Goal: Task Accomplishment & Management: Use online tool/utility

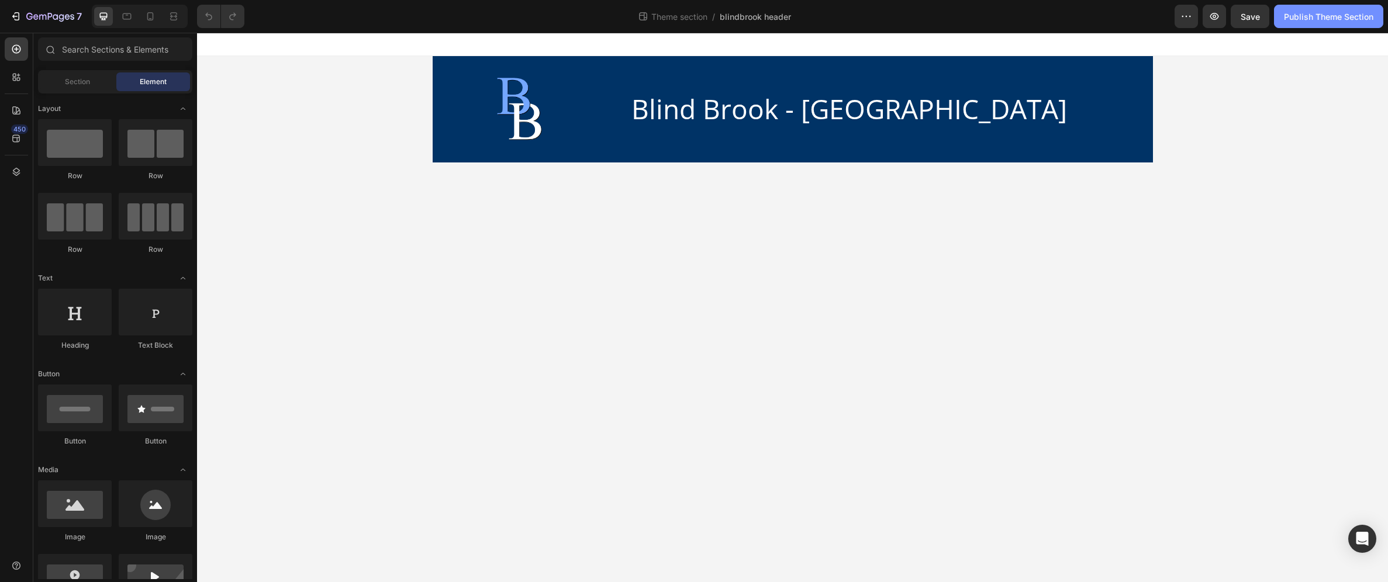
click at [1335, 12] on div "Publish Theme Section" at bounding box center [1328, 17] width 89 height 12
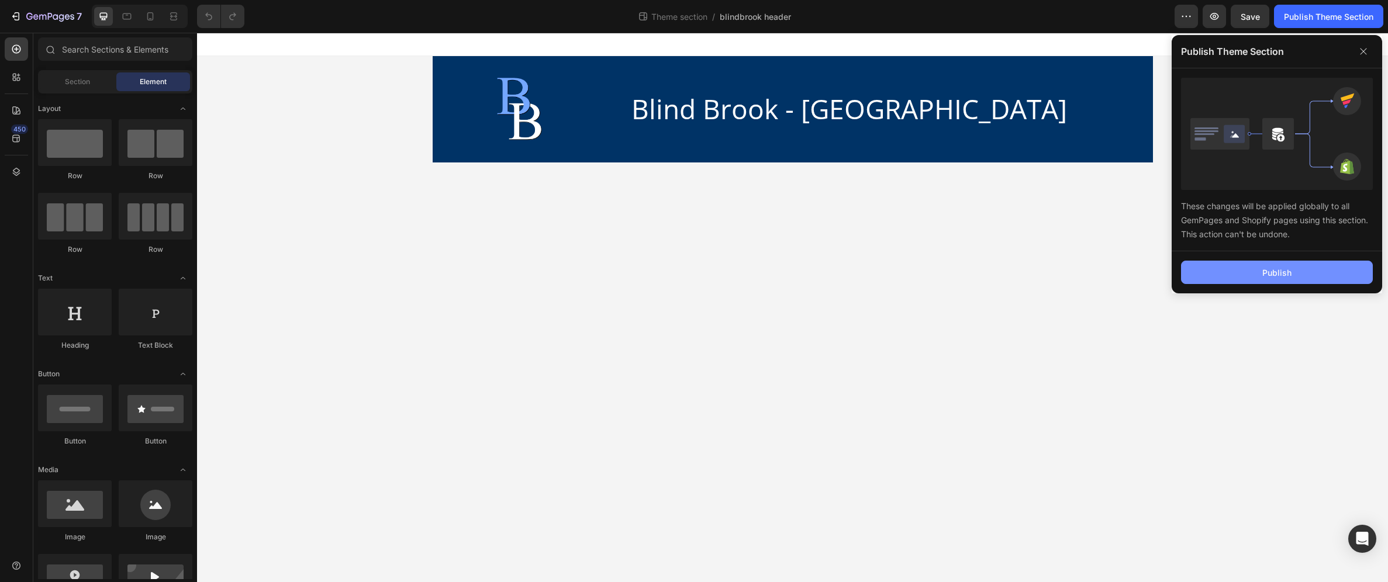
click at [1313, 276] on button "Publish" at bounding box center [1277, 272] width 192 height 23
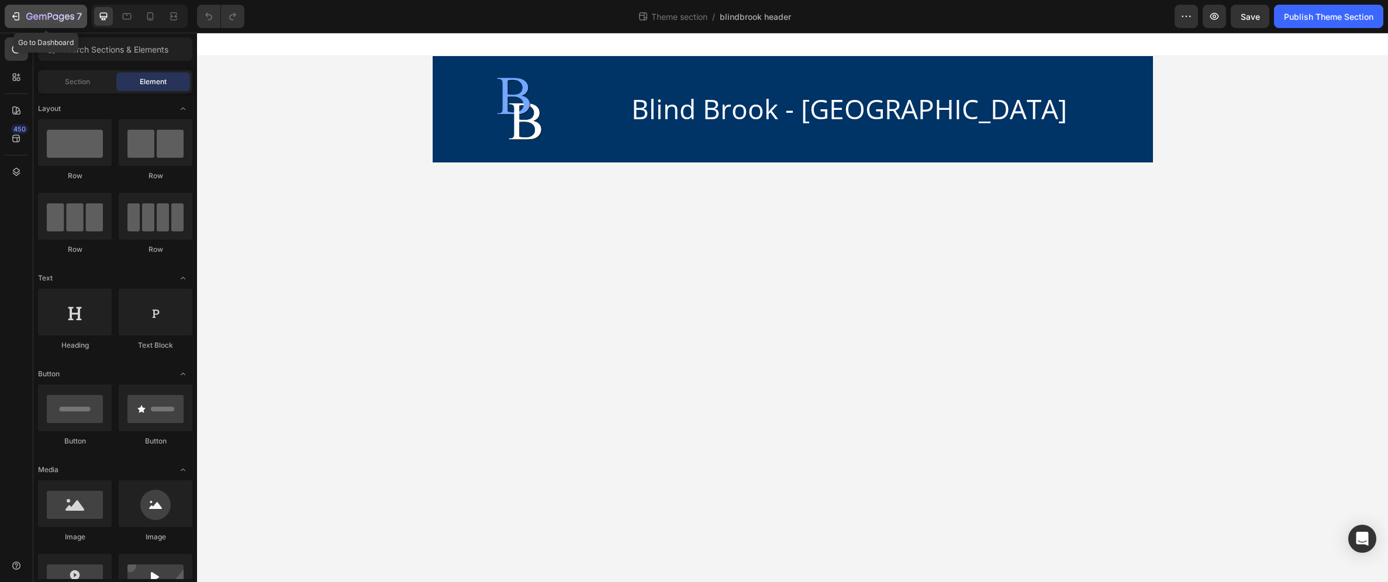
click at [22, 18] on div "7" at bounding box center [46, 16] width 72 height 14
drag, startPoint x: 277, startPoint y: 189, endPoint x: 230, endPoint y: 44, distance: 153.1
click at [64, 79] on div "Section" at bounding box center [77, 81] width 74 height 19
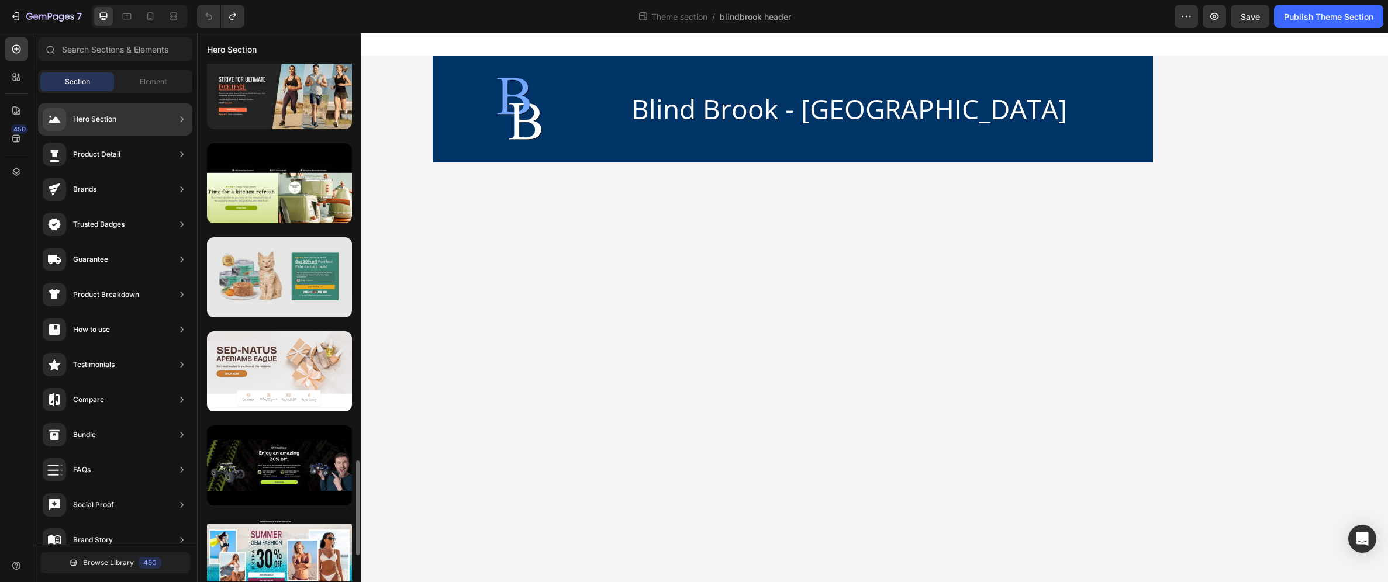
scroll to position [1702, 0]
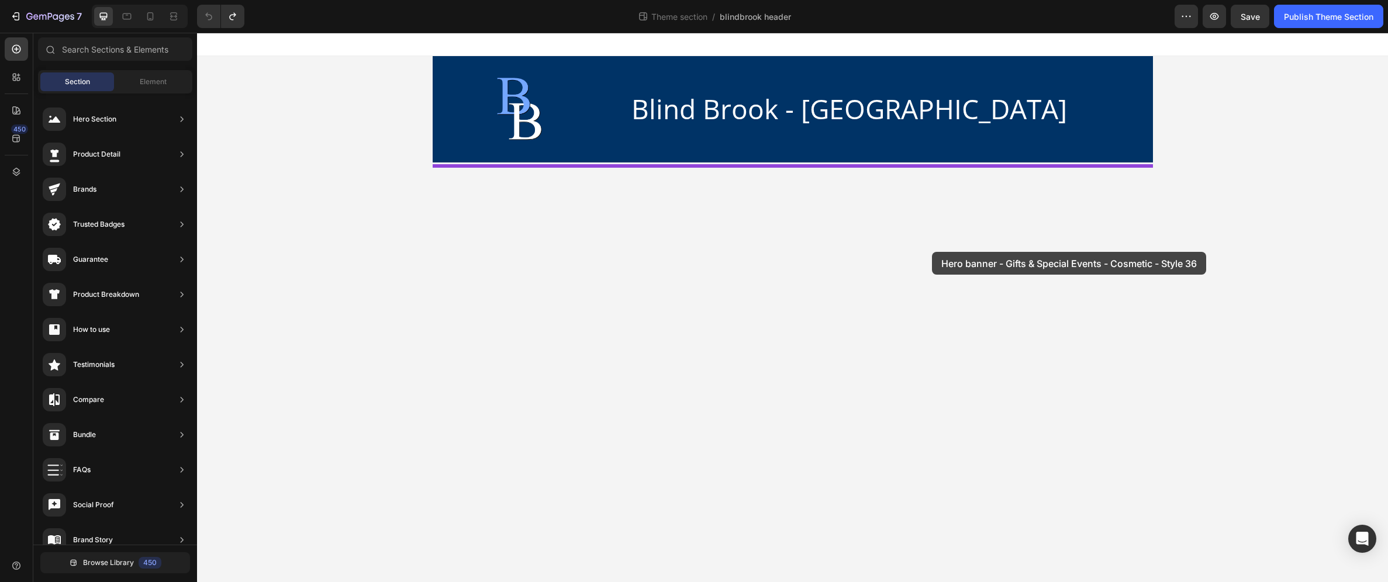
drag, startPoint x: 474, startPoint y: 324, endPoint x: 931, endPoint y: 253, distance: 462.7
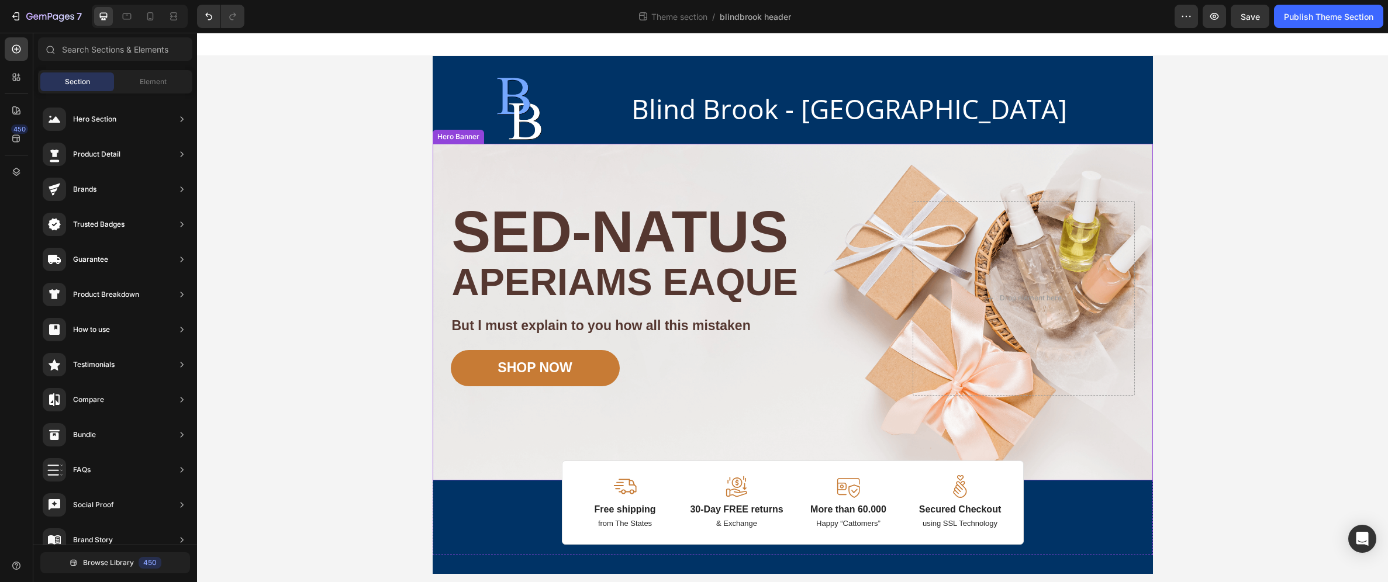
click at [476, 157] on div "Image Image Free shipping Text Block from The States Text Block Advanced List I…" at bounding box center [793, 312] width 702 height 337
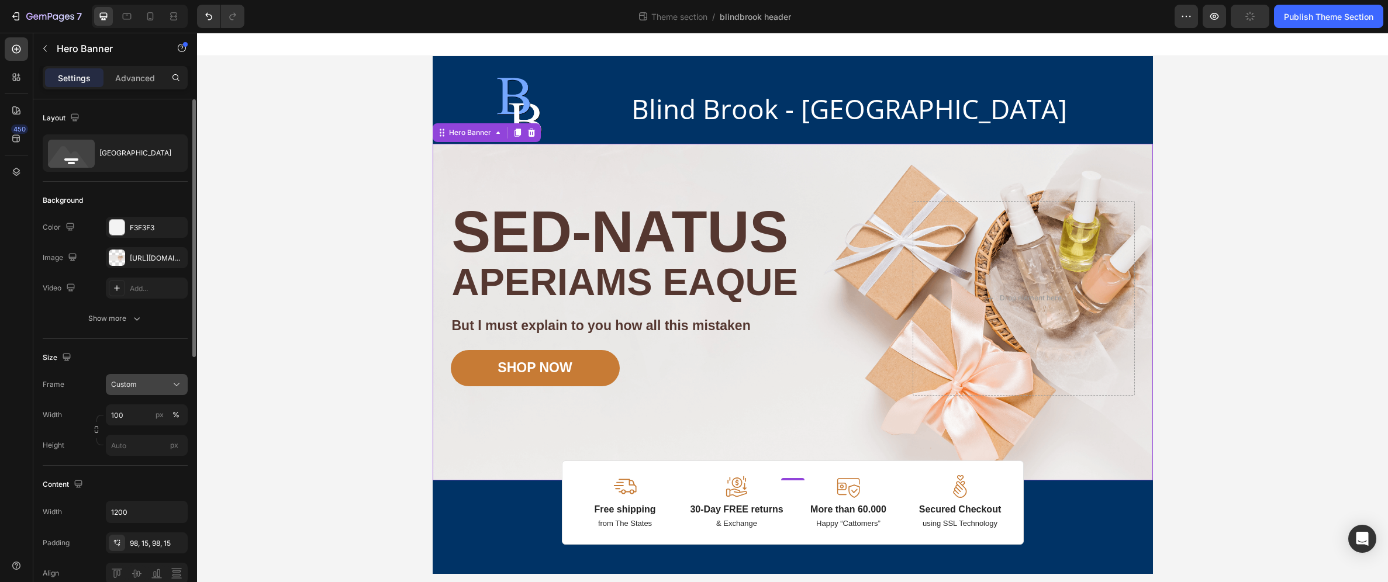
click at [160, 382] on div "Custom" at bounding box center [139, 384] width 57 height 11
click at [146, 351] on div "Size" at bounding box center [115, 357] width 145 height 19
click at [526, 133] on div at bounding box center [531, 133] width 14 height 14
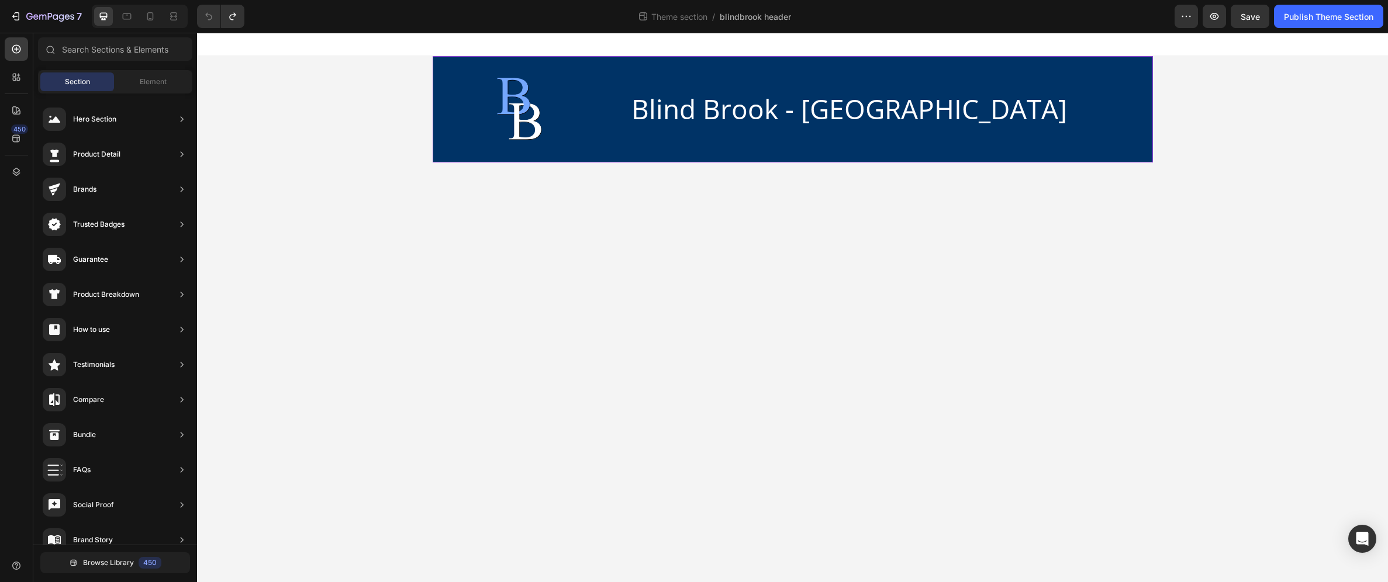
click at [600, 63] on div "Image Blind Brook - [GEOGRAPHIC_DATA] Heading Row" at bounding box center [793, 109] width 720 height 106
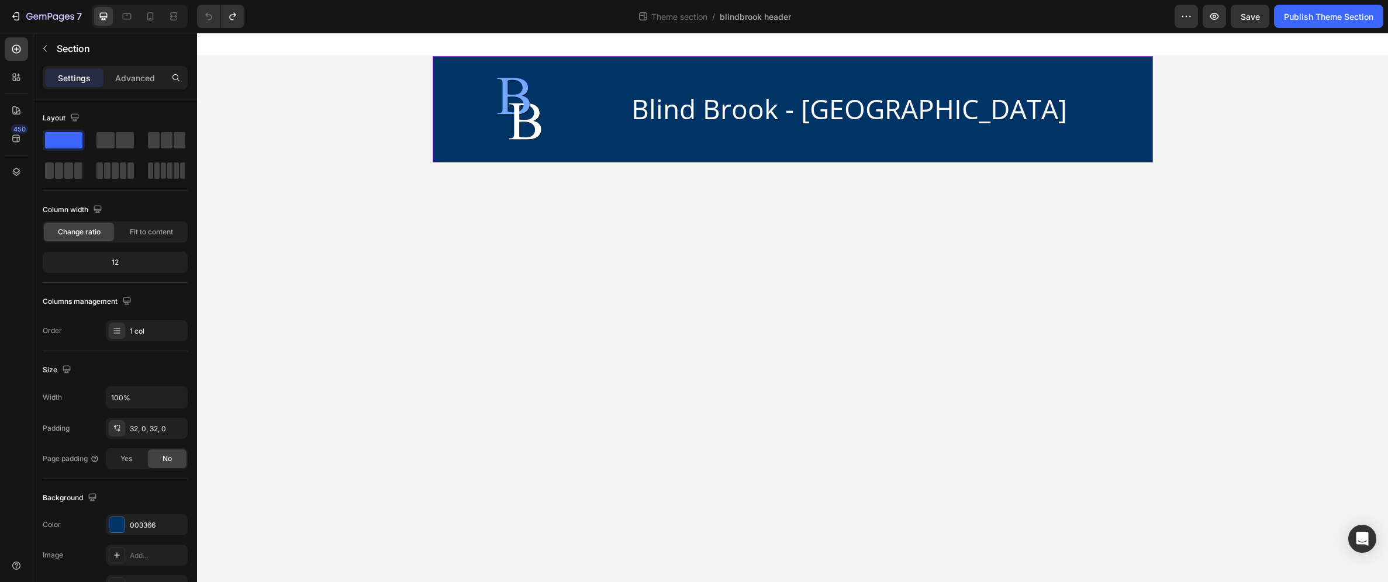
click at [645, 66] on div "Image Blind Brook - [GEOGRAPHIC_DATA] Heading Row" at bounding box center [793, 109] width 720 height 106
click at [176, 427] on icon "button" at bounding box center [175, 428] width 5 height 5
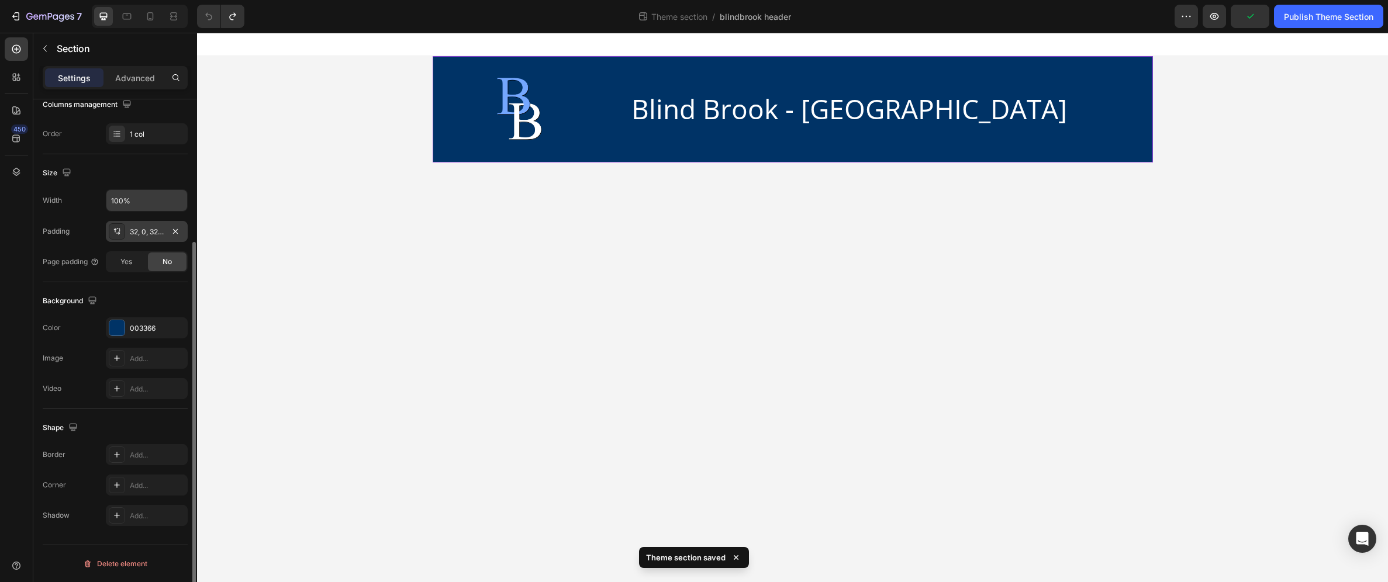
scroll to position [0, 0]
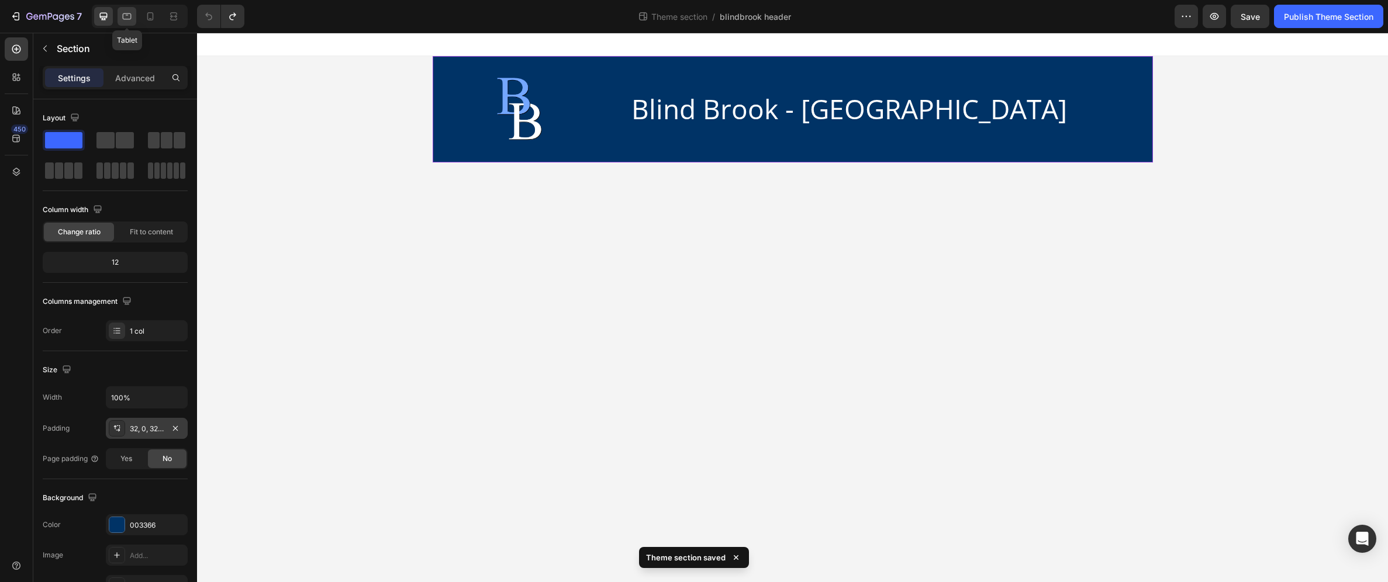
click at [123, 13] on icon at bounding box center [127, 17] width 12 height 12
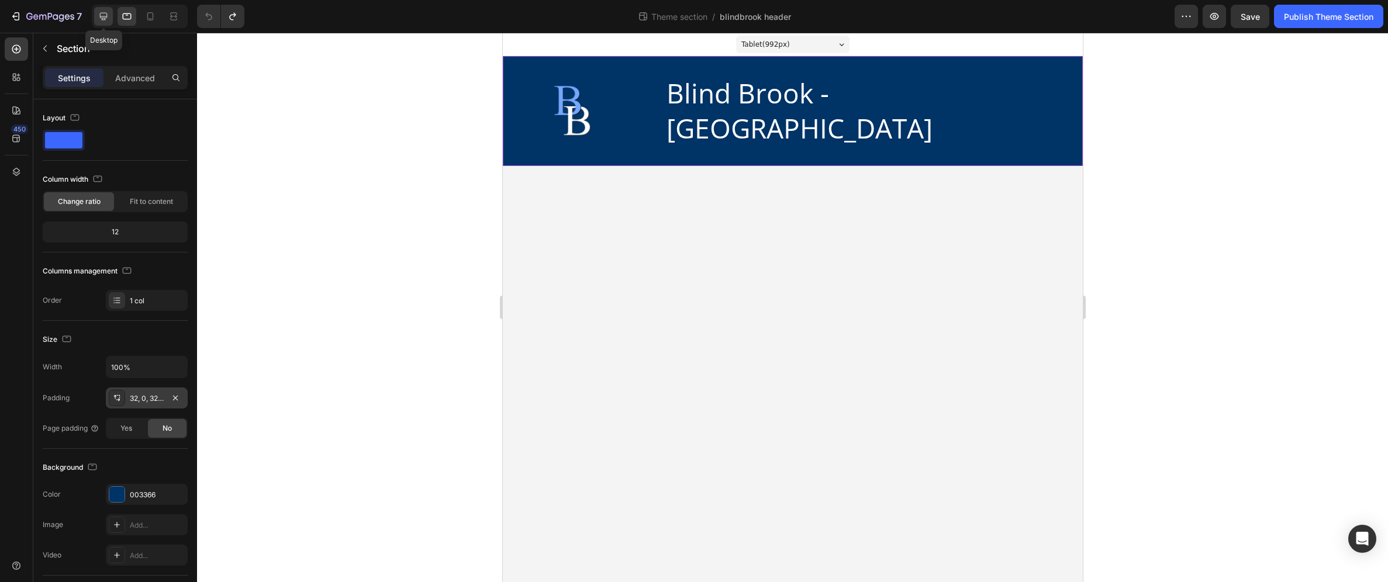
click at [100, 13] on icon at bounding box center [104, 17] width 8 height 8
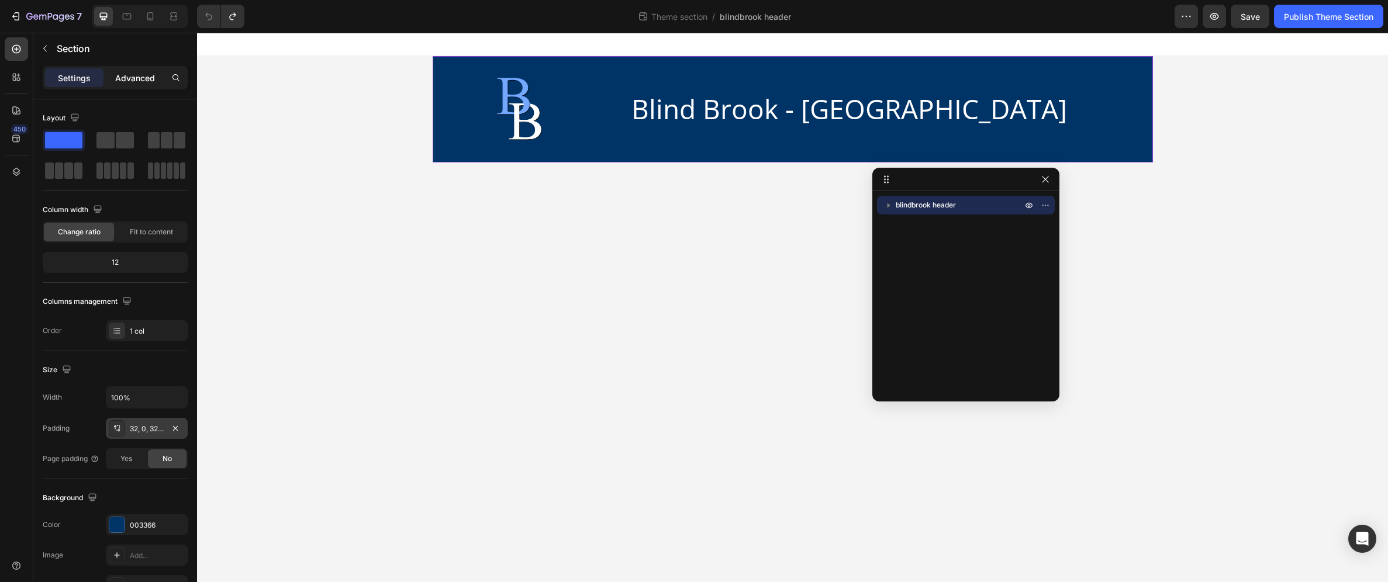
click at [133, 78] on p "Advanced" at bounding box center [135, 78] width 40 height 12
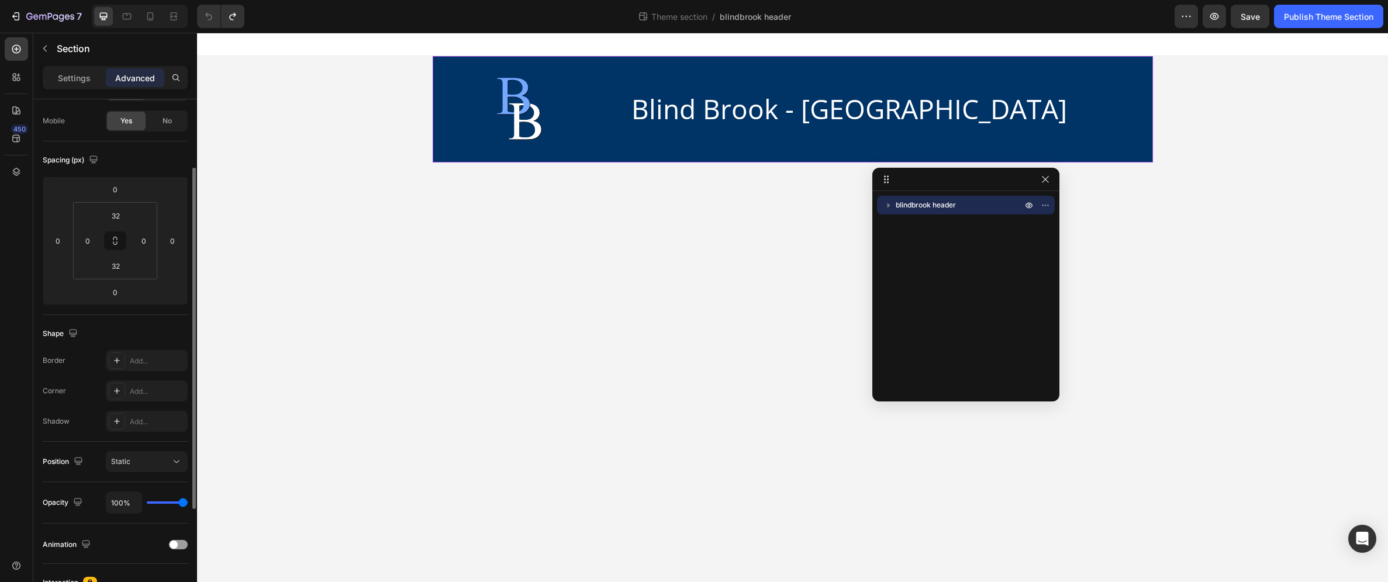
scroll to position [264, 0]
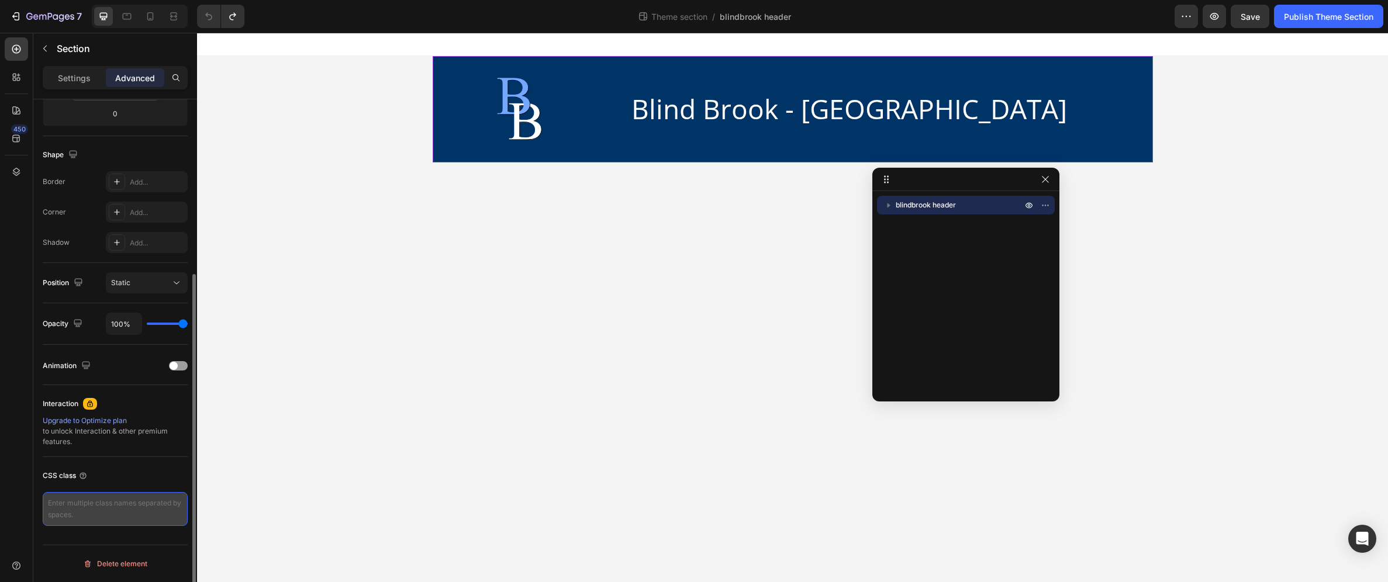
click at [120, 506] on textarea at bounding box center [115, 509] width 145 height 34
click at [102, 516] on textarea at bounding box center [115, 509] width 145 height 34
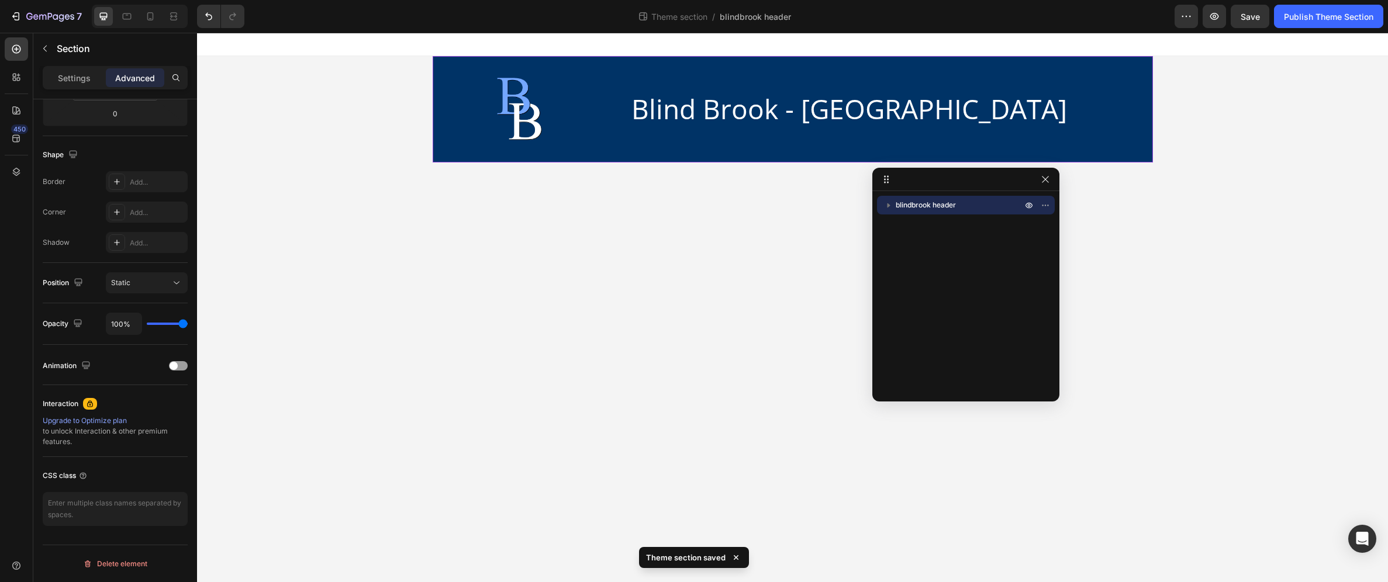
click at [972, 206] on p "blindbrook header" at bounding box center [960, 205] width 129 height 12
click at [1041, 208] on icon "button" at bounding box center [1045, 205] width 9 height 9
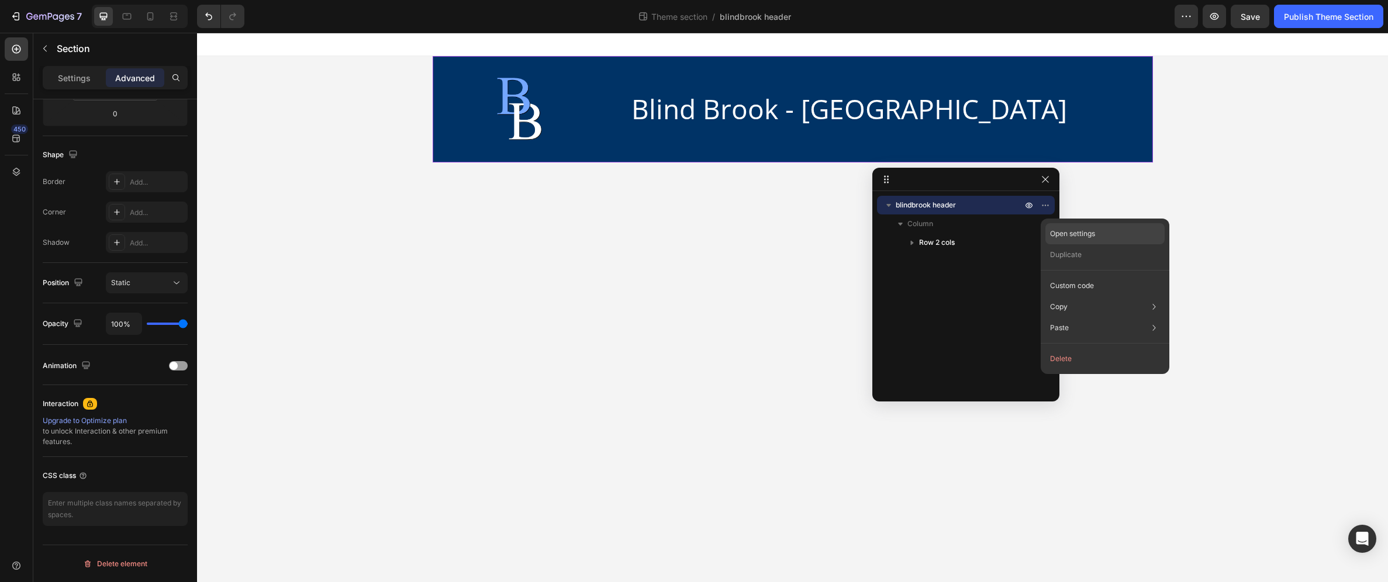
click at [1090, 231] on p "Open settings" at bounding box center [1072, 234] width 45 height 11
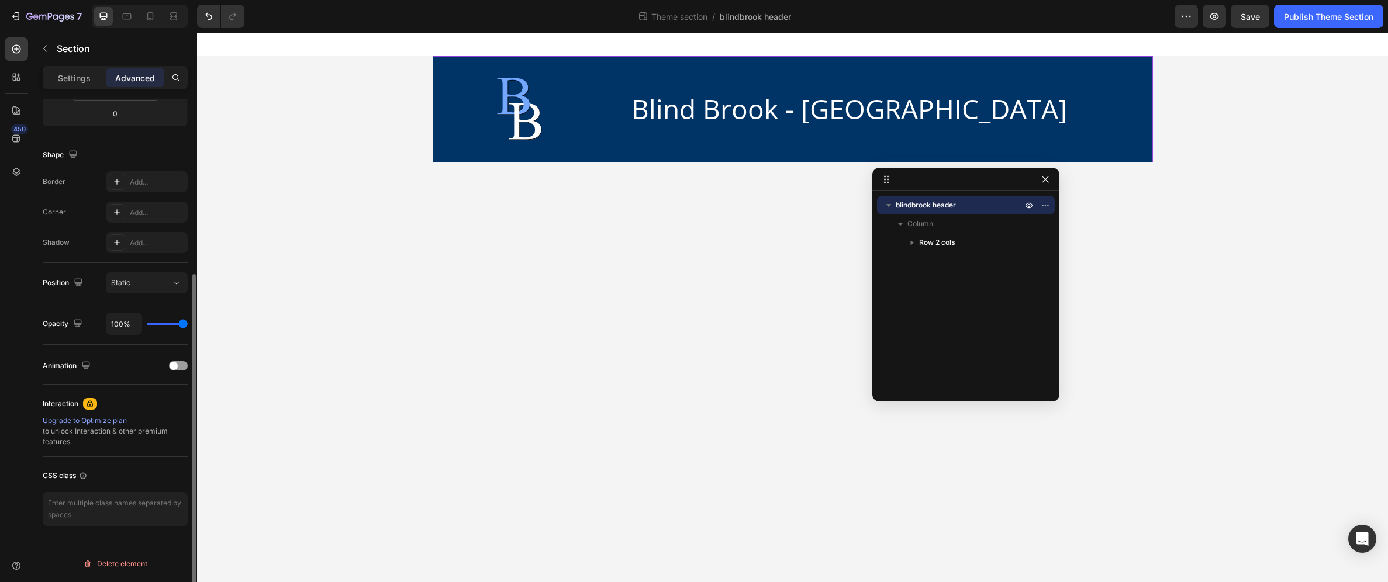
scroll to position [0, 0]
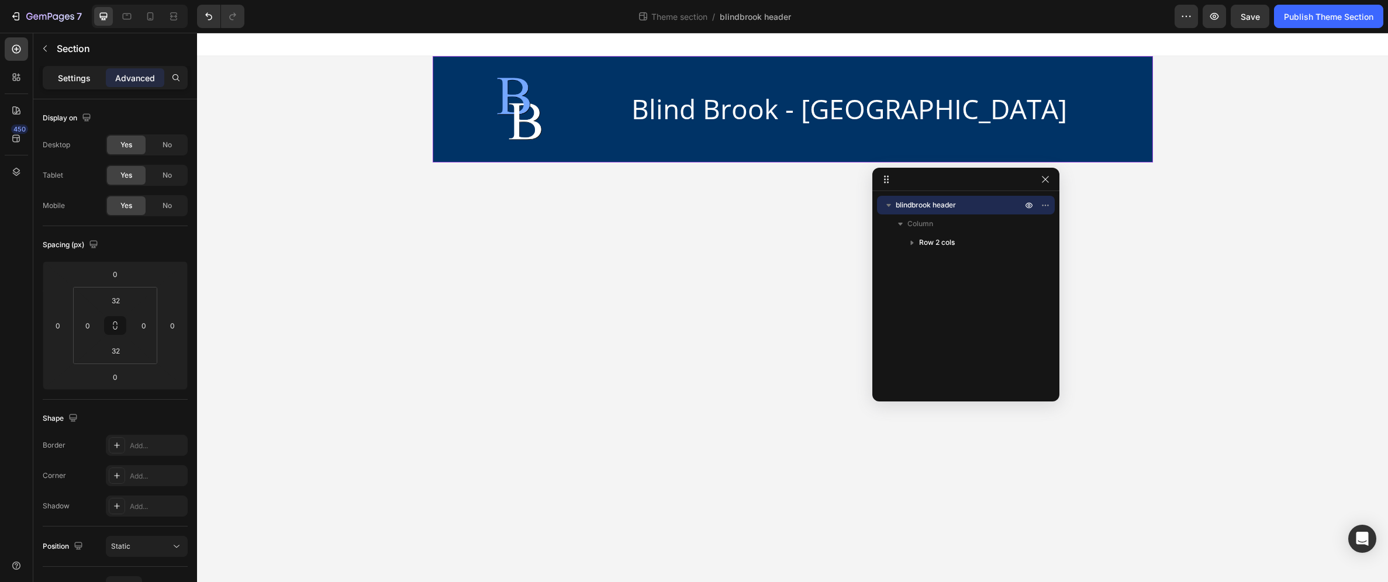
click at [54, 79] on div "Settings" at bounding box center [74, 77] width 58 height 19
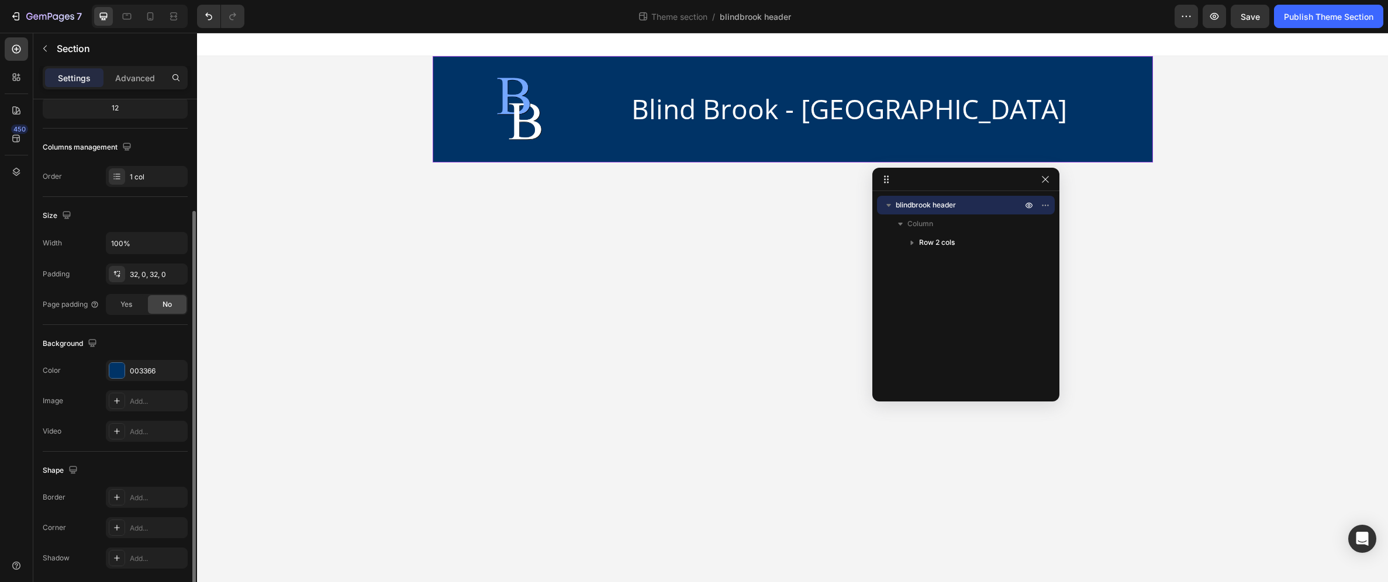
scroll to position [197, 0]
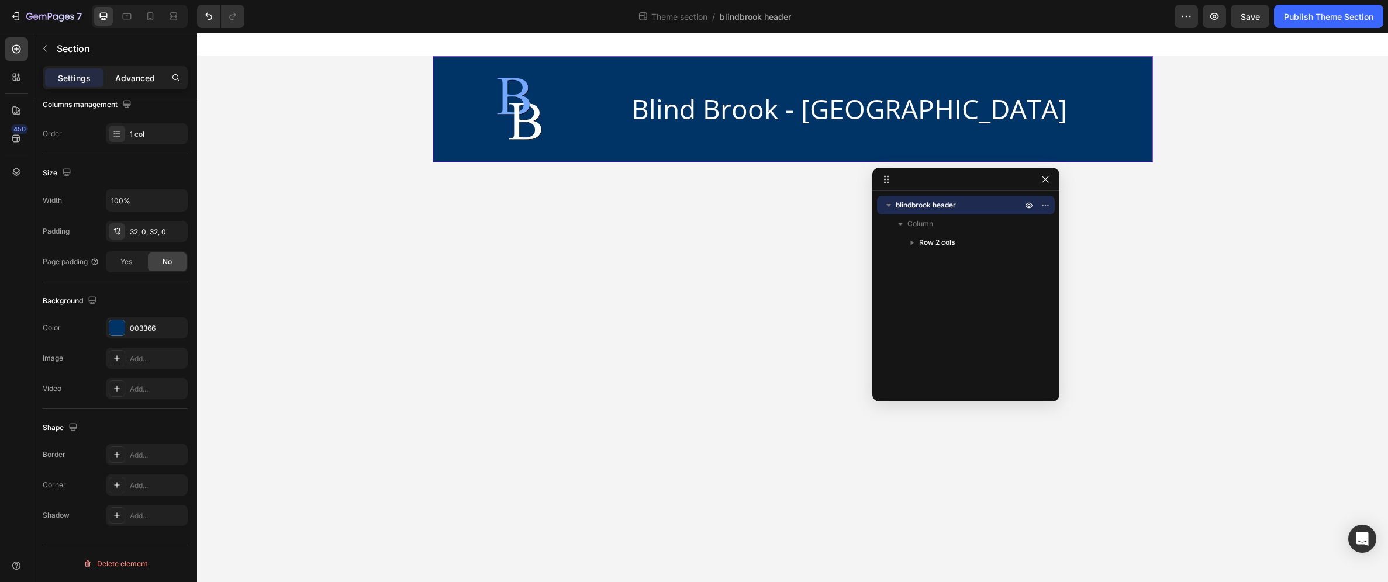
click at [143, 79] on p "Advanced" at bounding box center [135, 78] width 40 height 12
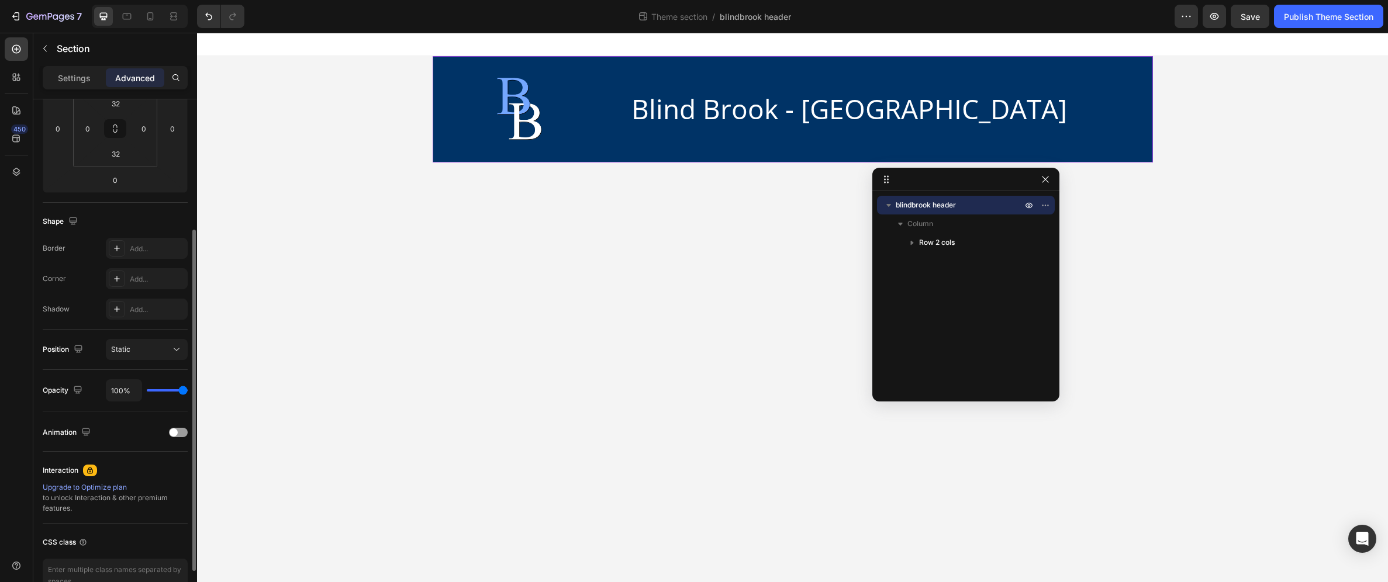
scroll to position [264, 0]
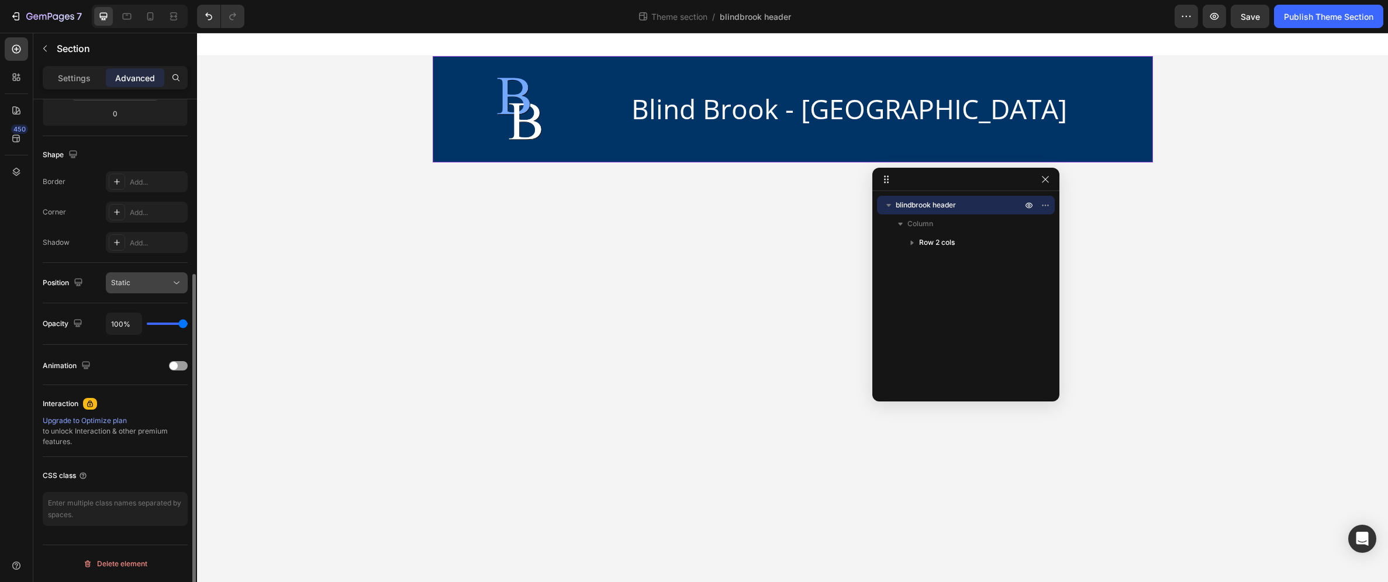
click at [175, 279] on icon at bounding box center [177, 283] width 12 height 12
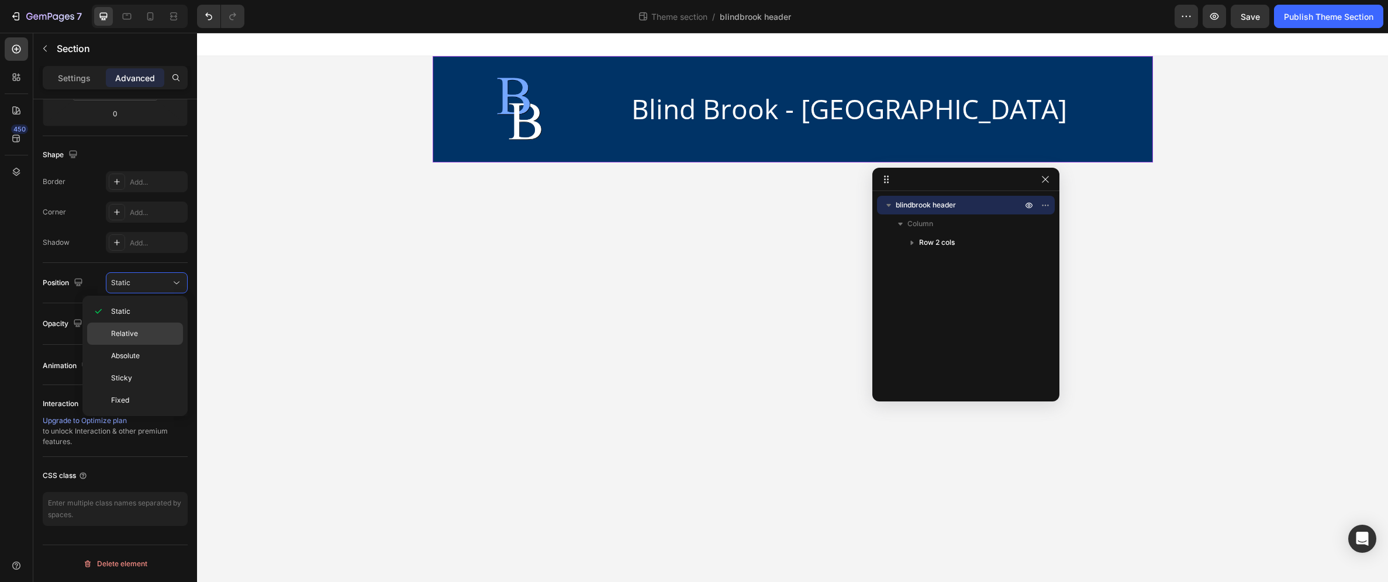
click at [147, 334] on p "Relative" at bounding box center [144, 334] width 67 height 11
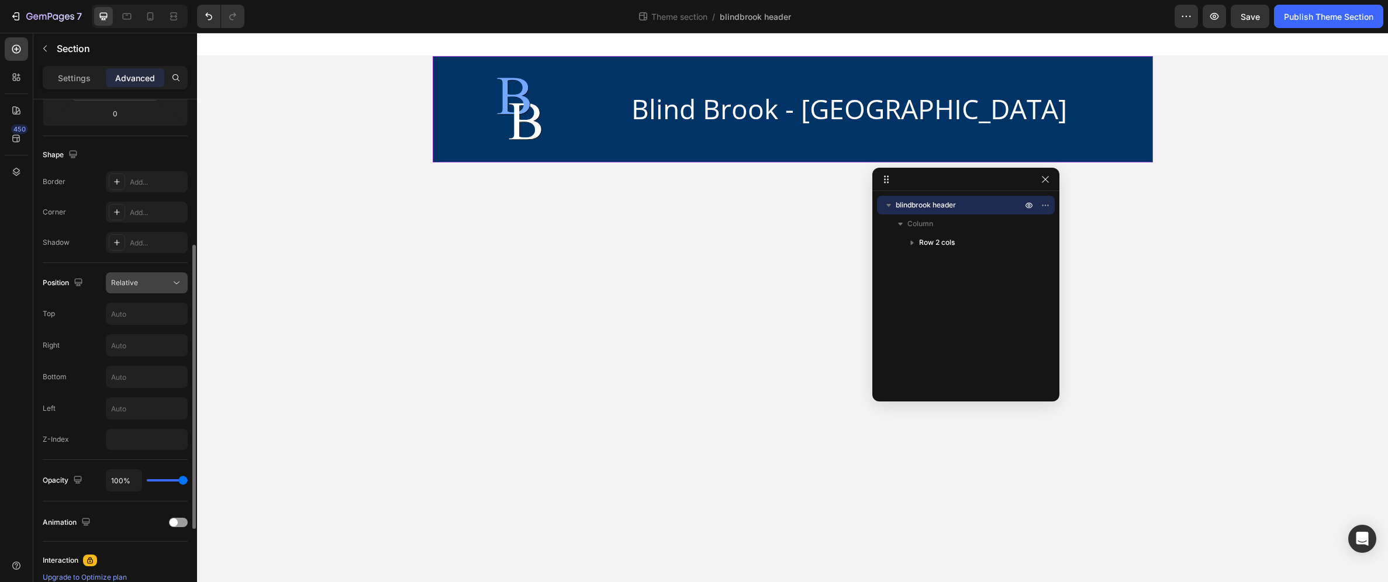
click at [151, 284] on div "Relative" at bounding box center [141, 283] width 60 height 11
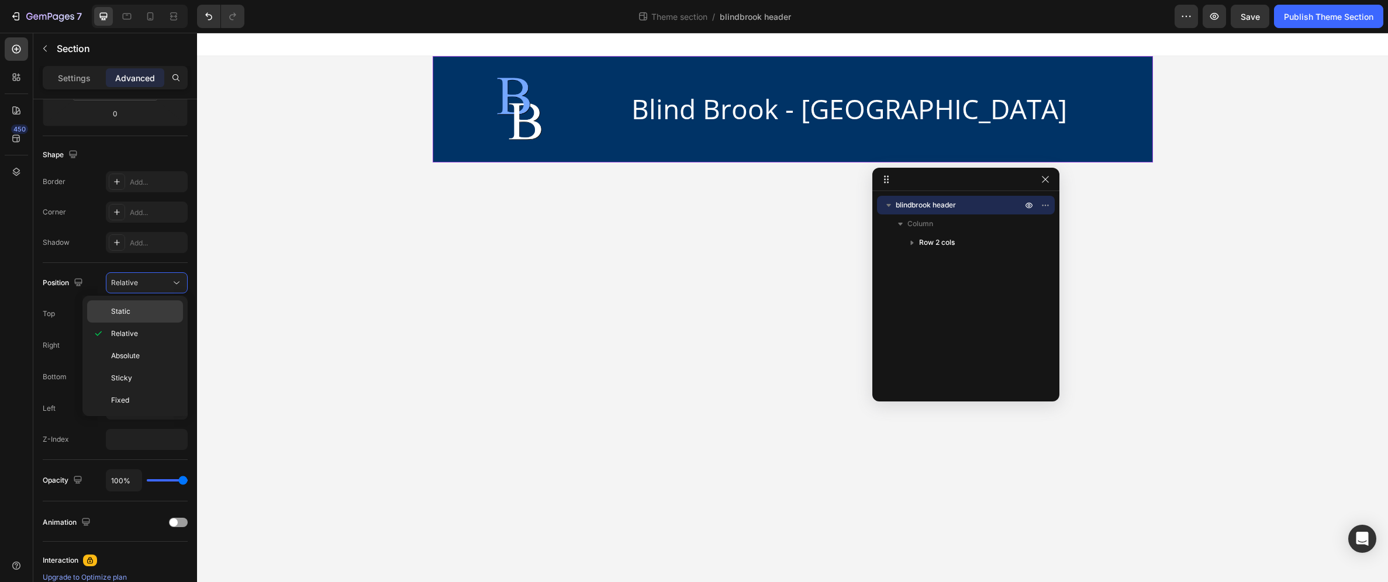
click at [135, 315] on p "Static" at bounding box center [144, 311] width 67 height 11
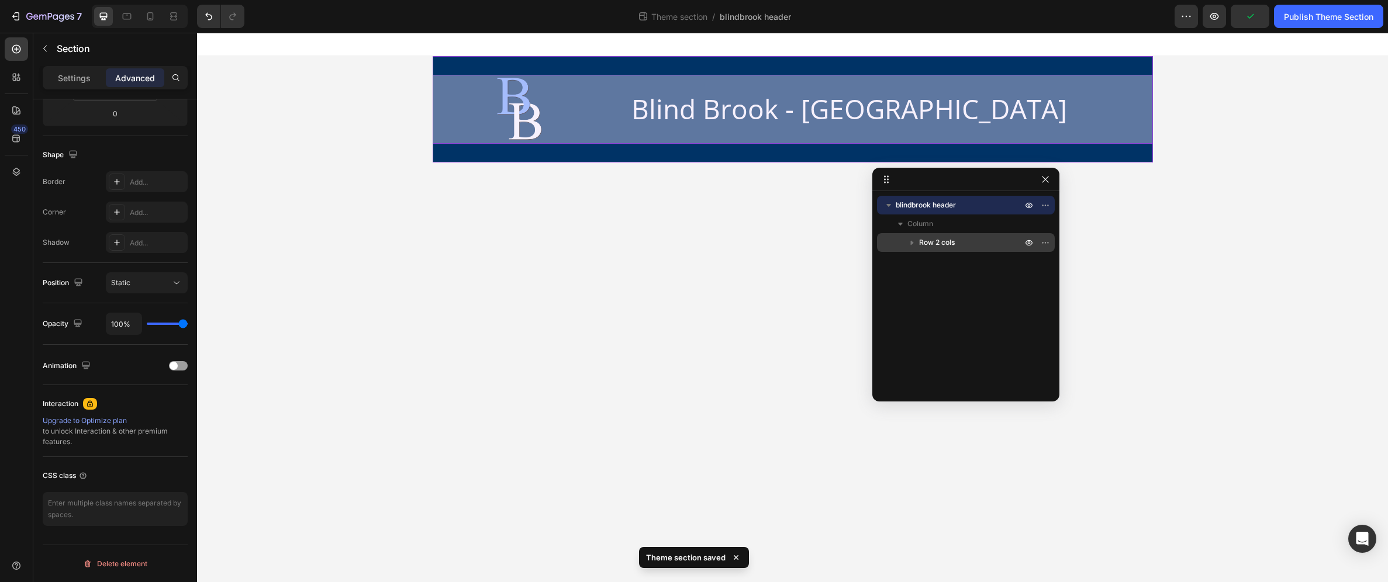
click at [948, 244] on span "Row 2 cols" at bounding box center [937, 243] width 36 height 12
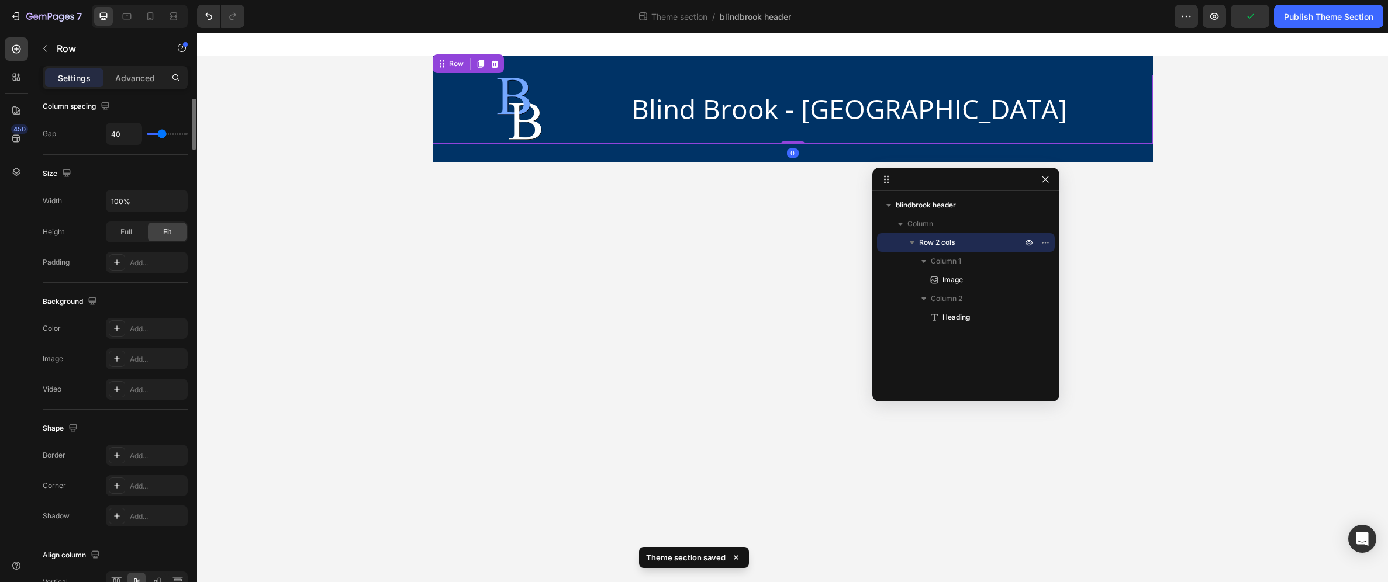
scroll to position [0, 0]
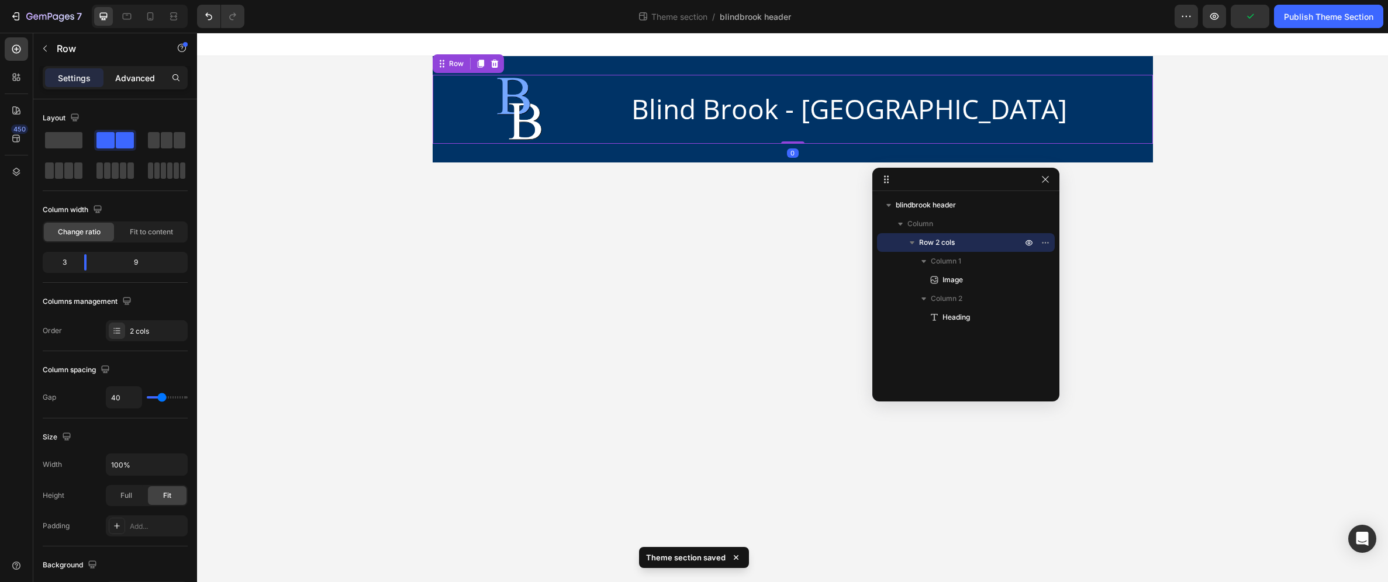
click at [120, 77] on p "Advanced" at bounding box center [135, 78] width 40 height 12
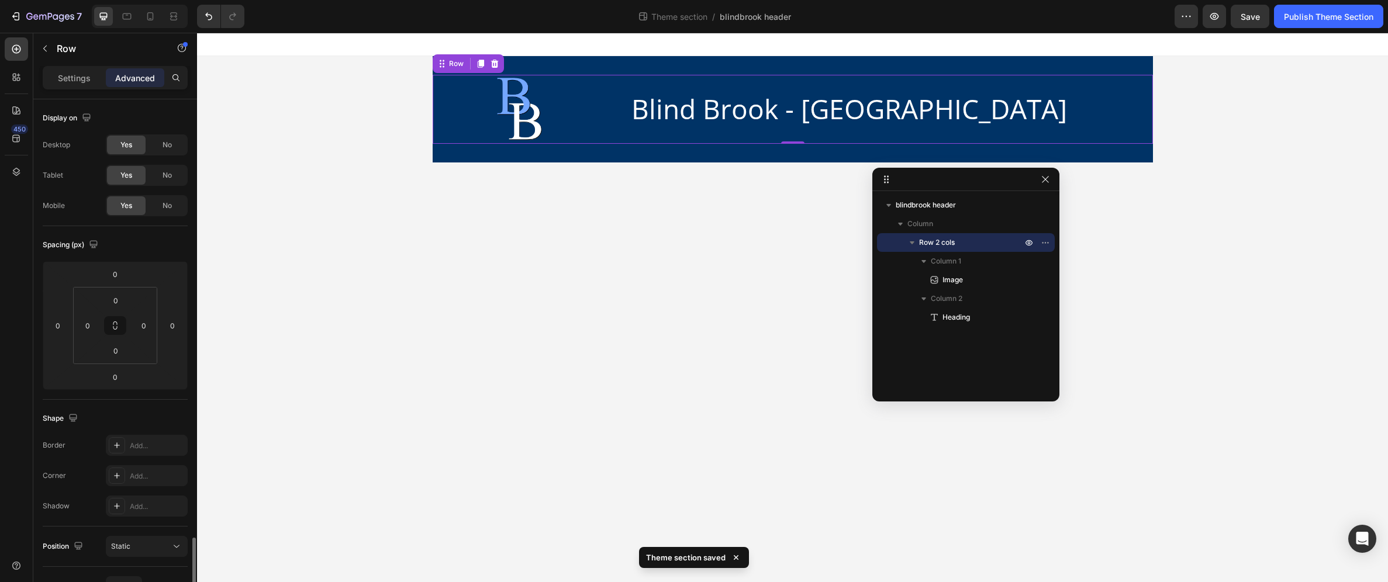
scroll to position [264, 0]
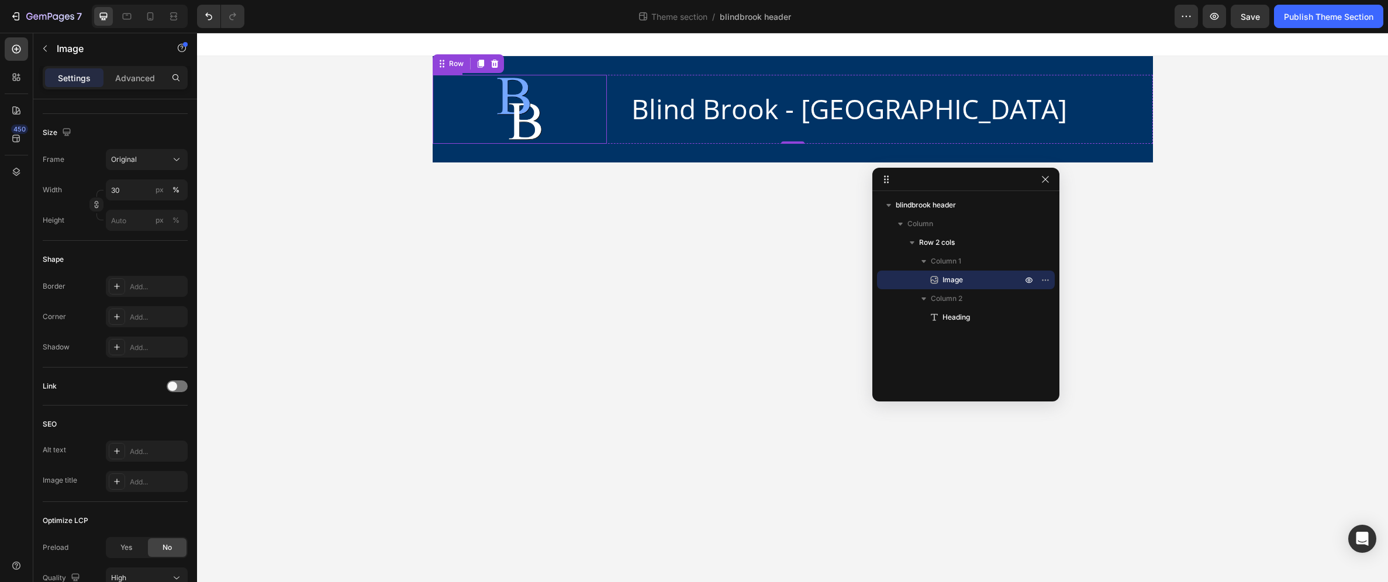
click at [505, 118] on img at bounding box center [519, 109] width 52 height 69
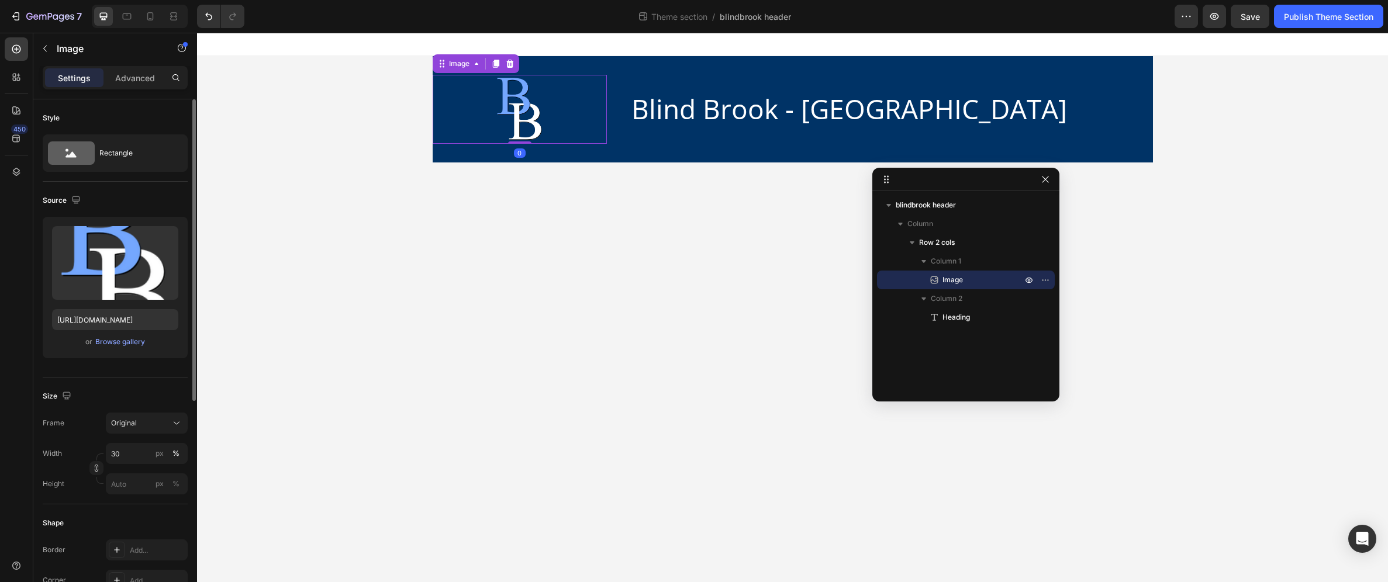
click at [143, 88] on div "Settings Advanced" at bounding box center [115, 77] width 145 height 23
click at [141, 78] on p "Advanced" at bounding box center [135, 78] width 40 height 12
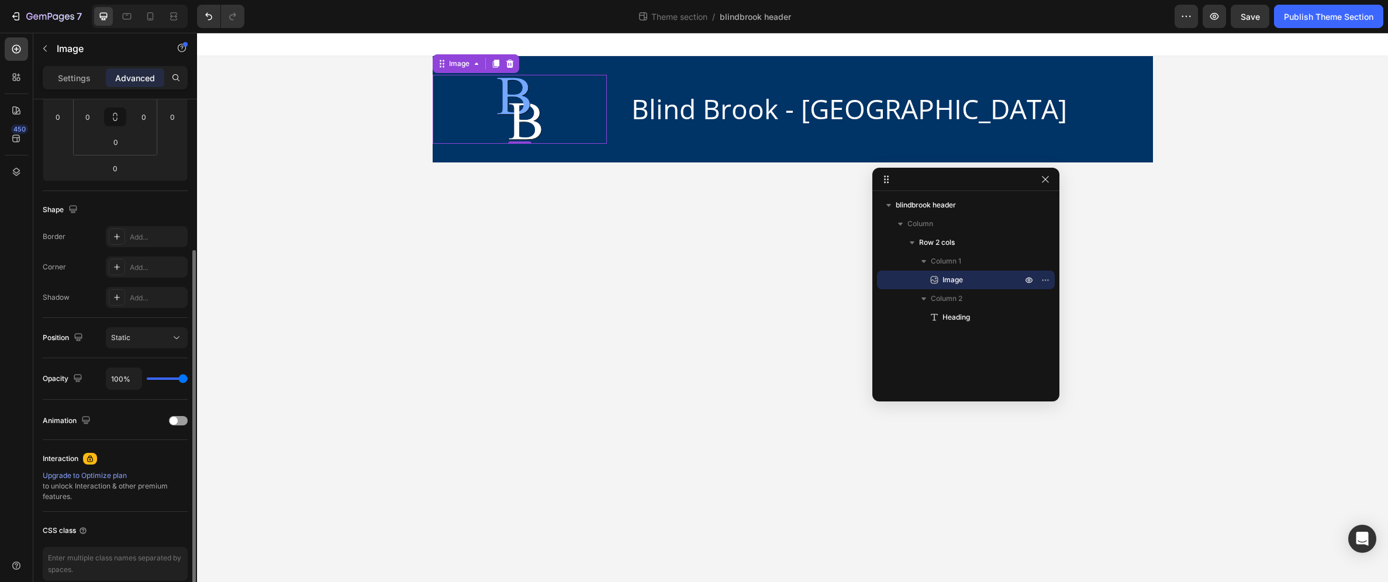
scroll to position [264, 0]
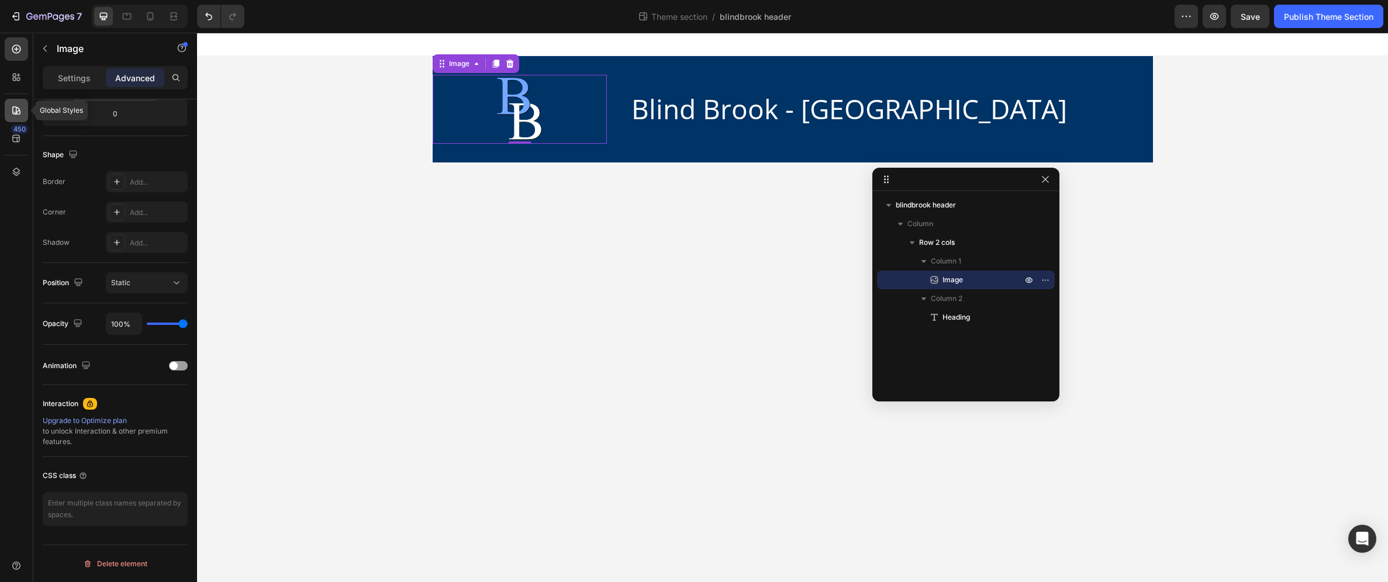
click at [10, 115] on div at bounding box center [16, 110] width 23 height 23
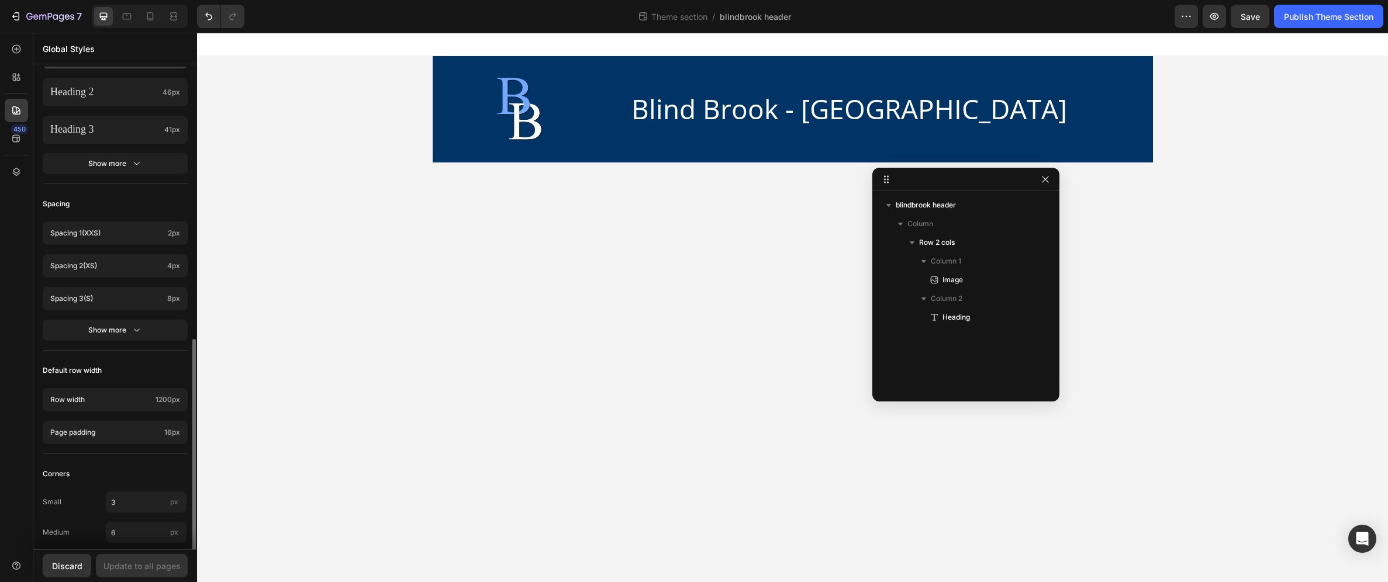
scroll to position [437, 0]
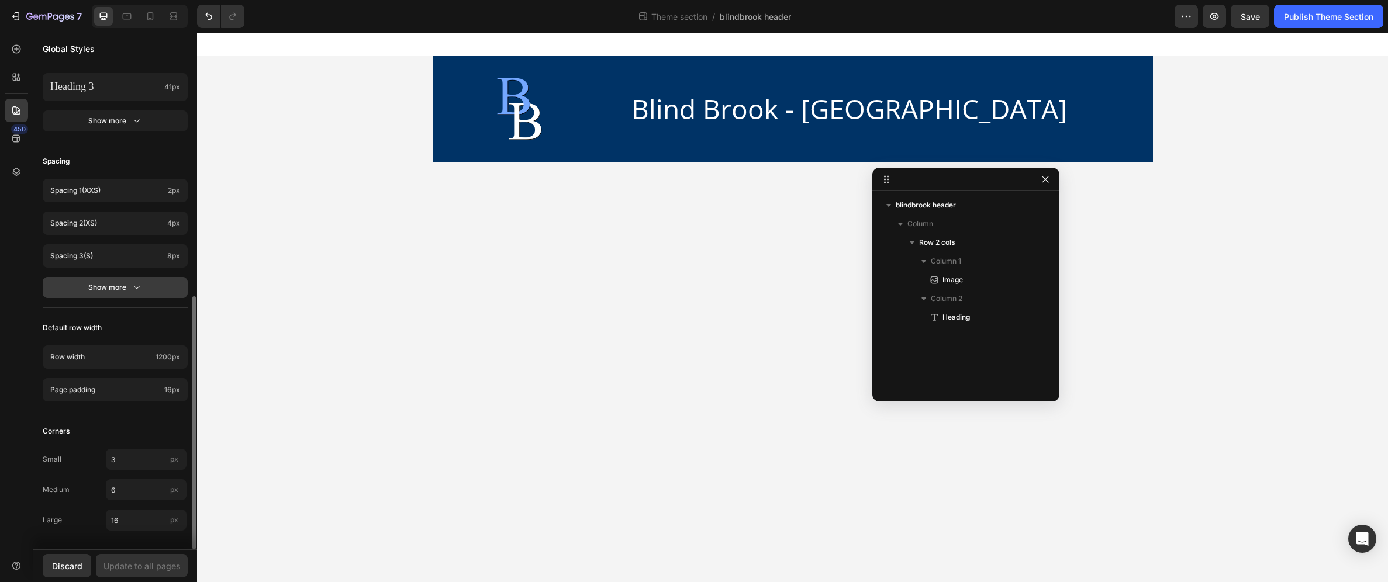
click at [129, 291] on div "Show more" at bounding box center [115, 288] width 54 height 12
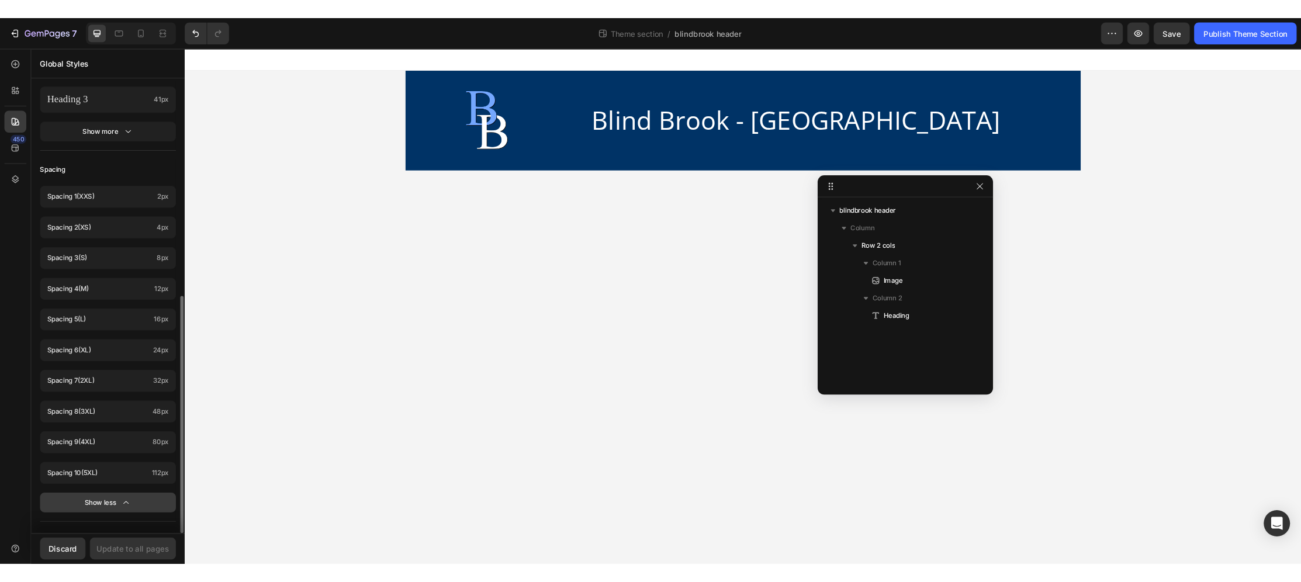
scroll to position [666, 0]
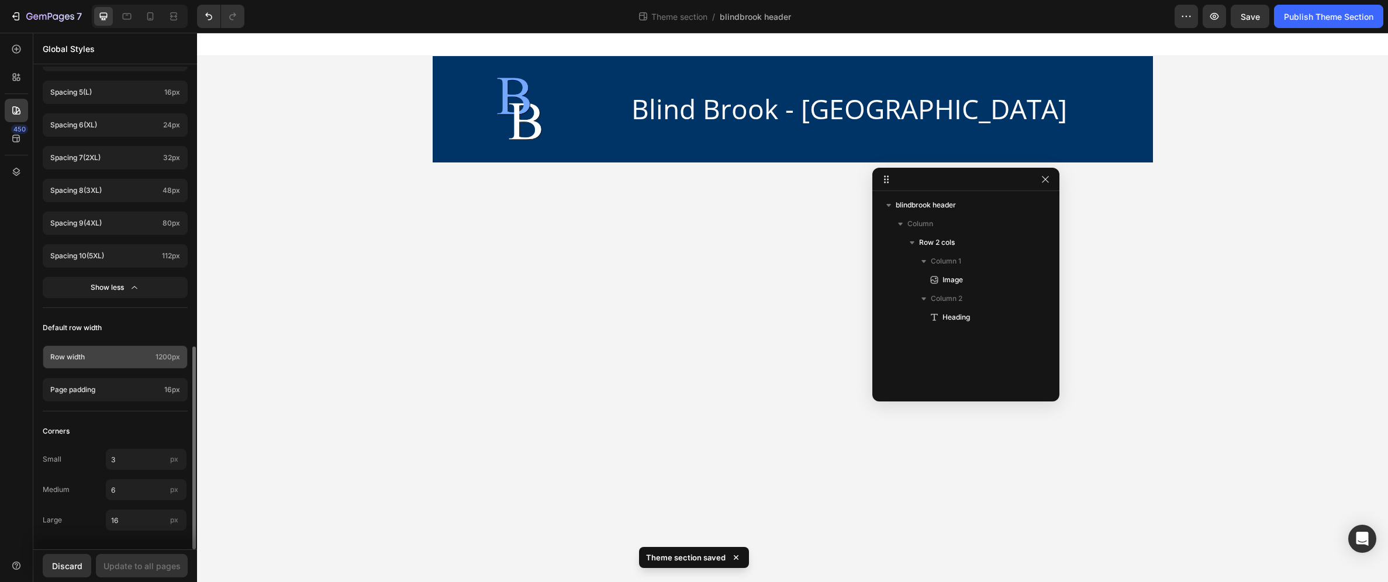
click at [134, 355] on p "Row width" at bounding box center [100, 357] width 101 height 11
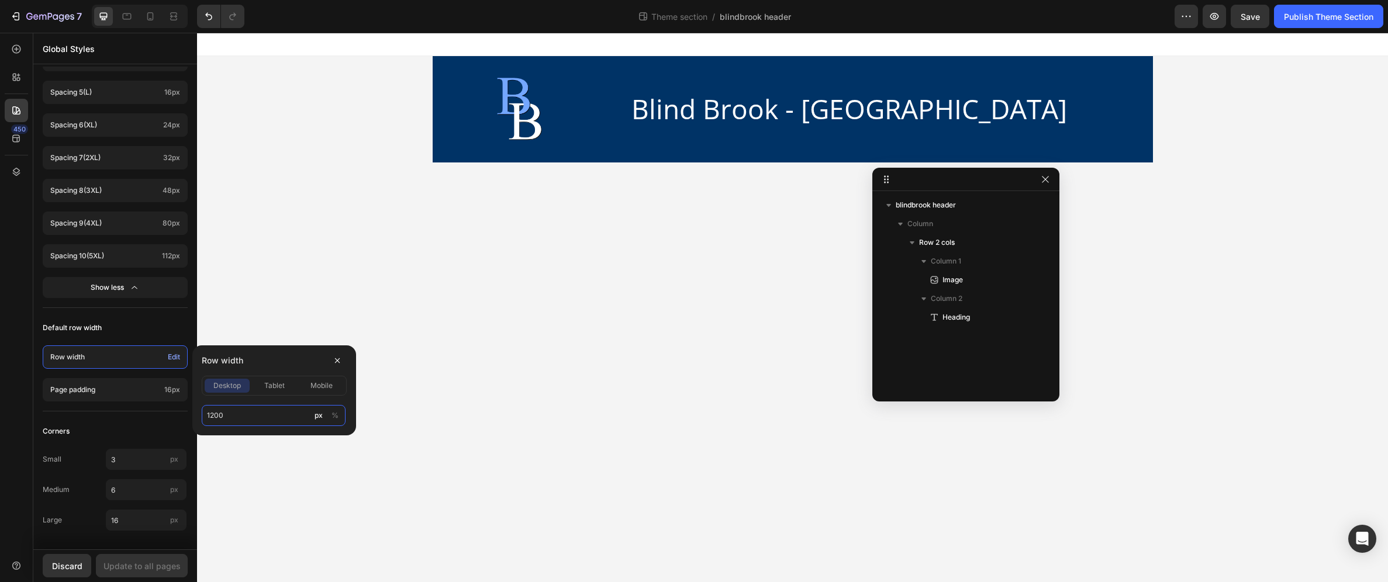
click at [308, 416] on input "1200" at bounding box center [274, 415] width 144 height 21
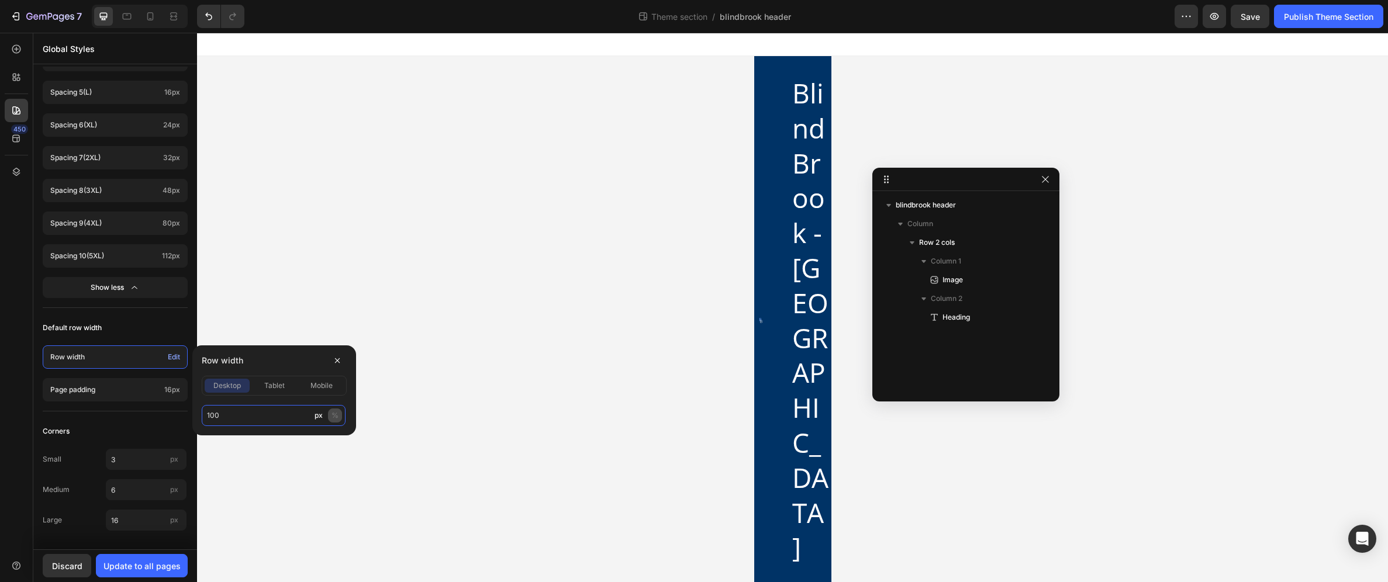
type input "100"
click at [332, 418] on div "%" at bounding box center [335, 415] width 7 height 11
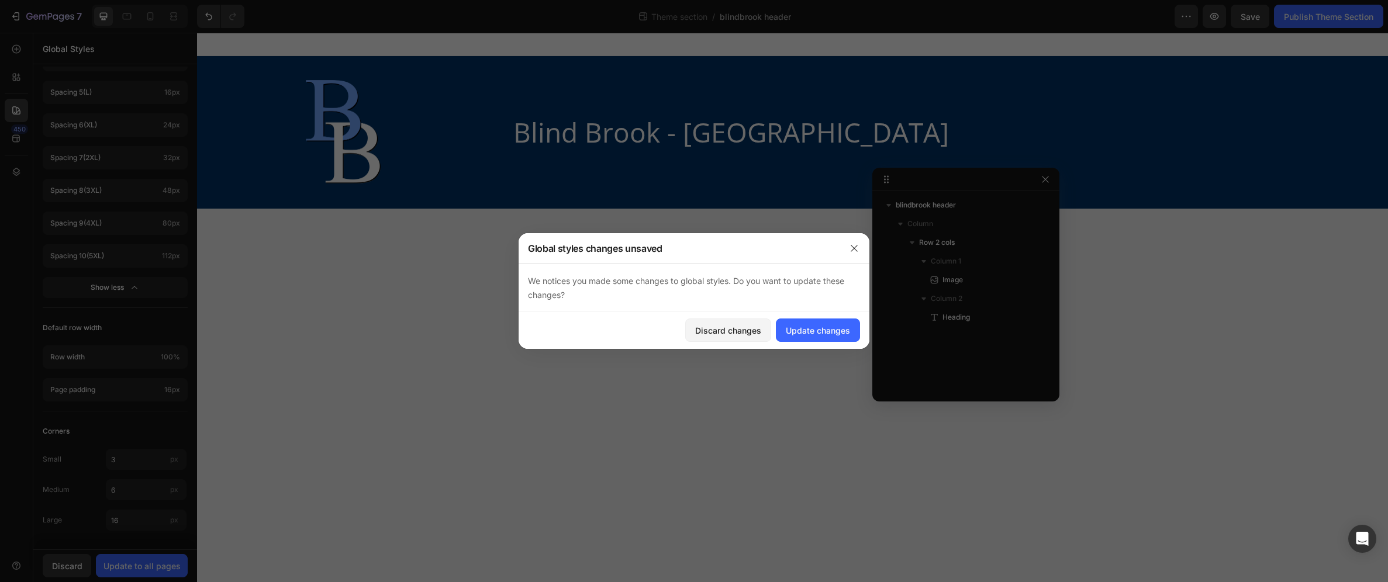
click at [534, 284] on body "Image Blind Brook - Rye Union Free School District Heading Row Root Drag & drop…" at bounding box center [792, 308] width 1191 height 550
click at [802, 333] on div "Update changes" at bounding box center [818, 330] width 64 height 12
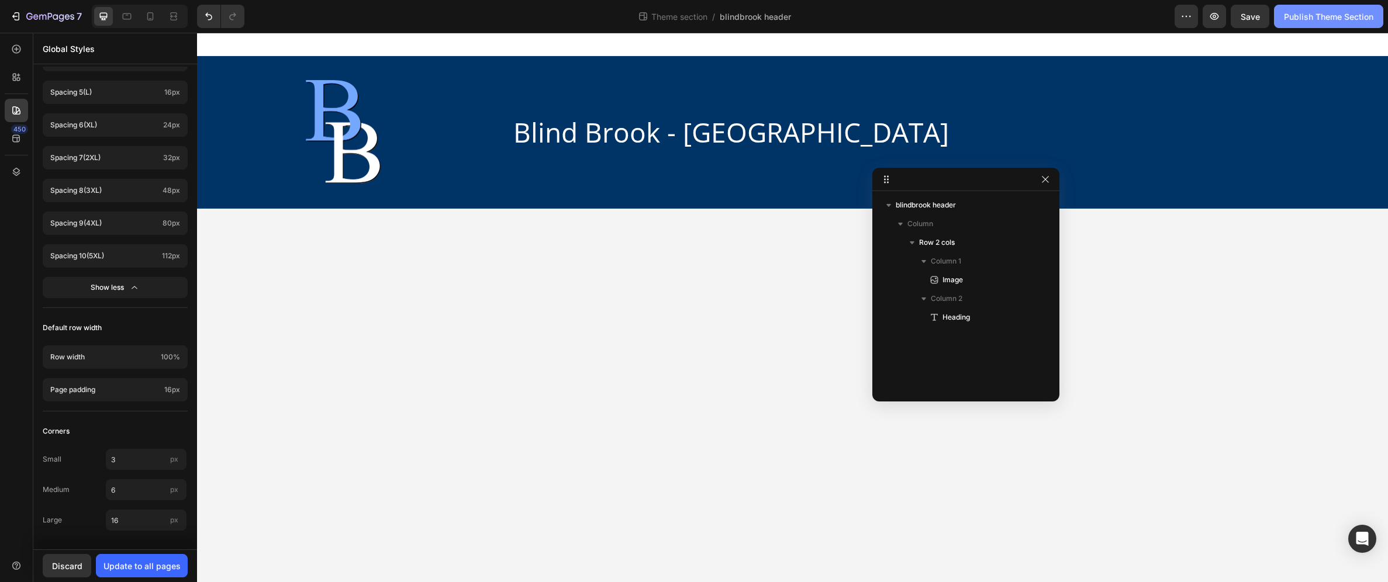
click at [1317, 26] on button "Publish Theme Section" at bounding box center [1328, 16] width 109 height 23
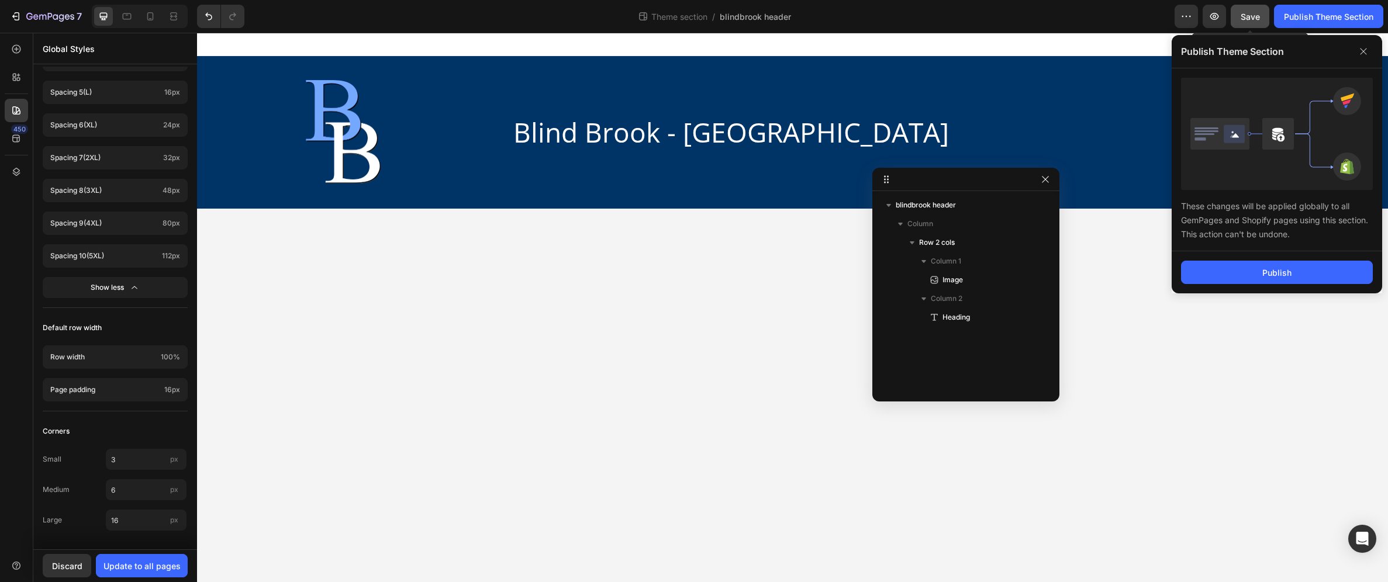
click at [1251, 15] on span "Save" at bounding box center [1250, 17] width 19 height 10
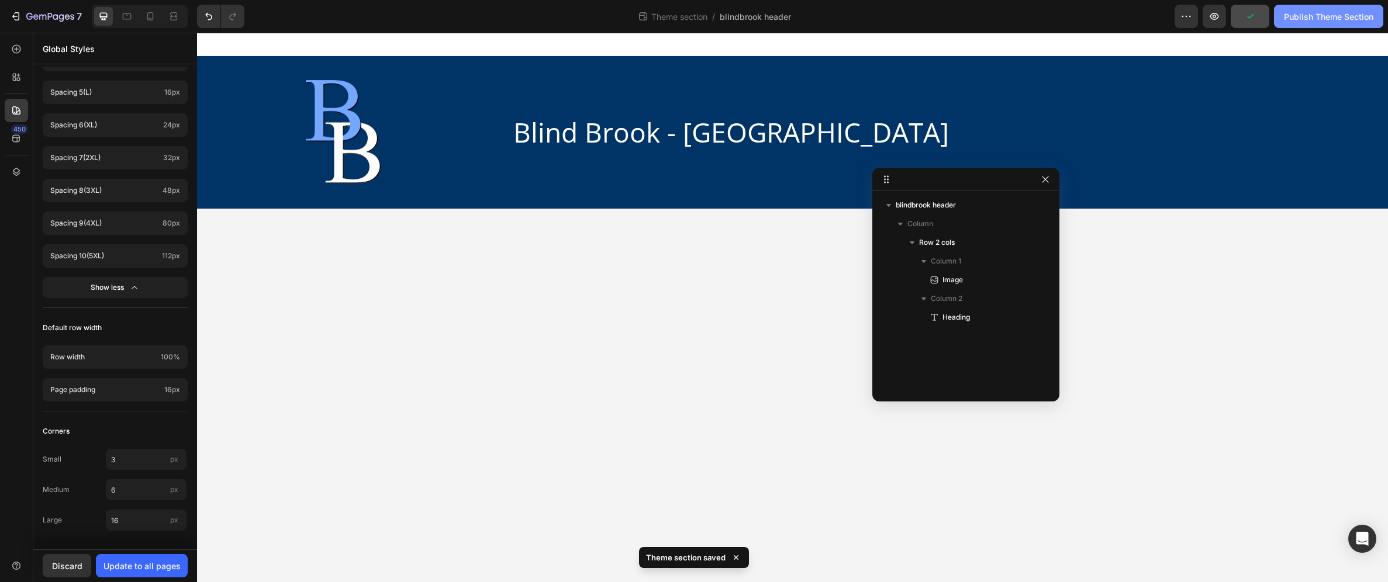
click at [1316, 14] on div "Publish Theme Section" at bounding box center [1328, 17] width 89 height 12
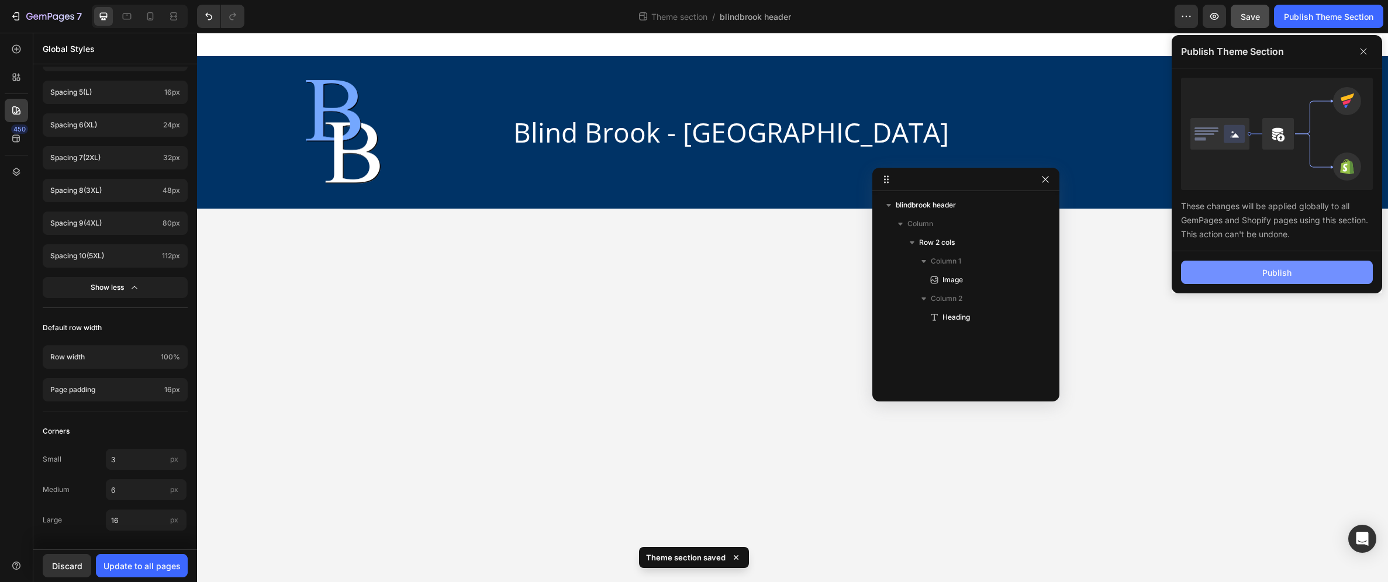
click at [1308, 273] on button "Publish" at bounding box center [1277, 272] width 192 height 23
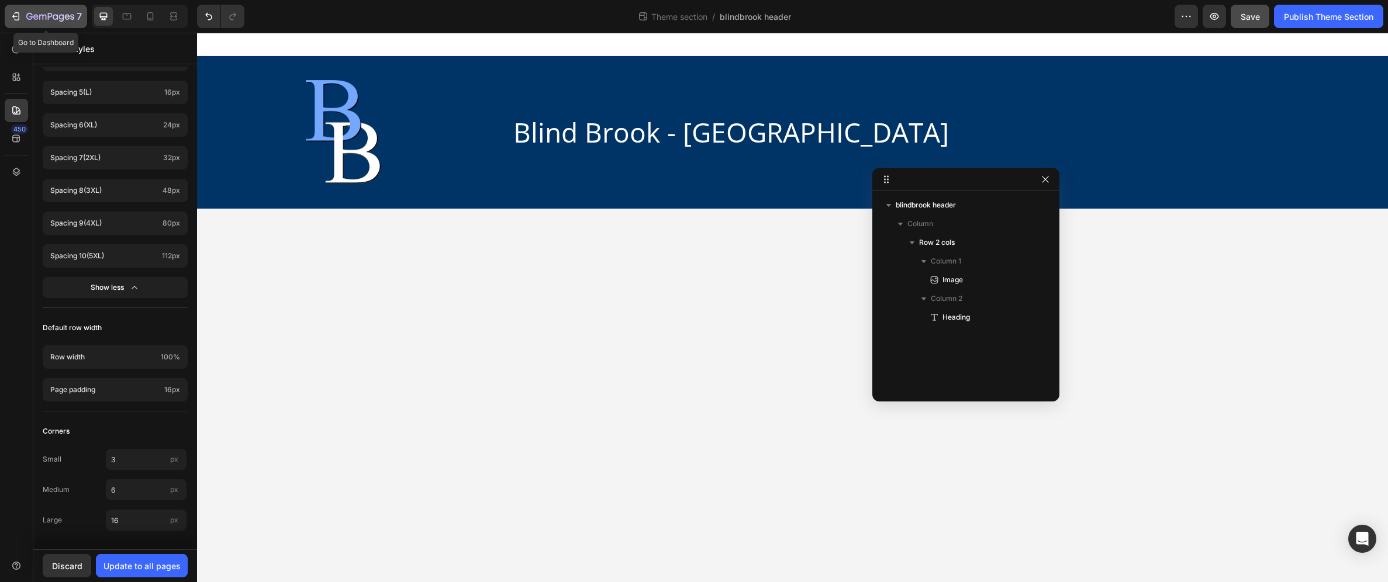
click at [20, 18] on icon "button" at bounding box center [16, 17] width 12 height 12
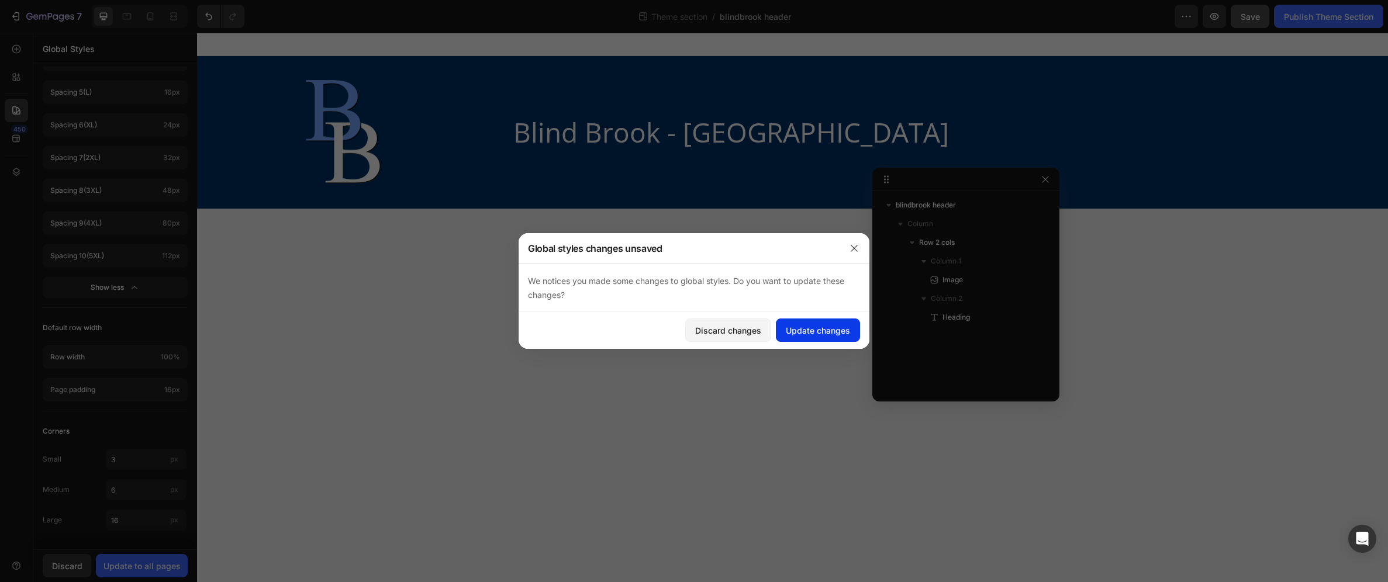
click at [834, 333] on div "Update changes" at bounding box center [818, 330] width 64 height 12
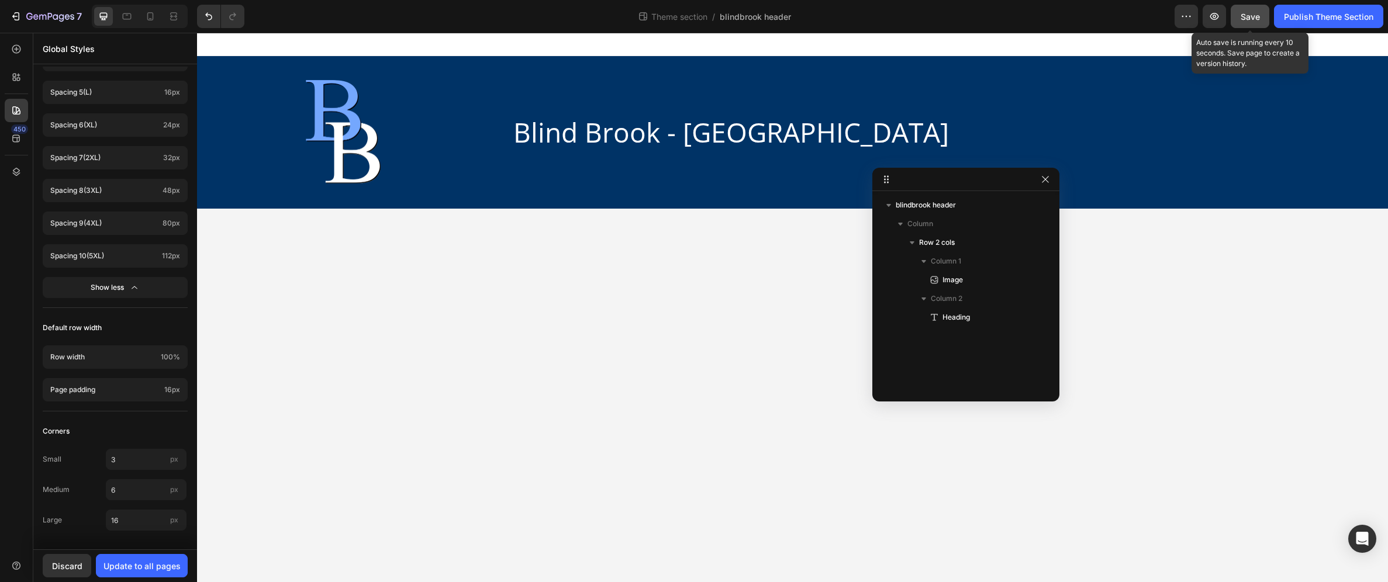
click at [1260, 15] on button "Save" at bounding box center [1250, 16] width 39 height 23
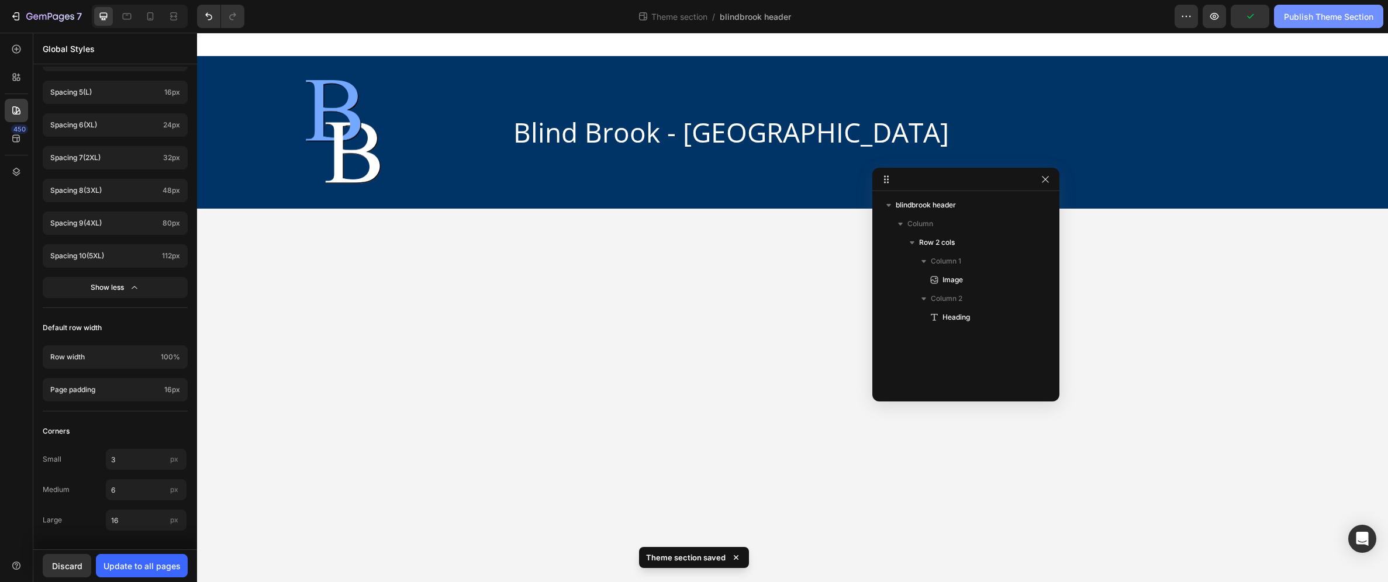
click at [1336, 15] on div "Publish Theme Section" at bounding box center [1328, 17] width 89 height 12
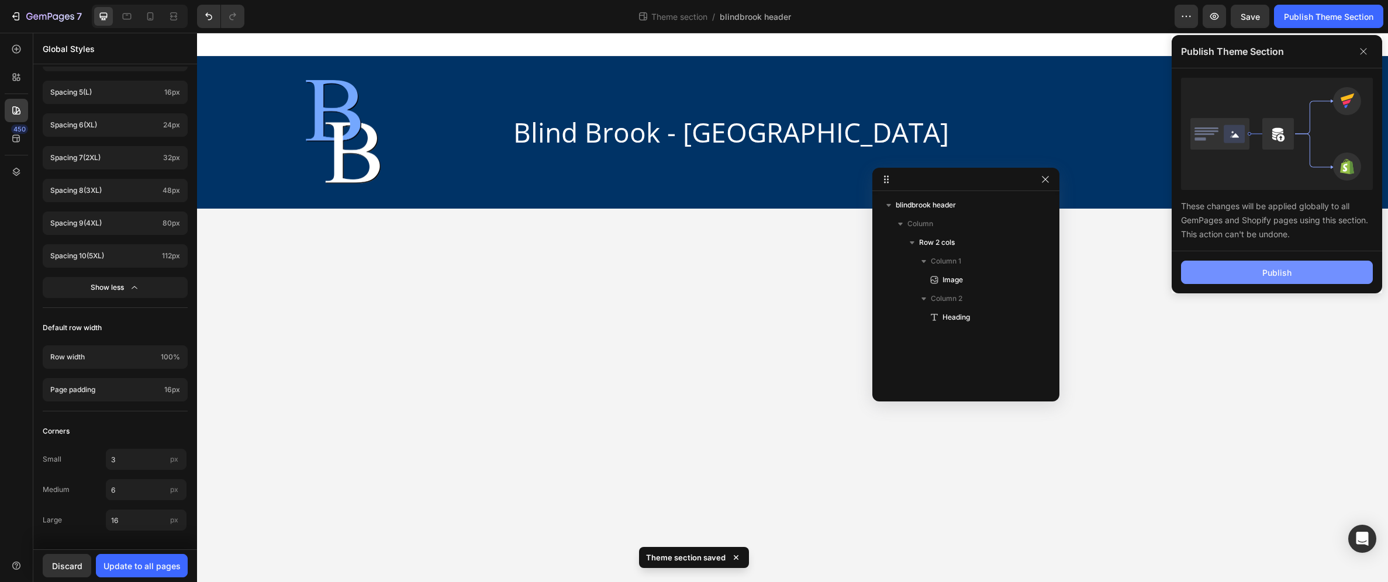
click at [1308, 274] on button "Publish" at bounding box center [1277, 272] width 192 height 23
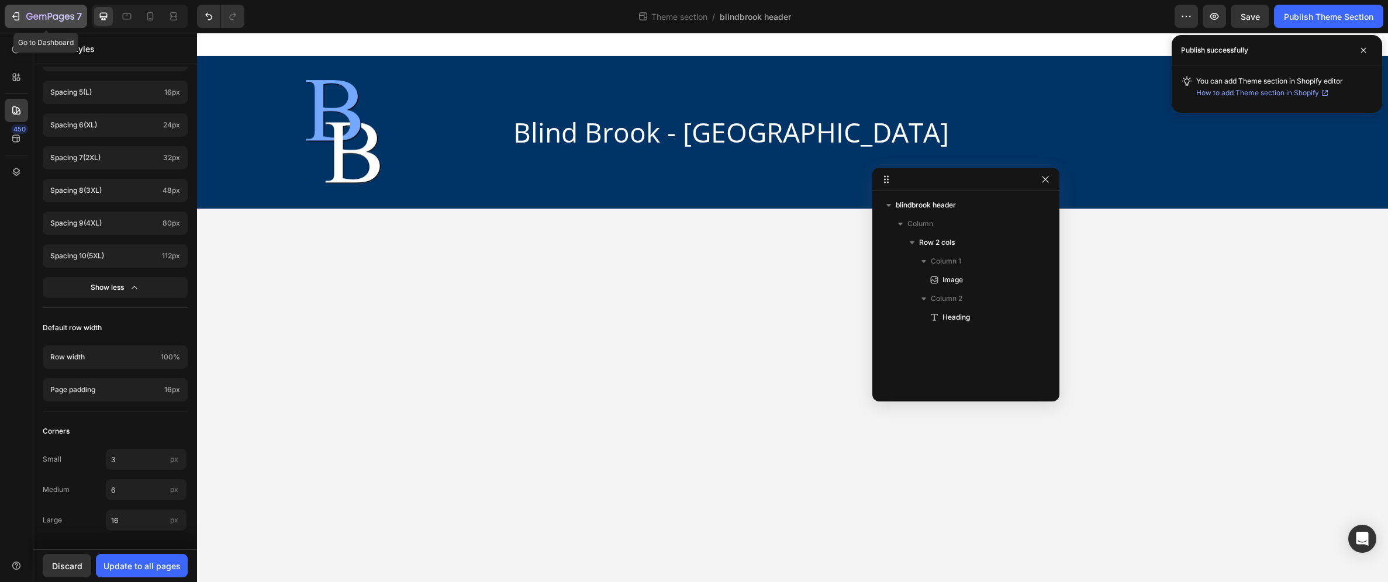
click at [19, 19] on icon "button" at bounding box center [16, 17] width 12 height 12
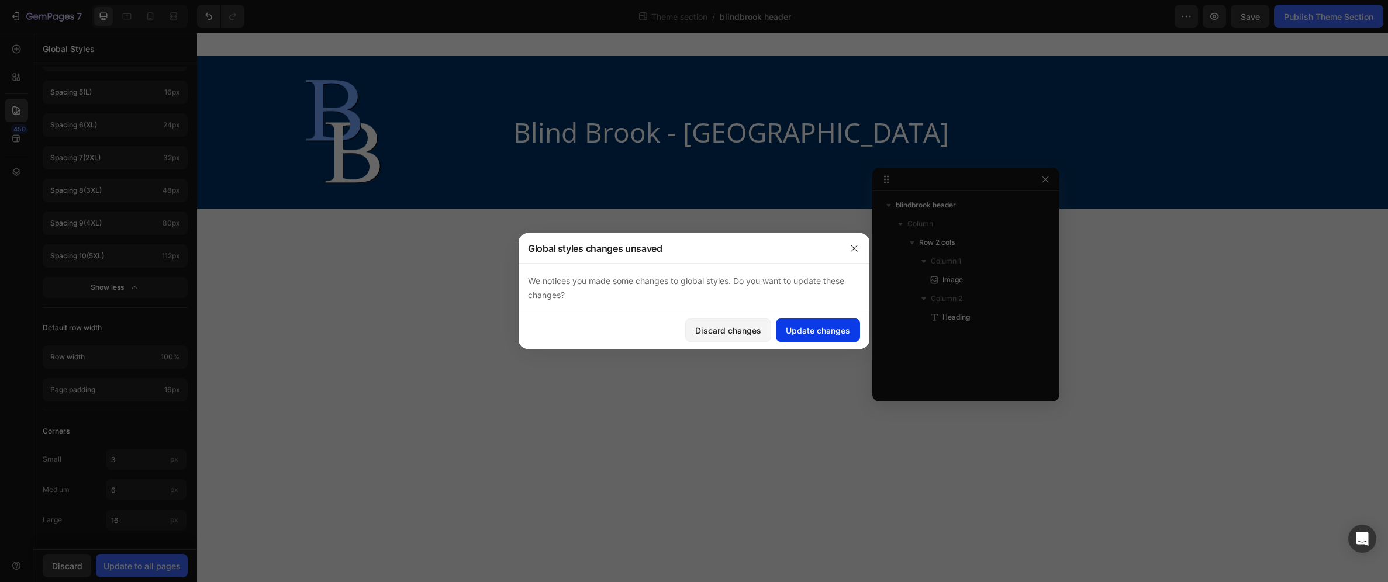
click at [821, 329] on div "Update changes" at bounding box center [818, 330] width 64 height 12
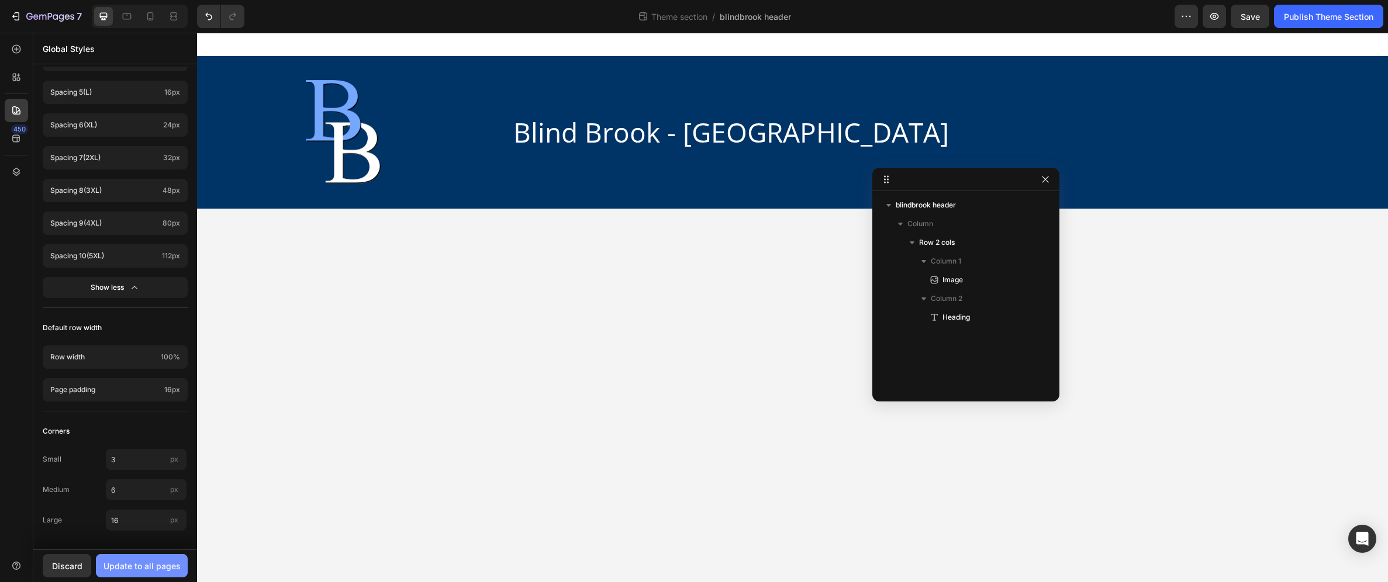
click at [161, 559] on button "Update to all pages" at bounding box center [142, 565] width 92 height 23
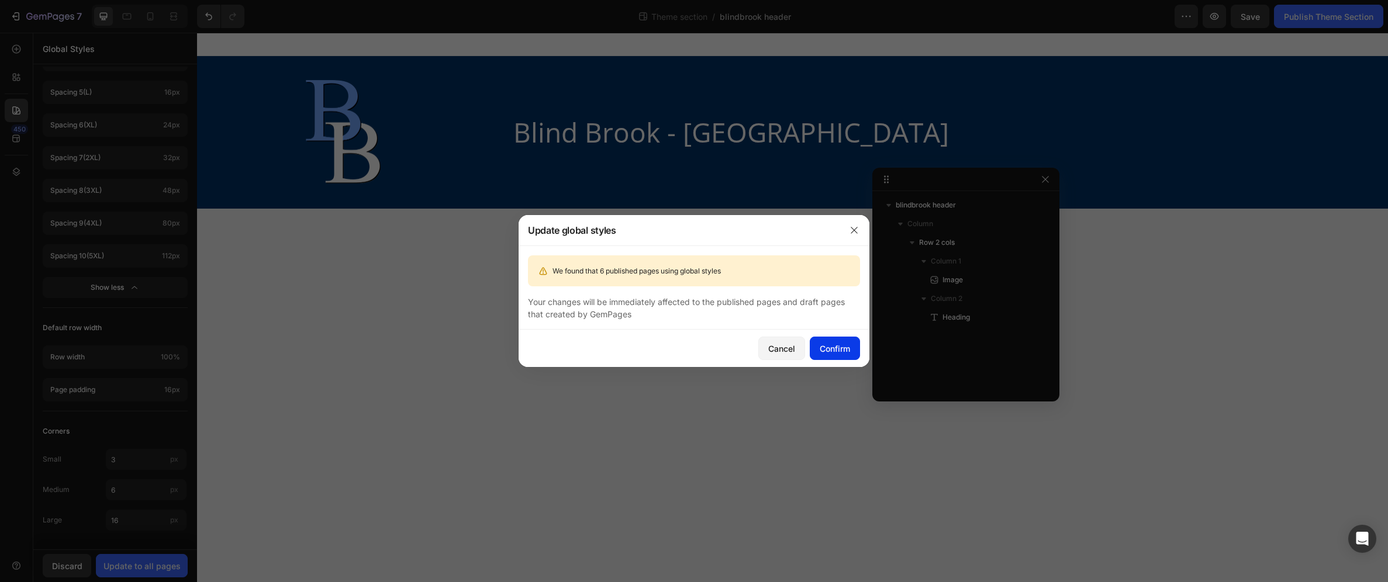
click at [842, 345] on div "Confirm" at bounding box center [835, 349] width 30 height 12
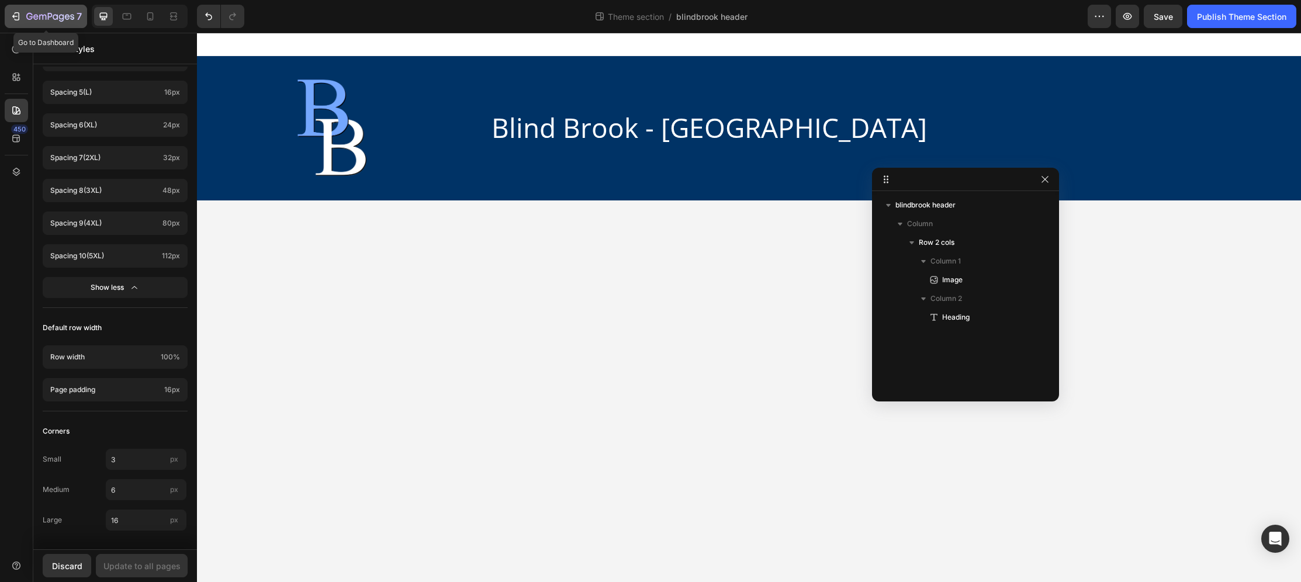
click at [19, 22] on div "7" at bounding box center [46, 16] width 72 height 14
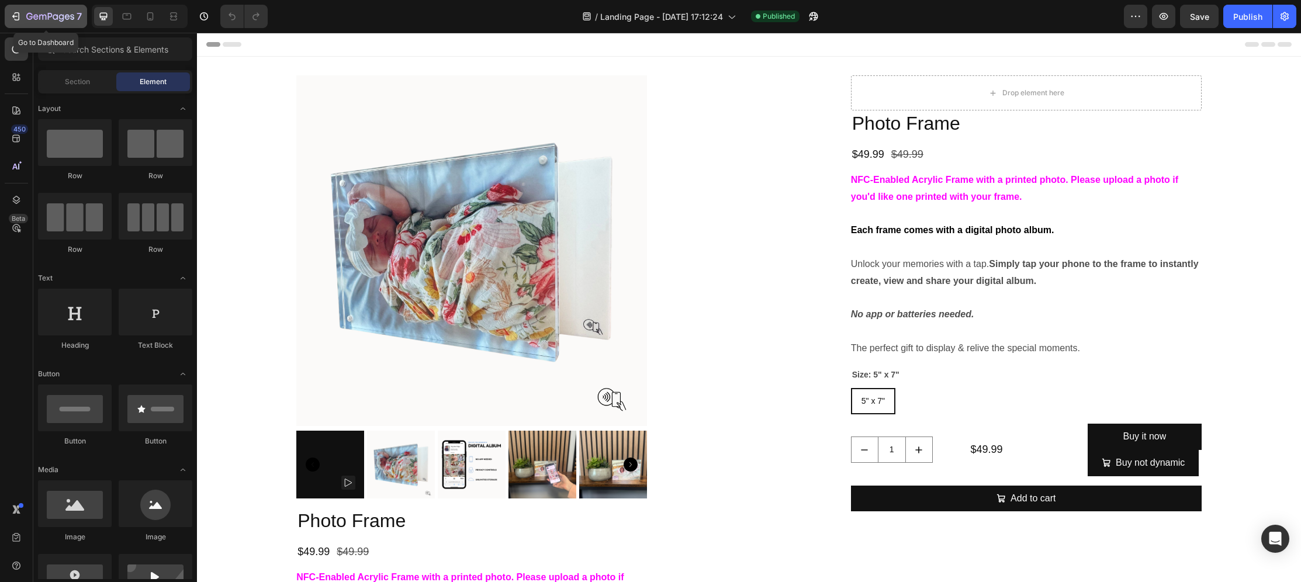
click at [22, 18] on div "7" at bounding box center [46, 16] width 72 height 14
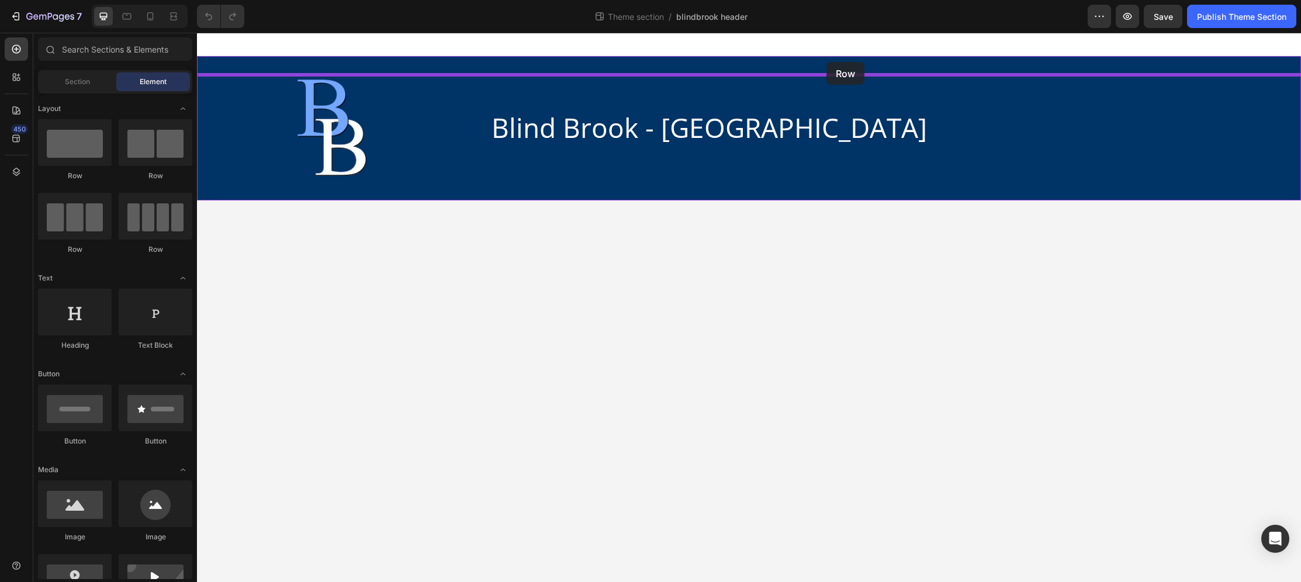
drag, startPoint x: 268, startPoint y: 181, endPoint x: 827, endPoint y: 62, distance: 570.8
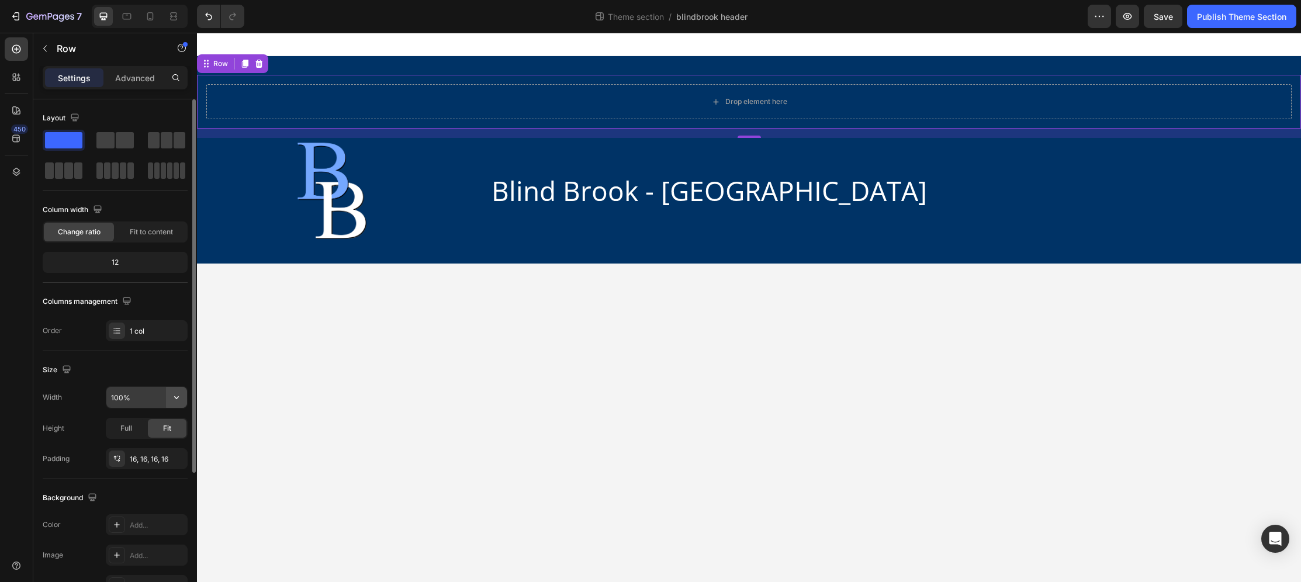
click at [171, 396] on icon "button" at bounding box center [177, 398] width 12 height 12
click at [140, 400] on input "100%" at bounding box center [146, 397] width 81 height 21
click at [180, 398] on icon "button" at bounding box center [177, 398] width 12 height 12
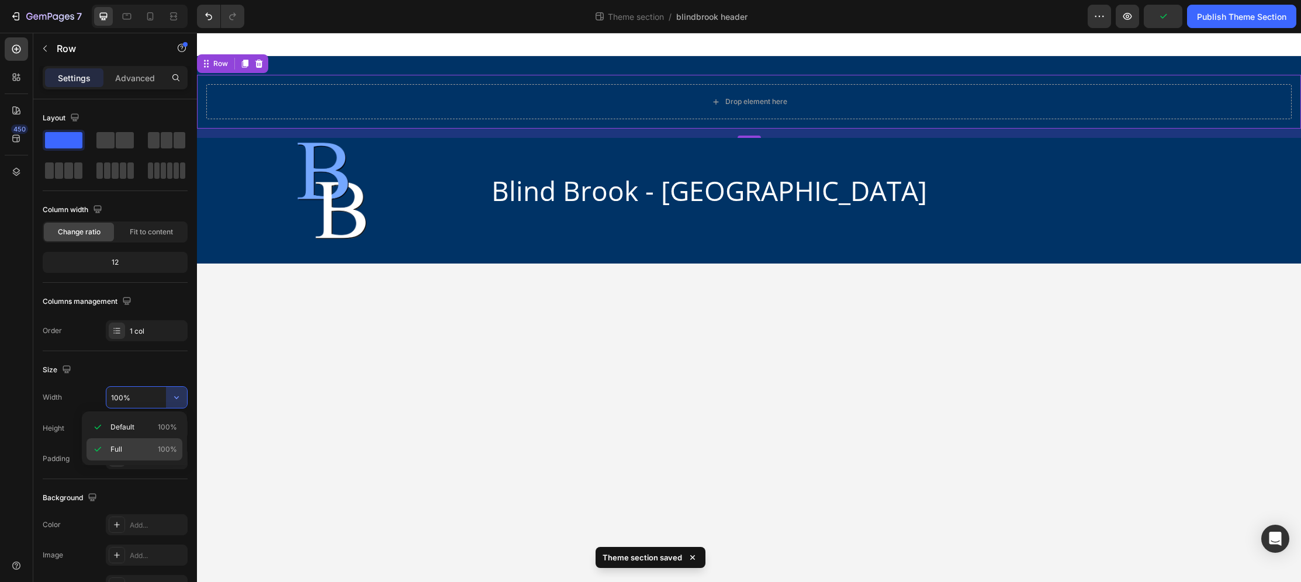
click at [120, 446] on span "Full" at bounding box center [117, 449] width 12 height 11
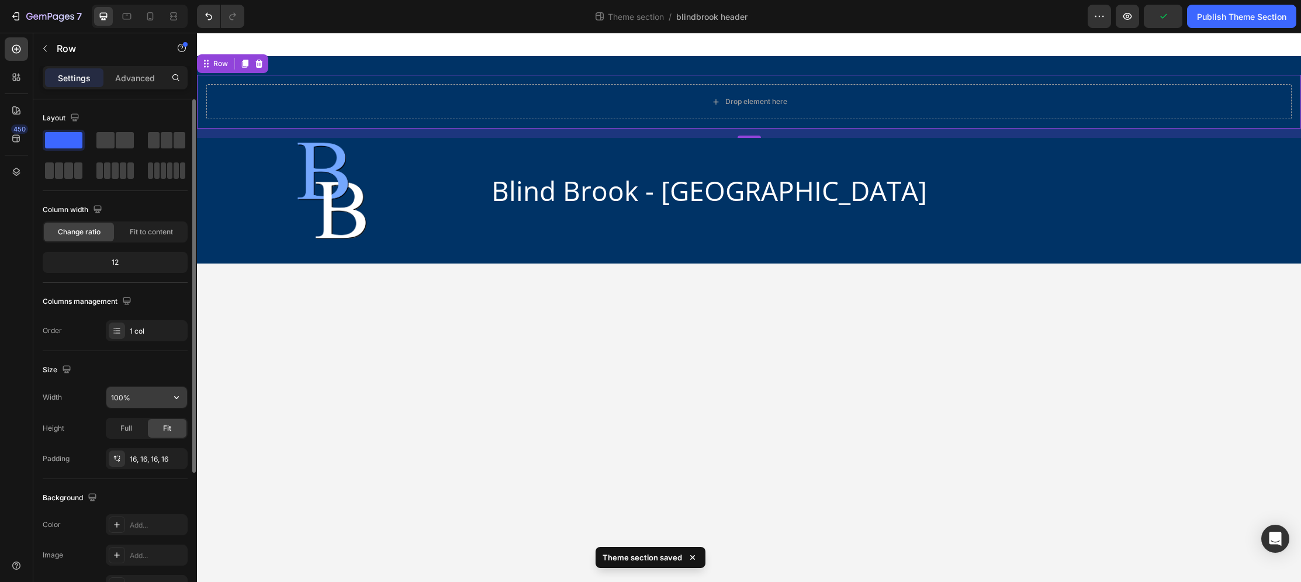
click at [156, 398] on input "100%" at bounding box center [146, 397] width 81 height 21
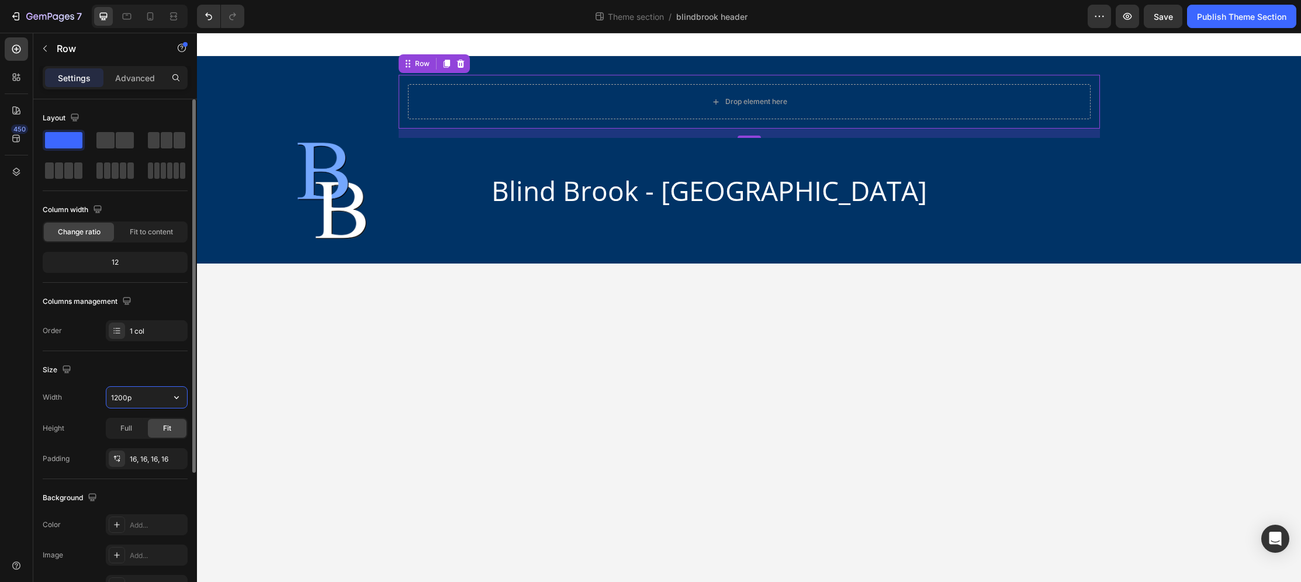
type input "1200px"
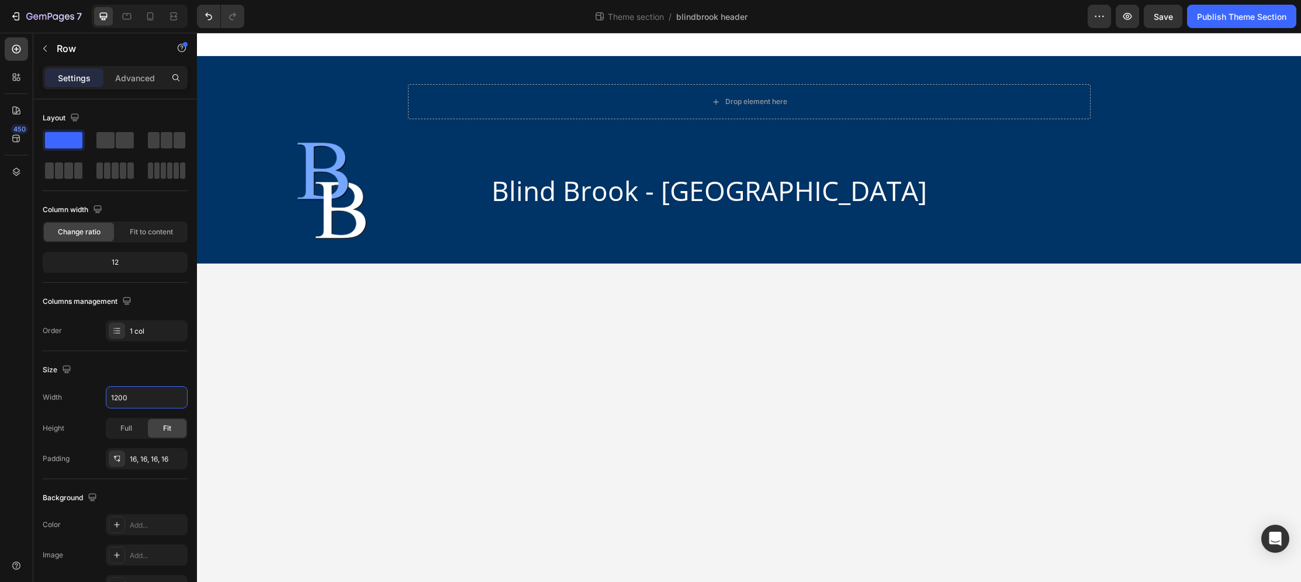
drag, startPoint x: 450, startPoint y: 375, endPoint x: 542, endPoint y: 360, distance: 93.6
click at [450, 375] on body "Drop element here Row Image Blind Brook - [GEOGRAPHIC_DATA] Heading Row Root Dr…" at bounding box center [749, 308] width 1104 height 550
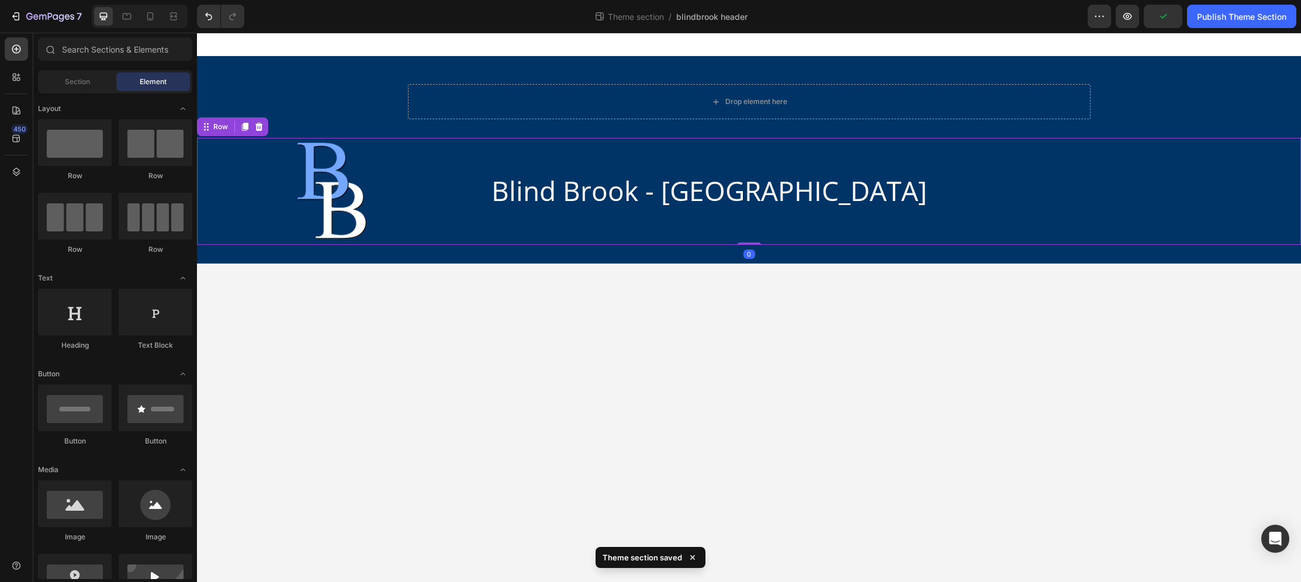
click at [636, 149] on div "Blind Brook - [GEOGRAPHIC_DATA] Heading" at bounding box center [896, 191] width 811 height 107
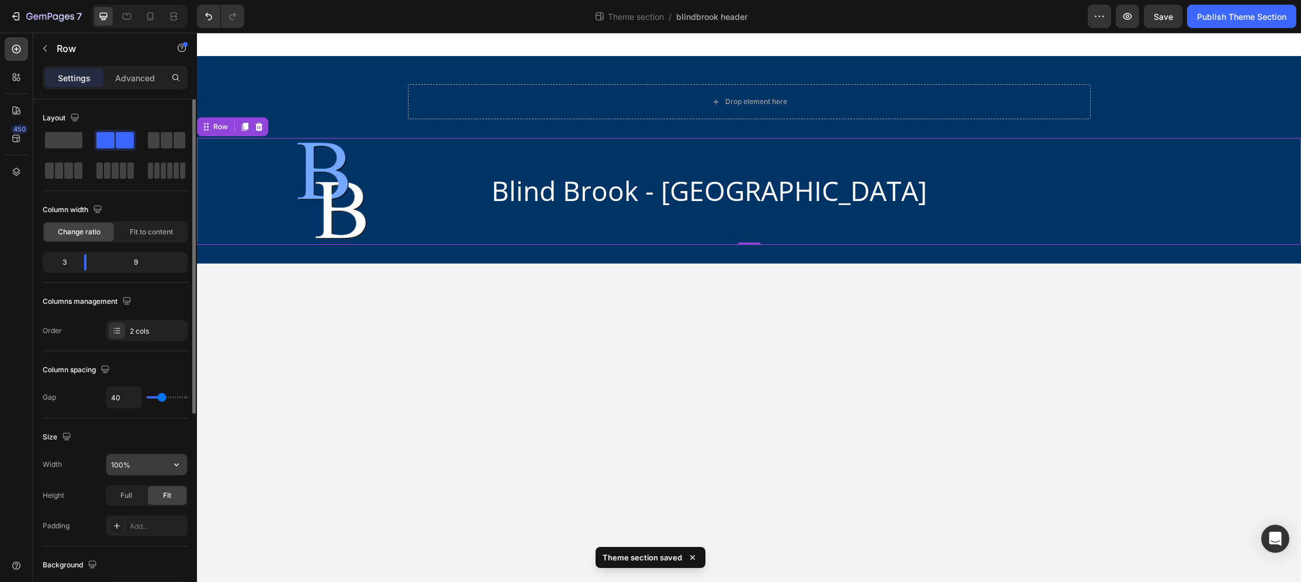
click at [140, 468] on input "100%" at bounding box center [146, 464] width 81 height 21
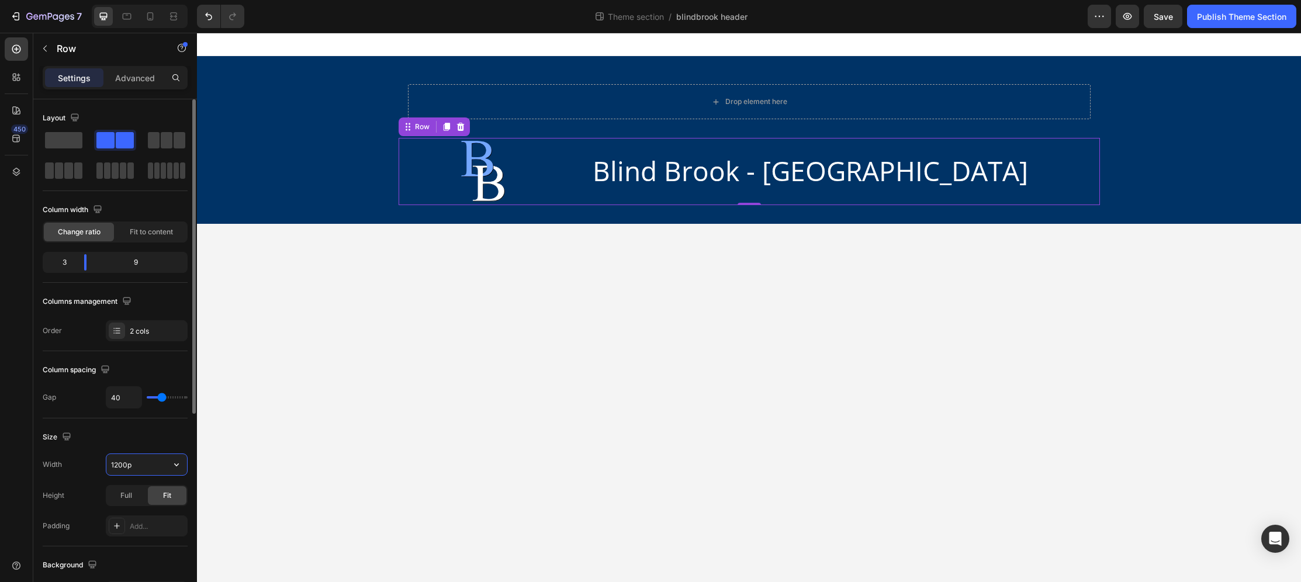
type input "1200px"
click at [879, 302] on body "Drop element here Row Image Blind Brook - [GEOGRAPHIC_DATA] Heading Row Root Dr…" at bounding box center [749, 308] width 1104 height 550
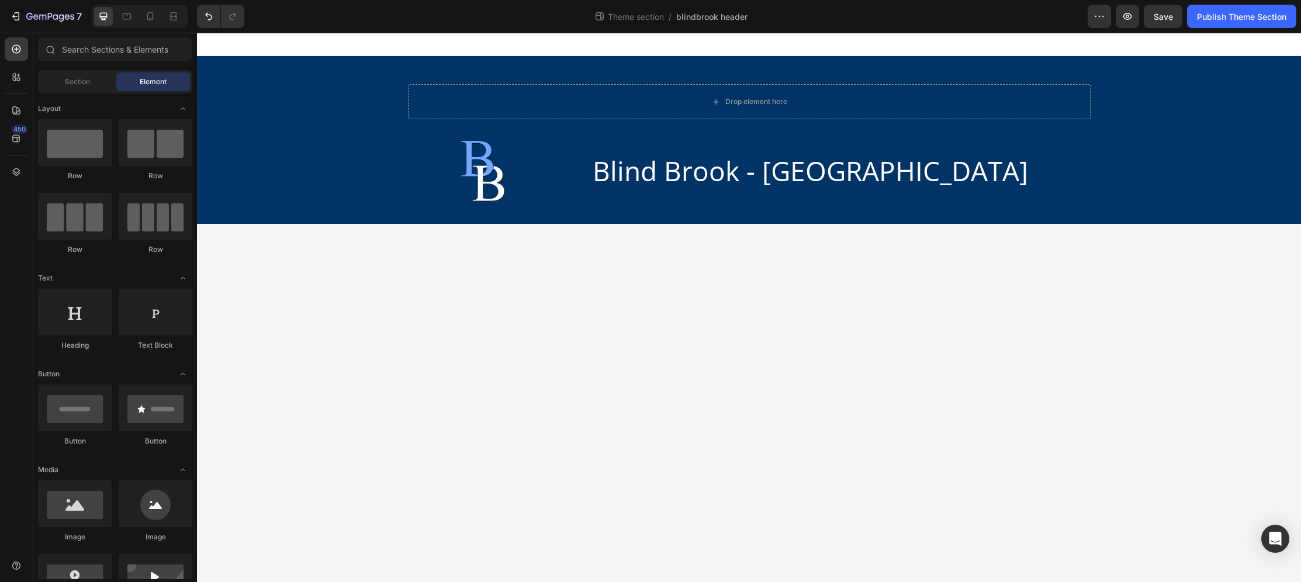
click at [130, 27] on div at bounding box center [140, 16] width 96 height 23
click at [132, 19] on icon at bounding box center [127, 17] width 12 height 12
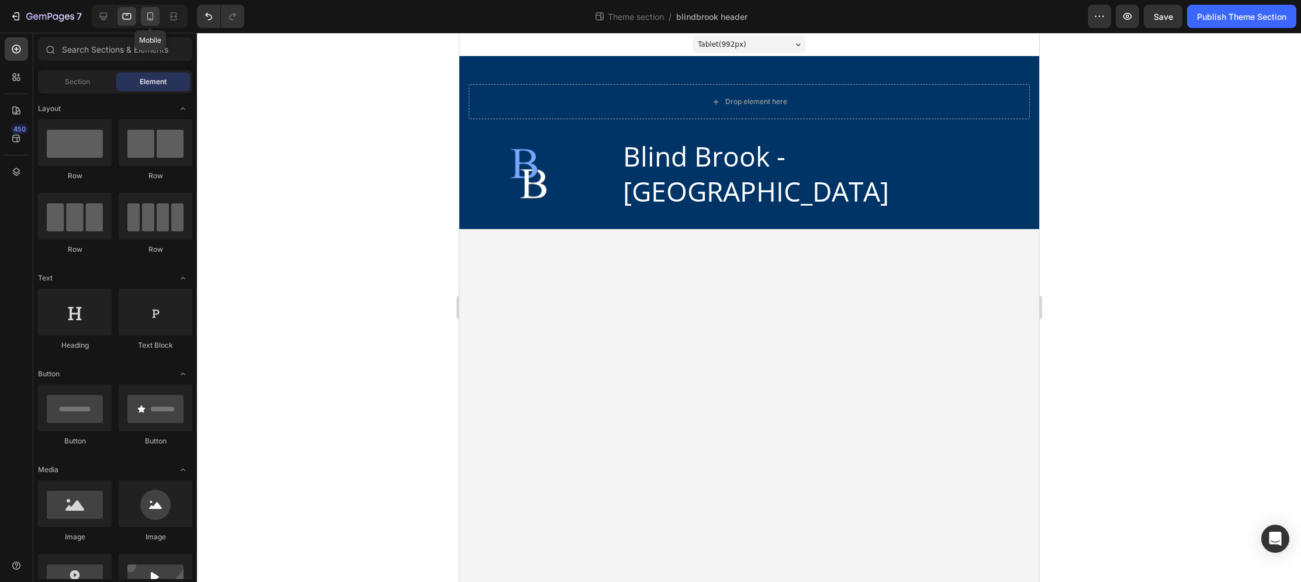
click at [150, 19] on icon at bounding box center [150, 16] width 6 height 8
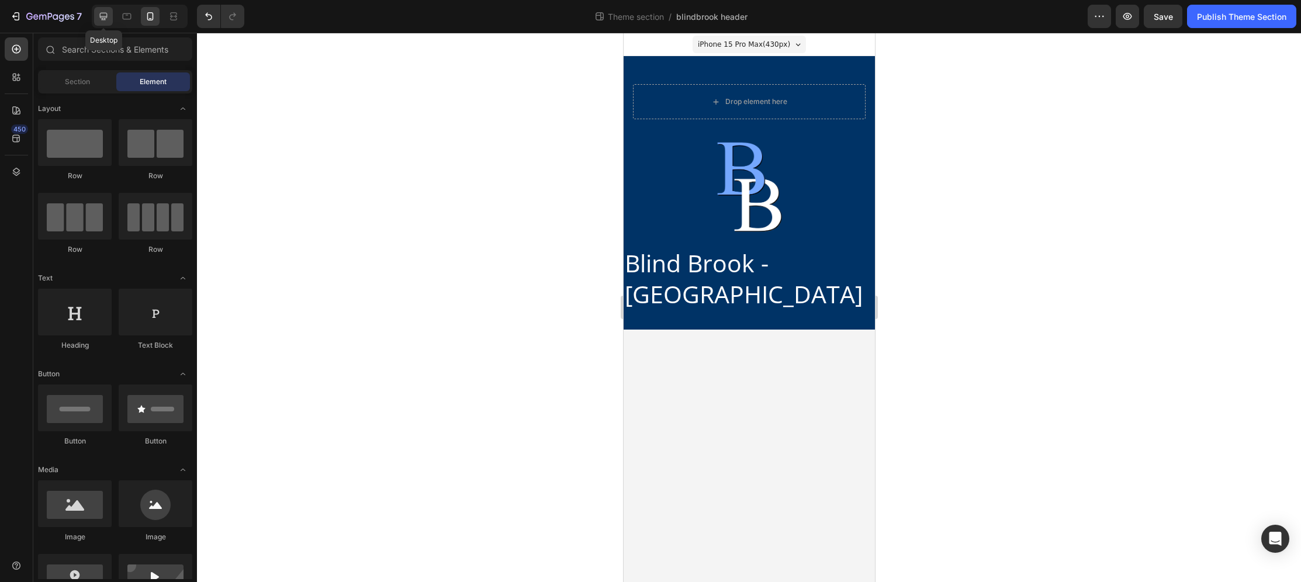
click at [108, 14] on icon at bounding box center [104, 17] width 12 height 12
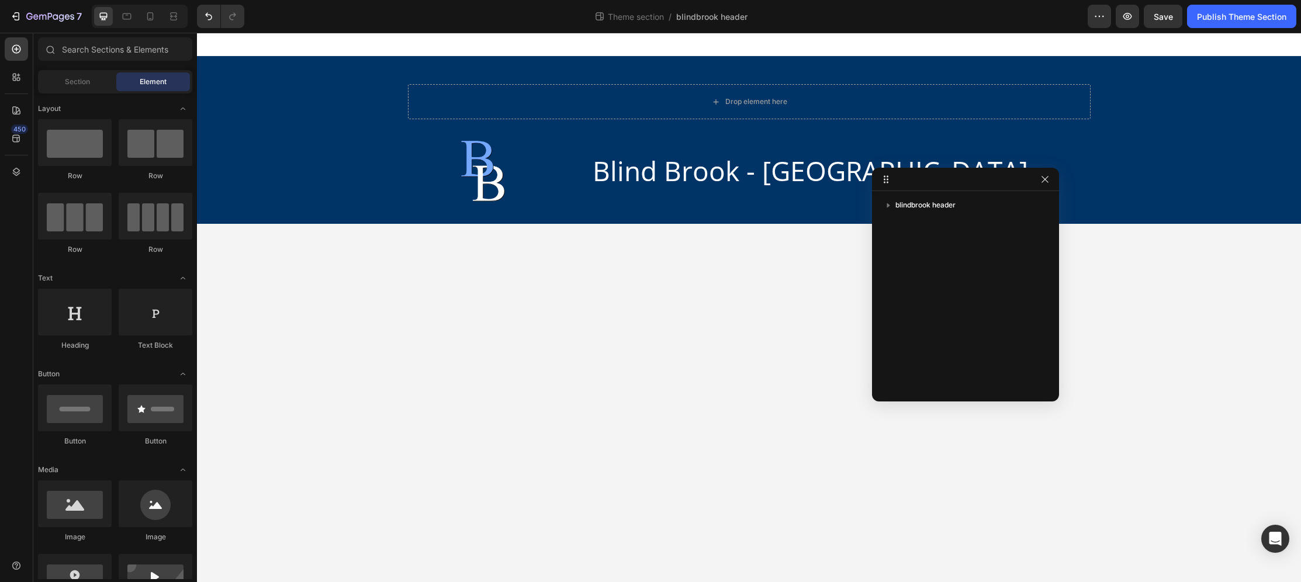
click at [819, 394] on body "Drop element here Row Image Blind Brook - [GEOGRAPHIC_DATA] Heading Row Root Dr…" at bounding box center [749, 308] width 1104 height 550
click at [550, 351] on body "Drop element here Row Image Blind Brook - [GEOGRAPHIC_DATA] Heading Row Root Dr…" at bounding box center [749, 308] width 1104 height 550
click at [486, 89] on div "Drop element here" at bounding box center [749, 101] width 683 height 35
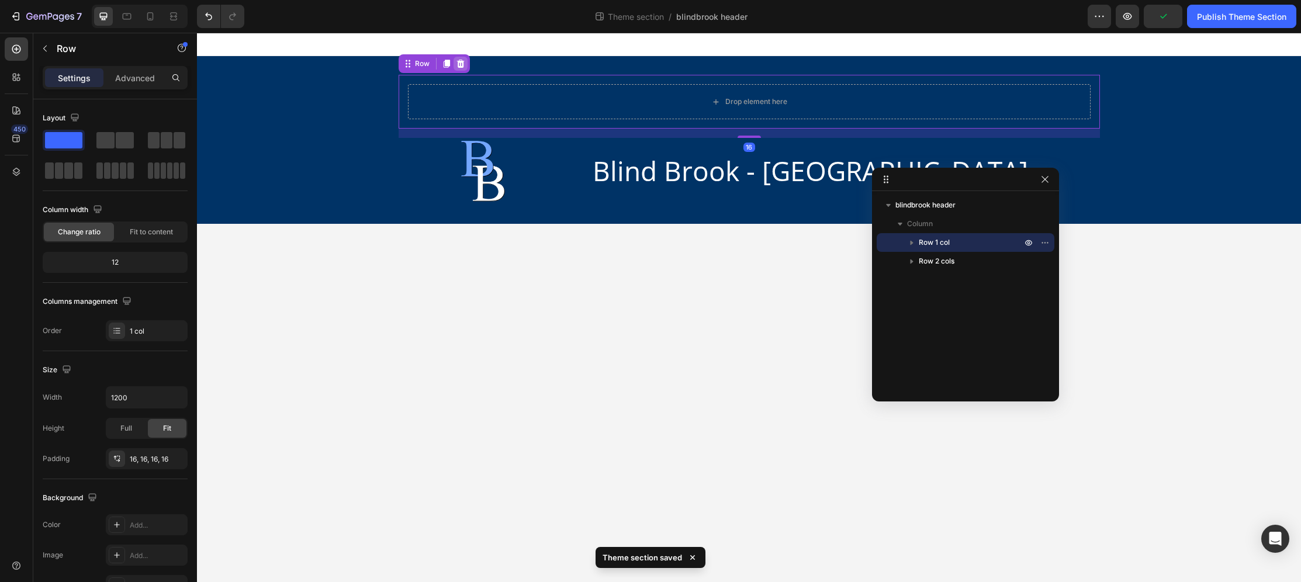
click at [464, 65] on icon at bounding box center [460, 63] width 9 height 9
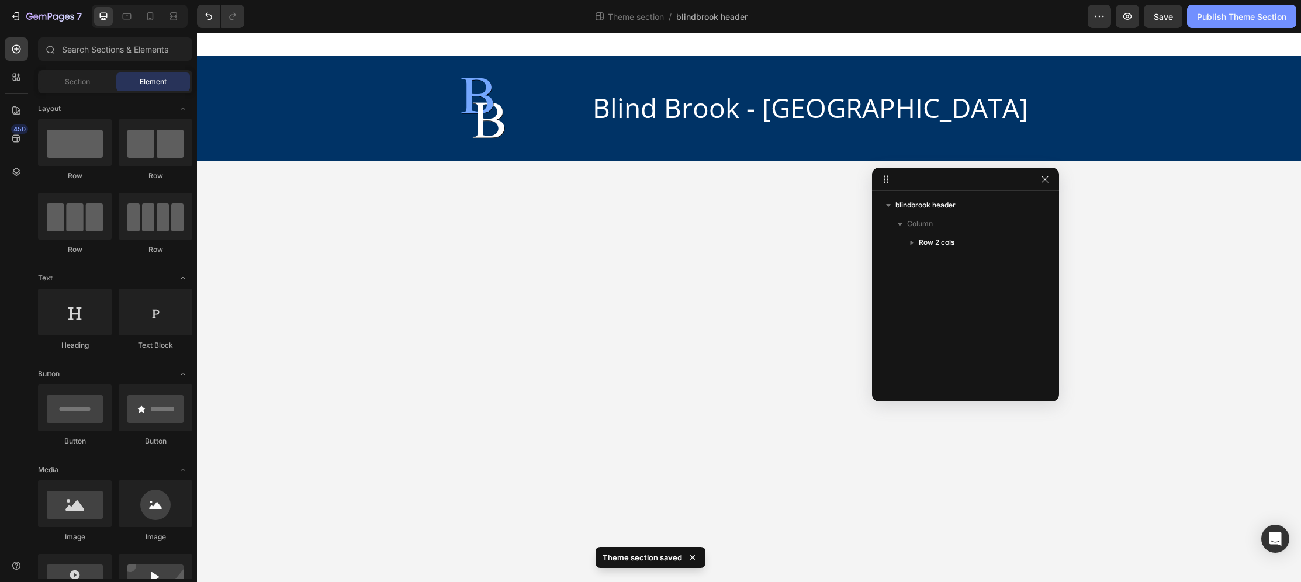
click at [1223, 18] on div "Publish Theme Section" at bounding box center [1241, 17] width 89 height 12
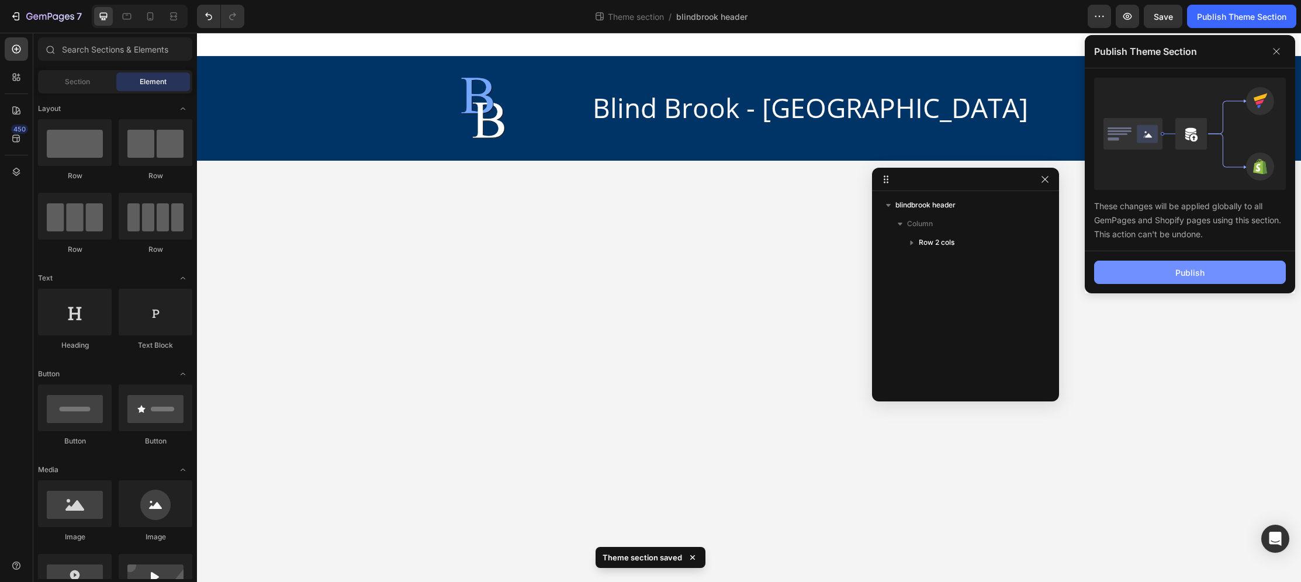
click at [1188, 279] on button "Publish" at bounding box center [1190, 272] width 192 height 23
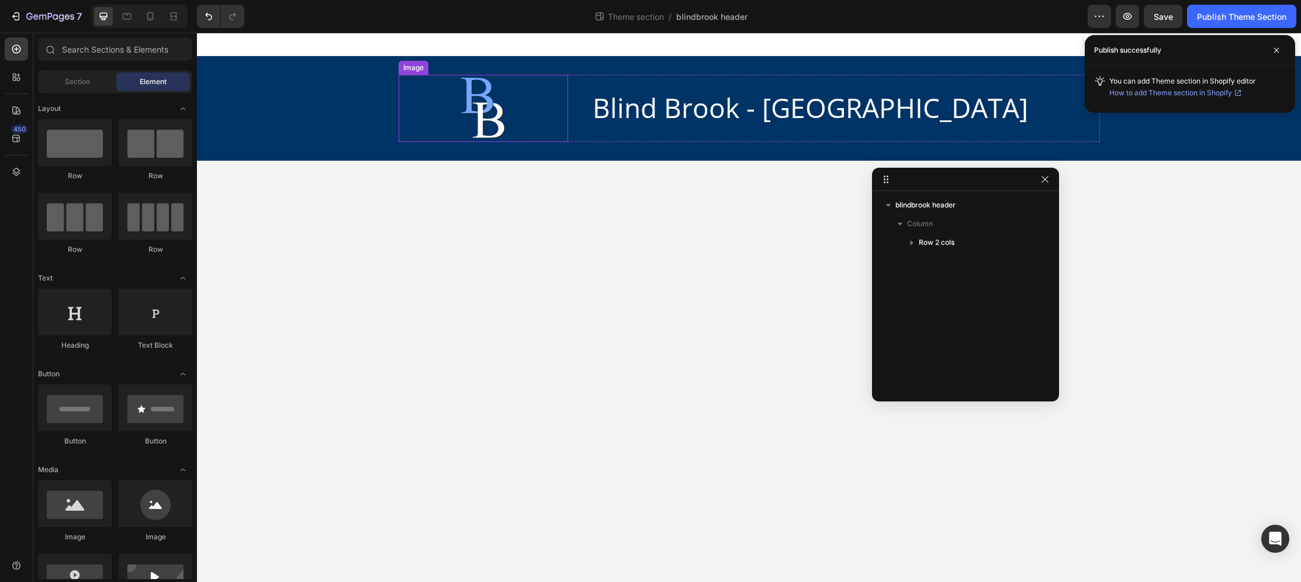
click at [551, 115] on div at bounding box center [484, 108] width 170 height 67
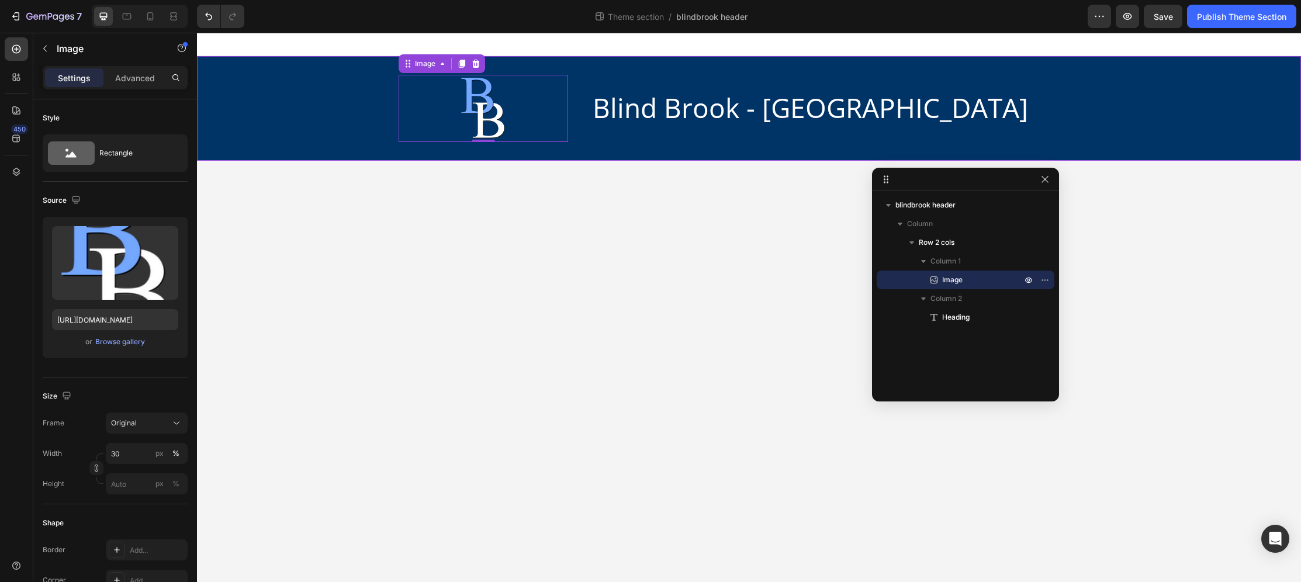
click at [218, 71] on div "Image 0 Blind Brook - [GEOGRAPHIC_DATA] [GEOGRAPHIC_DATA]" at bounding box center [749, 108] width 1104 height 105
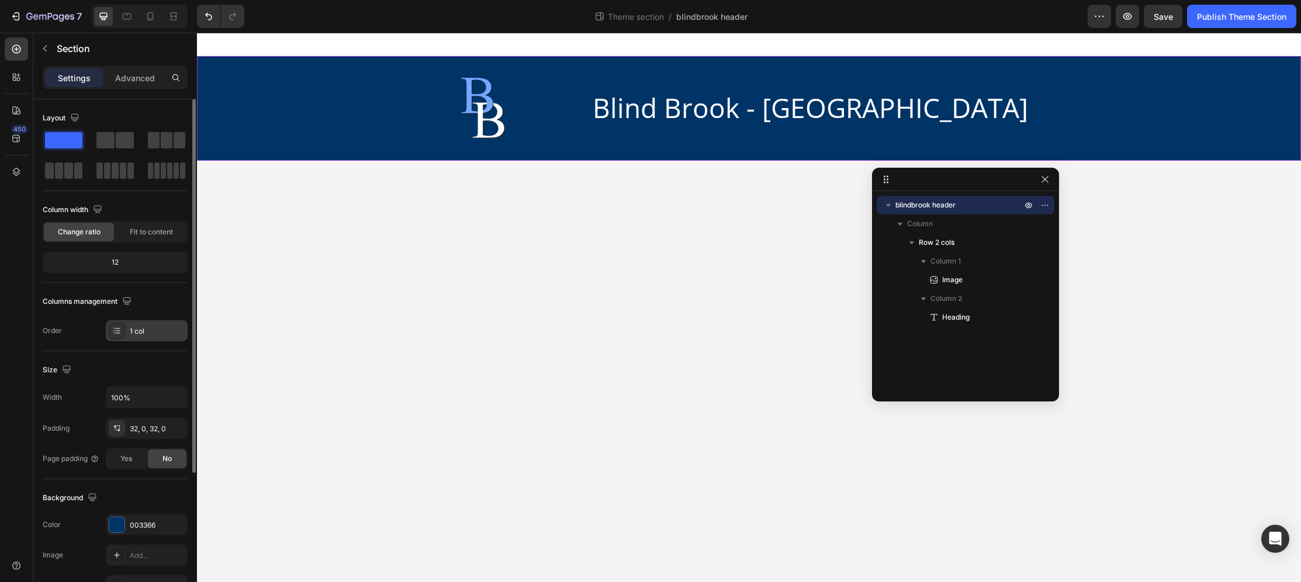
scroll to position [197, 0]
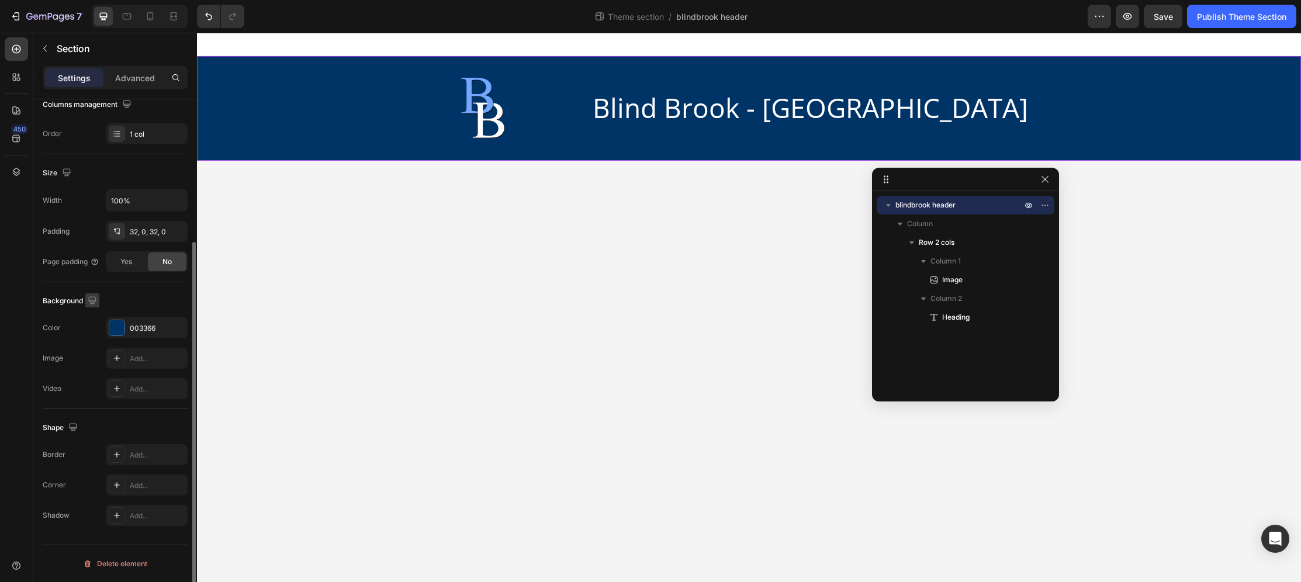
click at [87, 296] on icon "button" at bounding box center [93, 301] width 12 height 12
click at [119, 294] on div "Background" at bounding box center [115, 301] width 145 height 19
click at [141, 353] on div "Add..." at bounding box center [147, 358] width 82 height 21
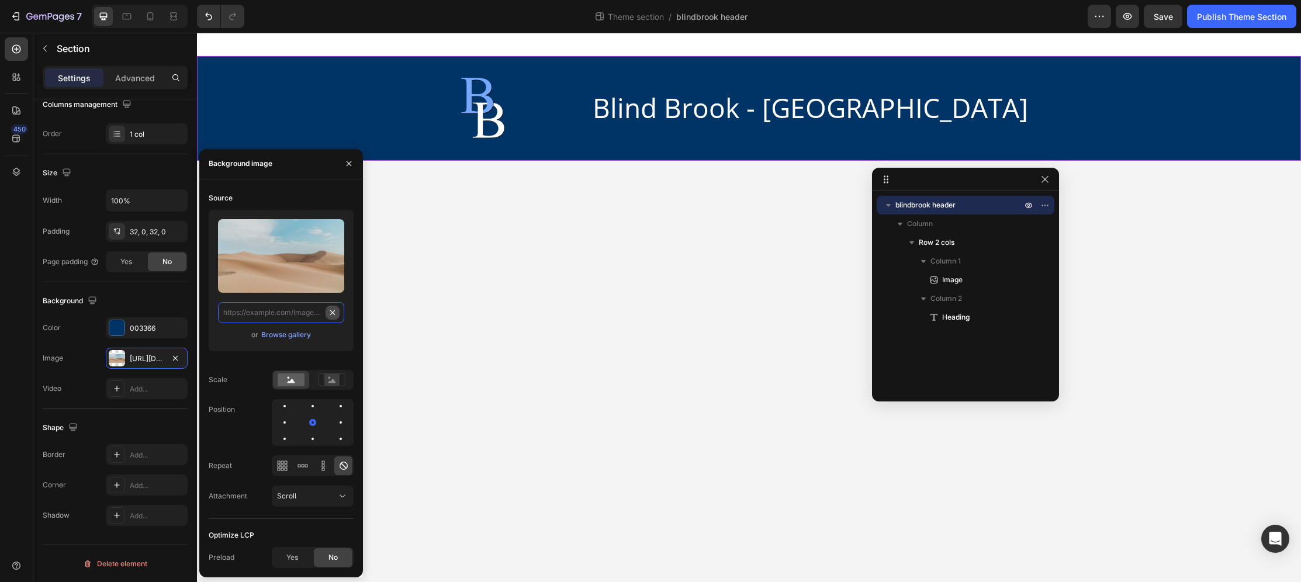
scroll to position [0, 0]
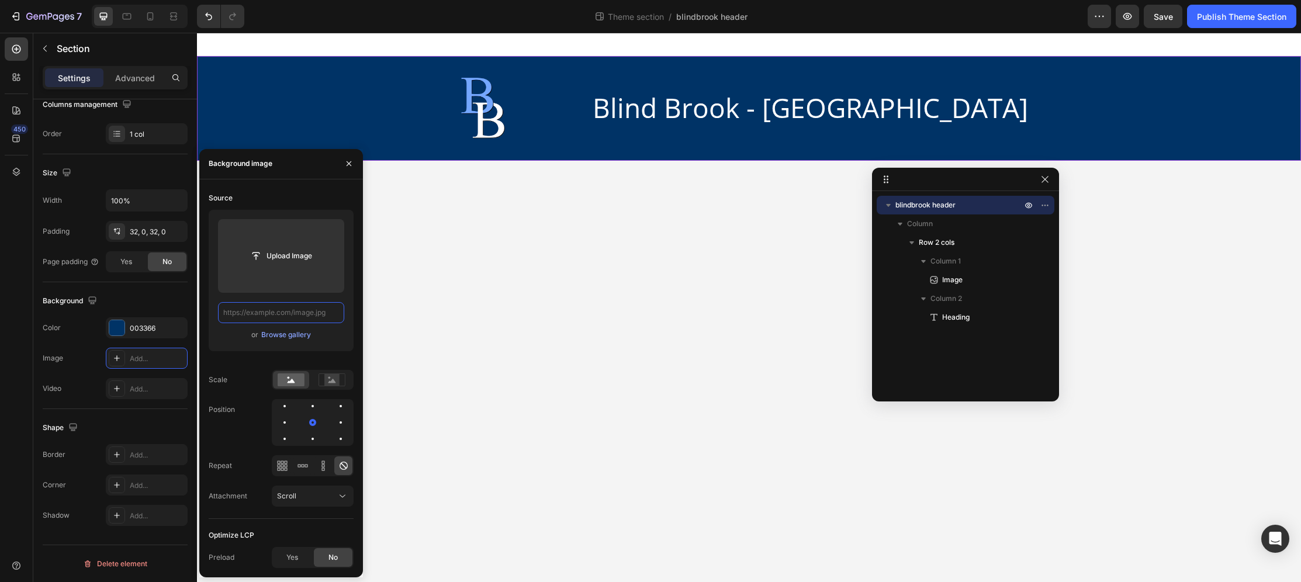
click at [306, 315] on input "text" at bounding box center [281, 312] width 126 height 21
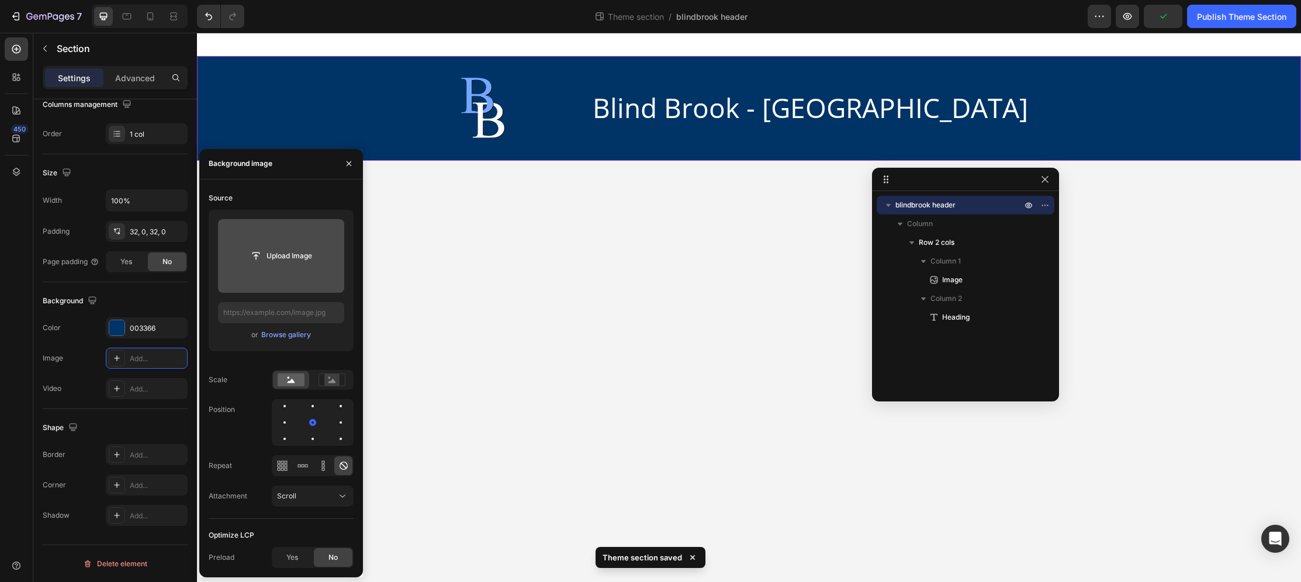
click at [295, 254] on input "file" at bounding box center [281, 256] width 81 height 20
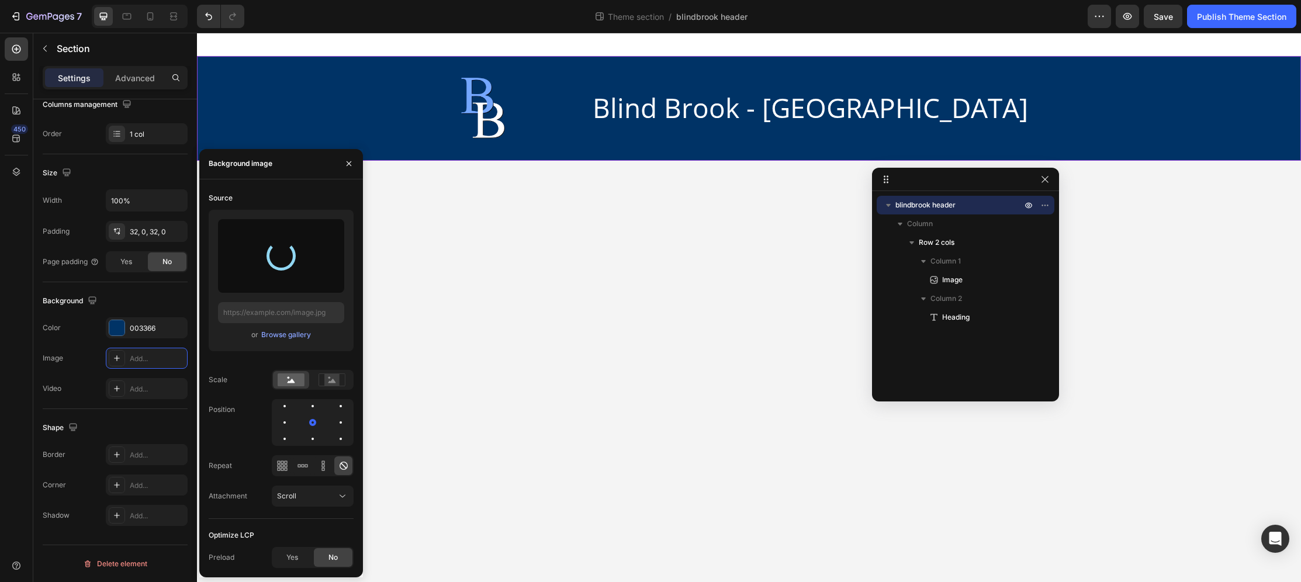
type input "[URL][DOMAIN_NAME]"
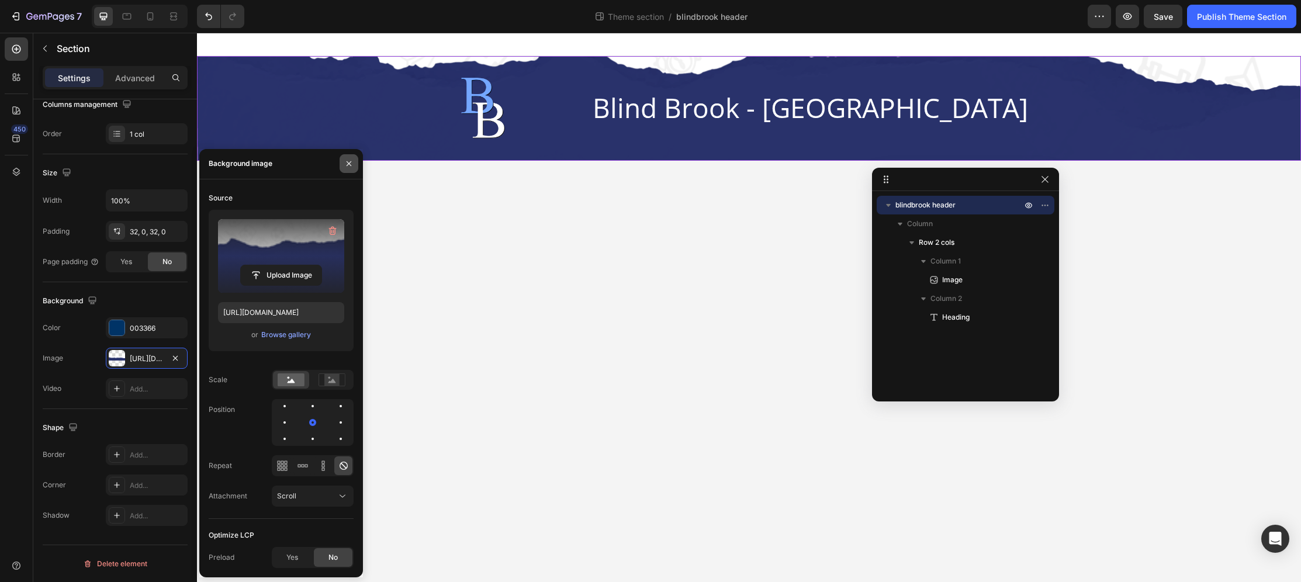
click at [355, 168] on button "button" at bounding box center [349, 163] width 19 height 19
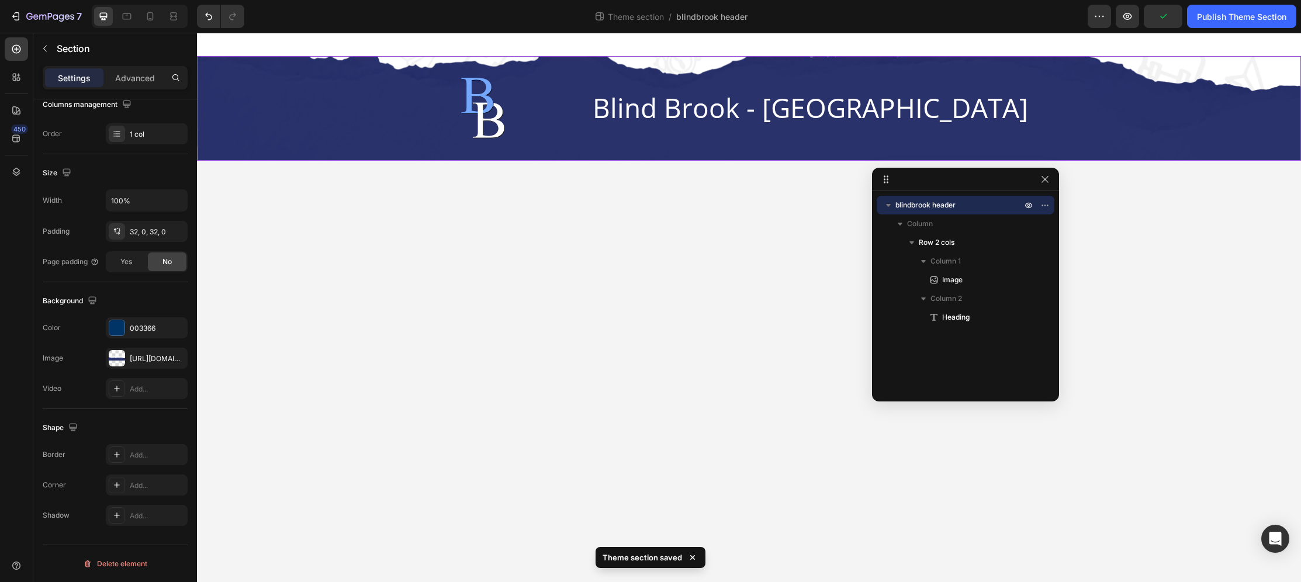
click at [332, 140] on div "Image Blind Brook - [GEOGRAPHIC_DATA] Heading Row" at bounding box center [749, 108] width 1104 height 67
click at [94, 302] on icon "button" at bounding box center [92, 300] width 8 height 8
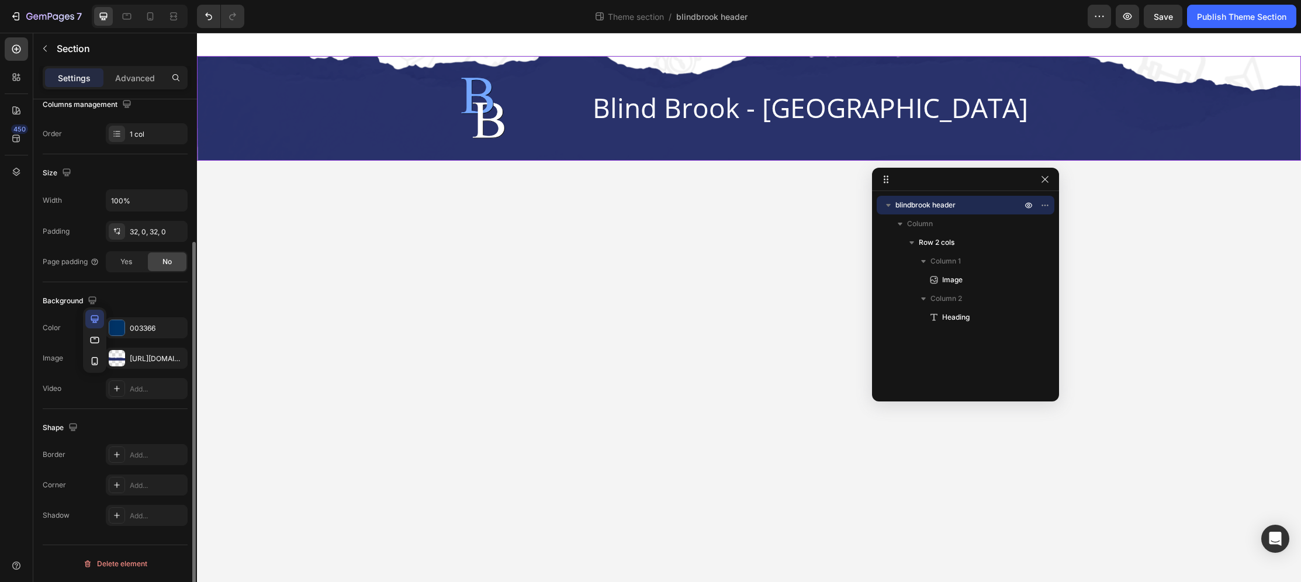
click at [137, 308] on div "Background" at bounding box center [115, 301] width 145 height 19
click at [159, 354] on div "[URL][DOMAIN_NAME]" at bounding box center [147, 359] width 34 height 11
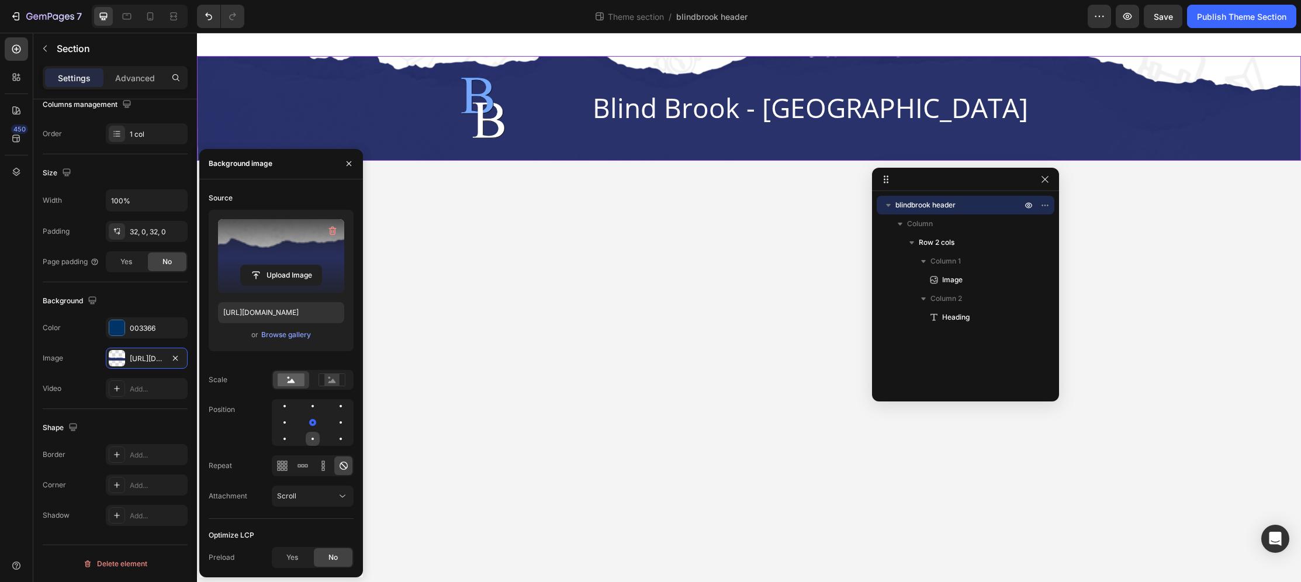
click at [334, 443] on div at bounding box center [341, 439] width 14 height 14
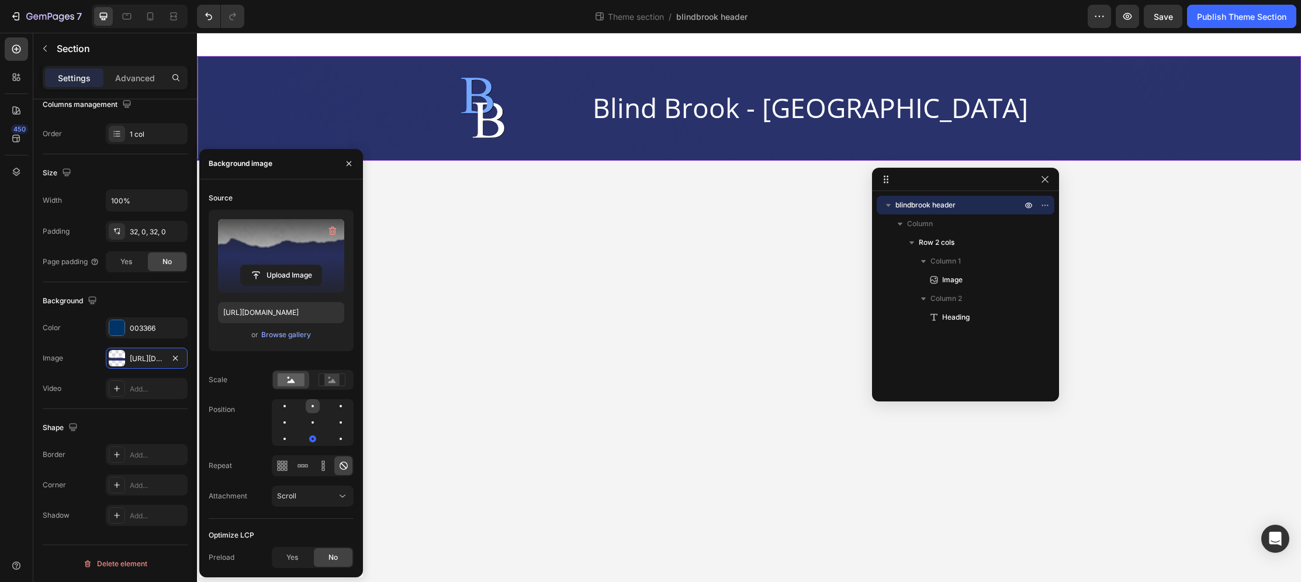
click at [334, 410] on div at bounding box center [341, 406] width 14 height 14
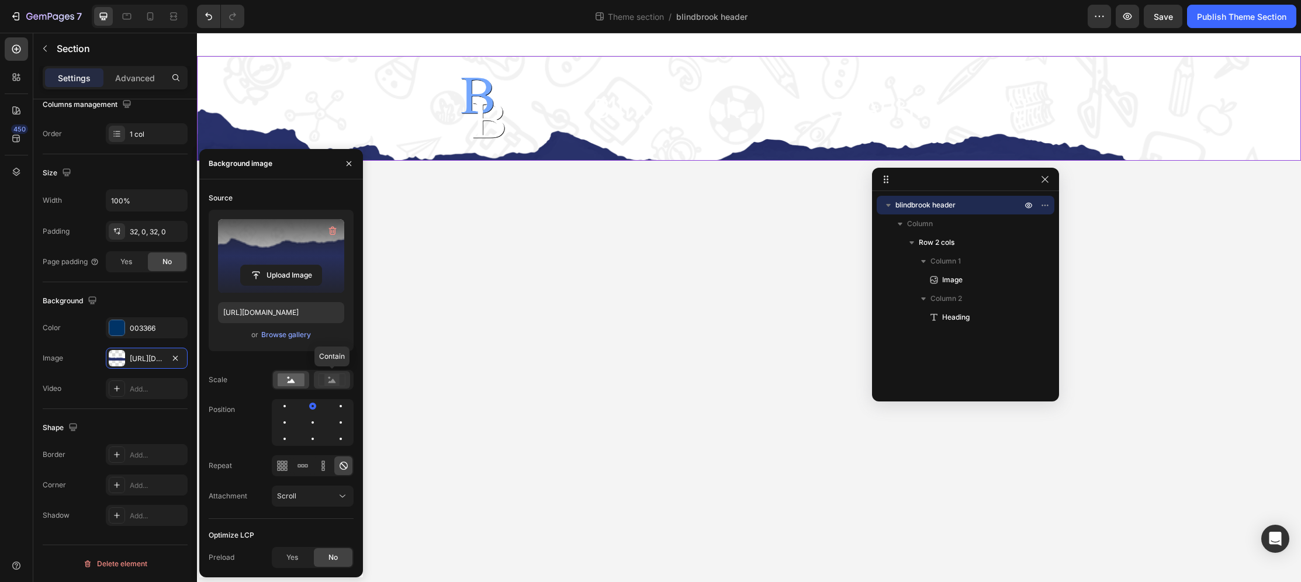
click at [335, 383] on icon at bounding box center [333, 381] width 8 height 4
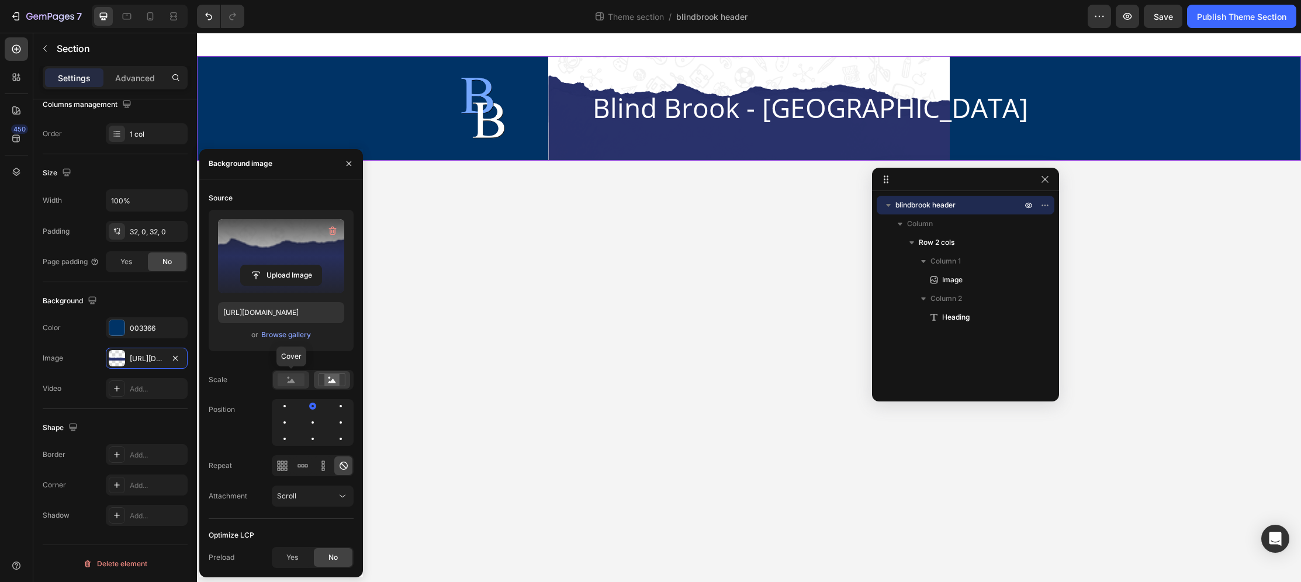
click at [296, 380] on rect at bounding box center [291, 380] width 27 height 13
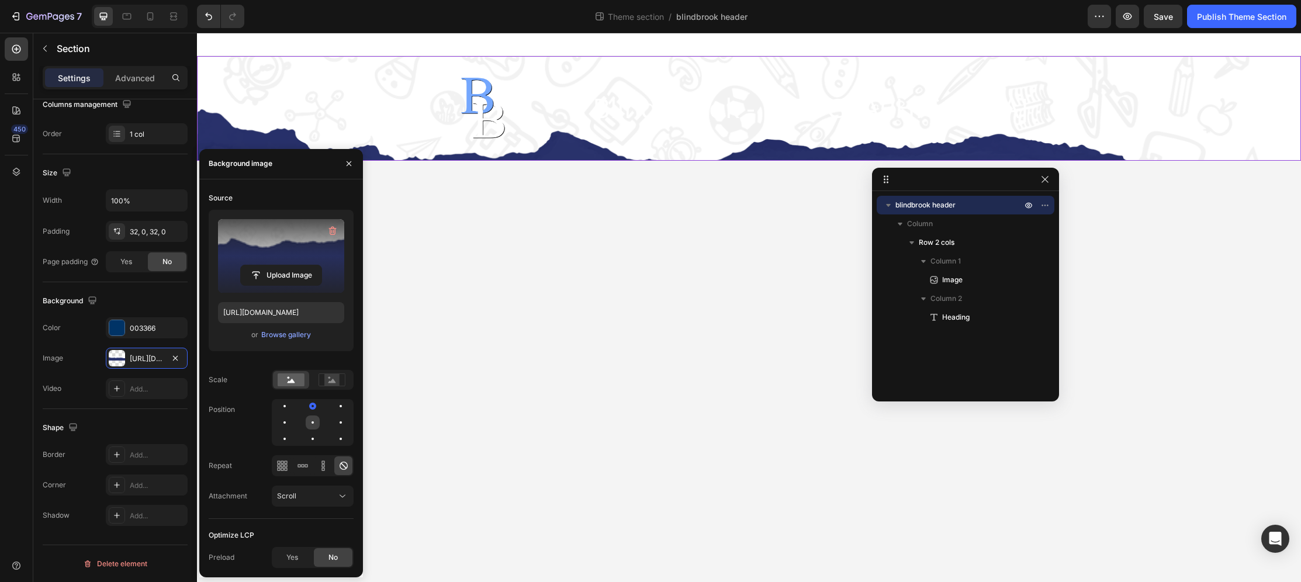
click at [334, 426] on div at bounding box center [341, 423] width 14 height 14
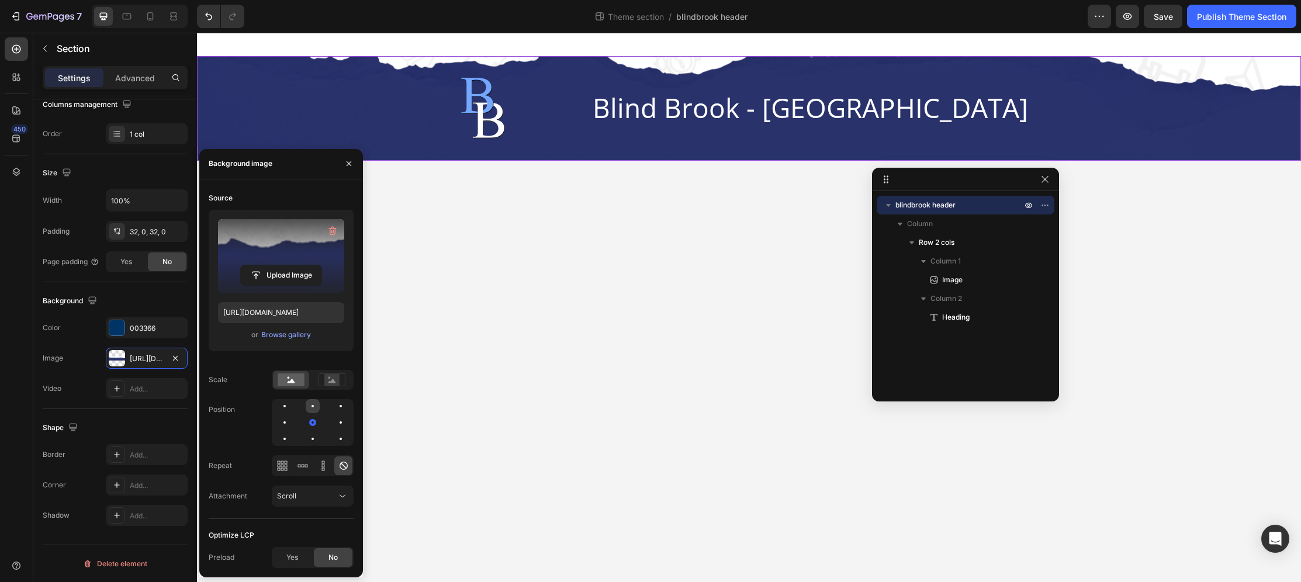
click at [334, 410] on div at bounding box center [341, 406] width 14 height 14
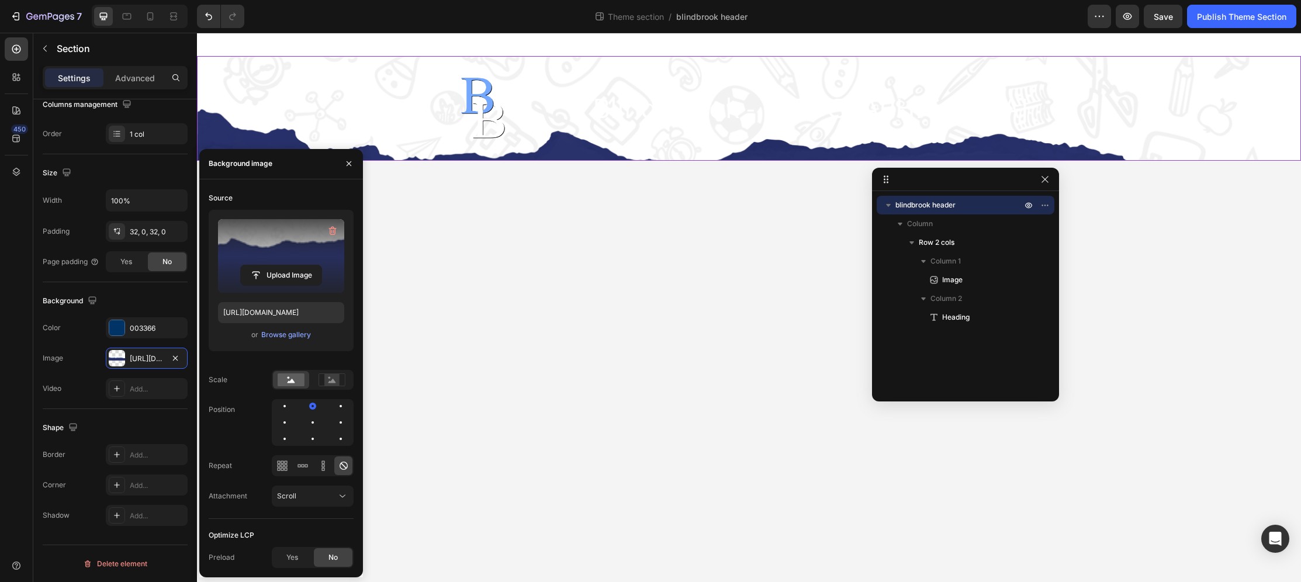
click at [275, 71] on div "Image Blind Brook - [GEOGRAPHIC_DATA] Heading Row" at bounding box center [749, 108] width 1104 height 105
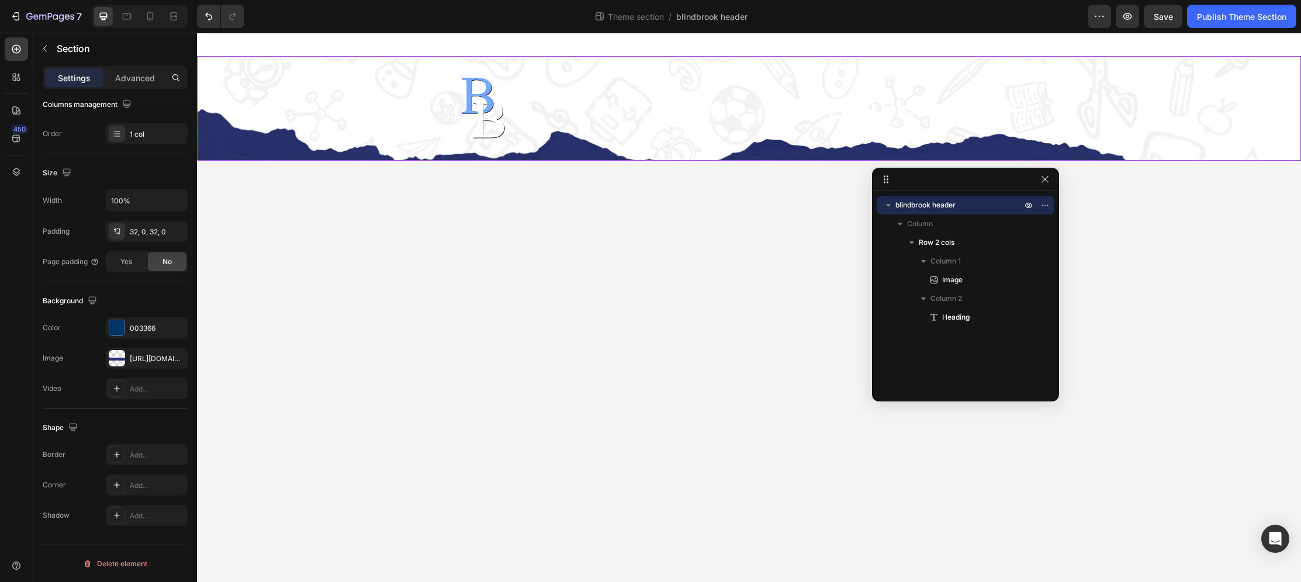
click at [275, 68] on div "Image Blind Brook - [GEOGRAPHIC_DATA] Heading Row" at bounding box center [749, 108] width 1104 height 105
click at [147, 228] on div "32, 0, 32, 0" at bounding box center [147, 232] width 34 height 11
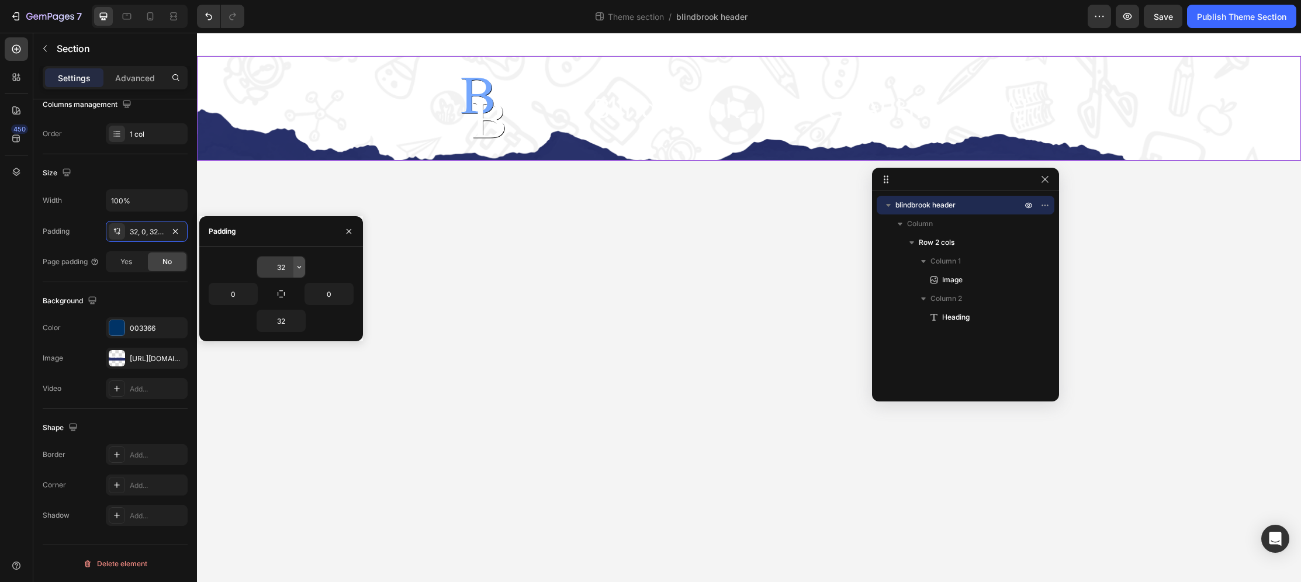
click at [295, 265] on icon "button" at bounding box center [299, 267] width 9 height 9
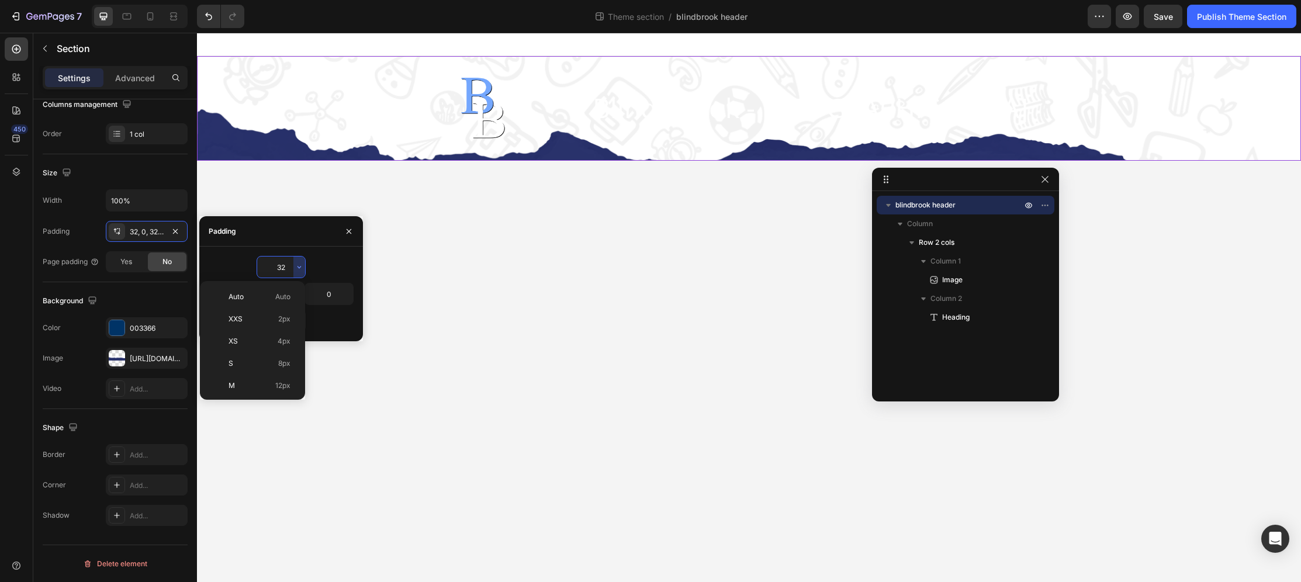
scroll to position [84, 0]
click at [246, 388] on p "3XL 48px" at bounding box center [260, 390] width 62 height 11
type input "48"
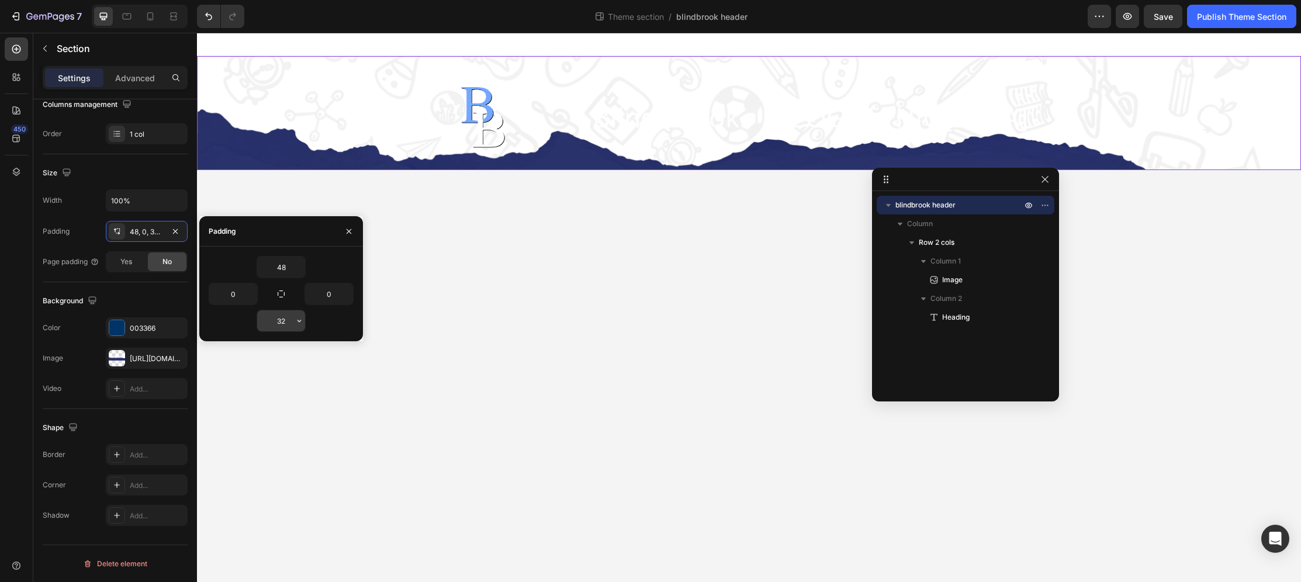
click at [290, 328] on input "32" at bounding box center [281, 320] width 48 height 21
click at [295, 323] on icon "button" at bounding box center [299, 320] width 9 height 9
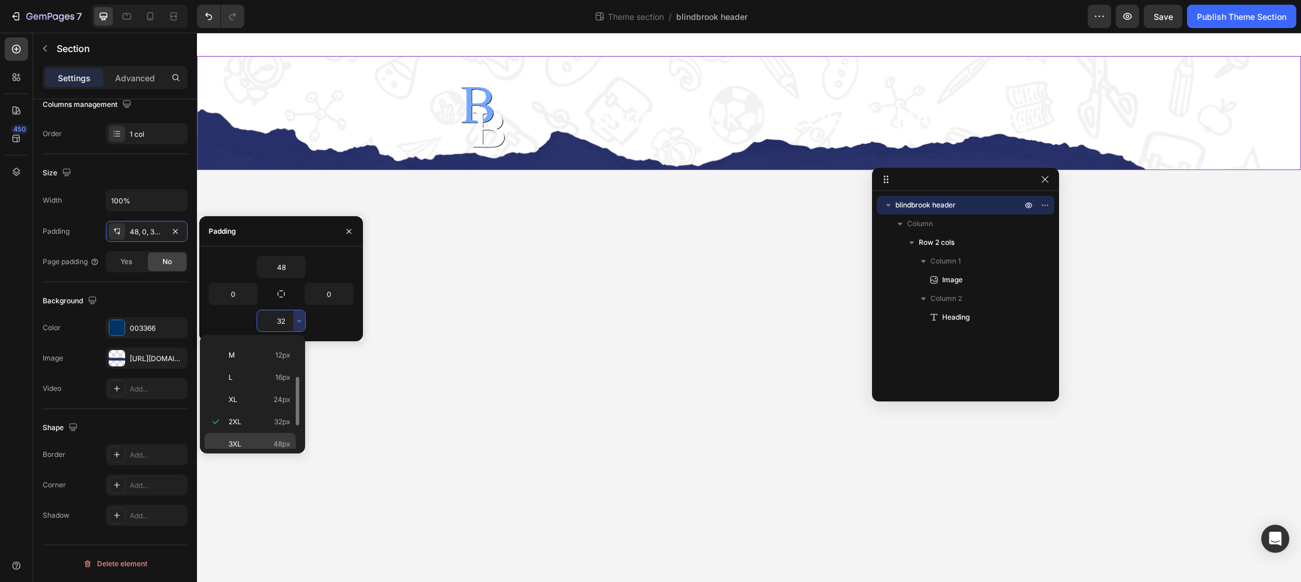
click at [248, 443] on p "3XL 48px" at bounding box center [260, 444] width 62 height 11
type input "48"
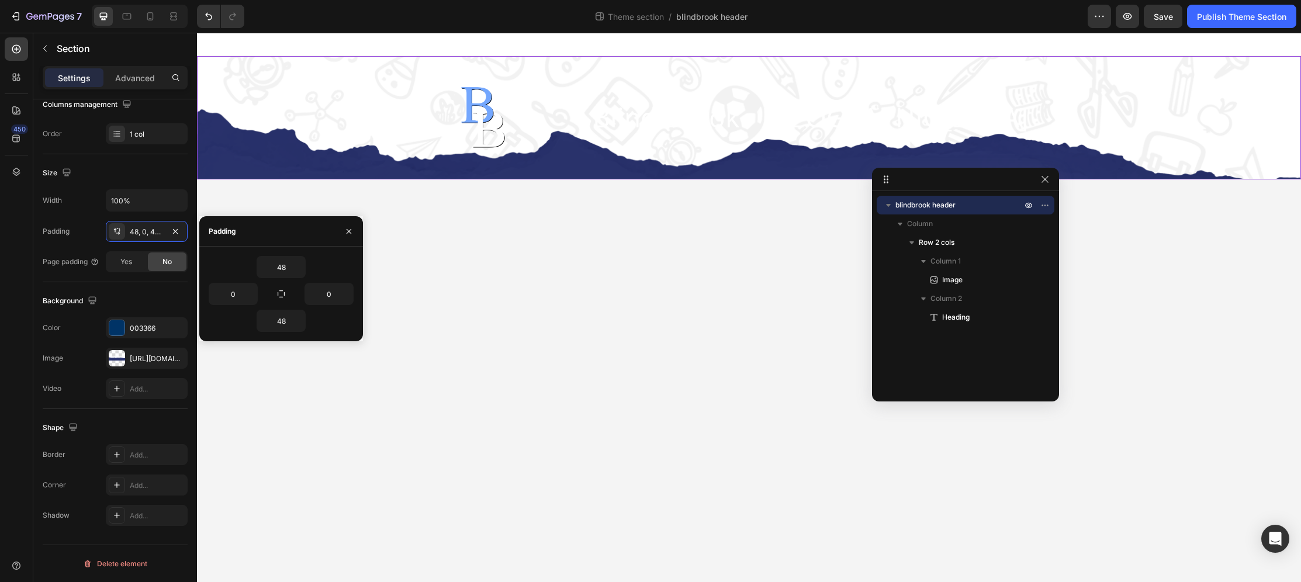
click at [1208, 173] on div "Image Blind Brook - [GEOGRAPHIC_DATA] Heading Row" at bounding box center [749, 117] width 1104 height 123
click at [270, 147] on div "Image Blind Brook - [GEOGRAPHIC_DATA] Heading Row" at bounding box center [749, 117] width 1104 height 67
click at [316, 125] on div "Image Blind Brook - [GEOGRAPHIC_DATA] Heading Row" at bounding box center [749, 117] width 1104 height 67
click at [138, 24] on div at bounding box center [140, 16] width 96 height 23
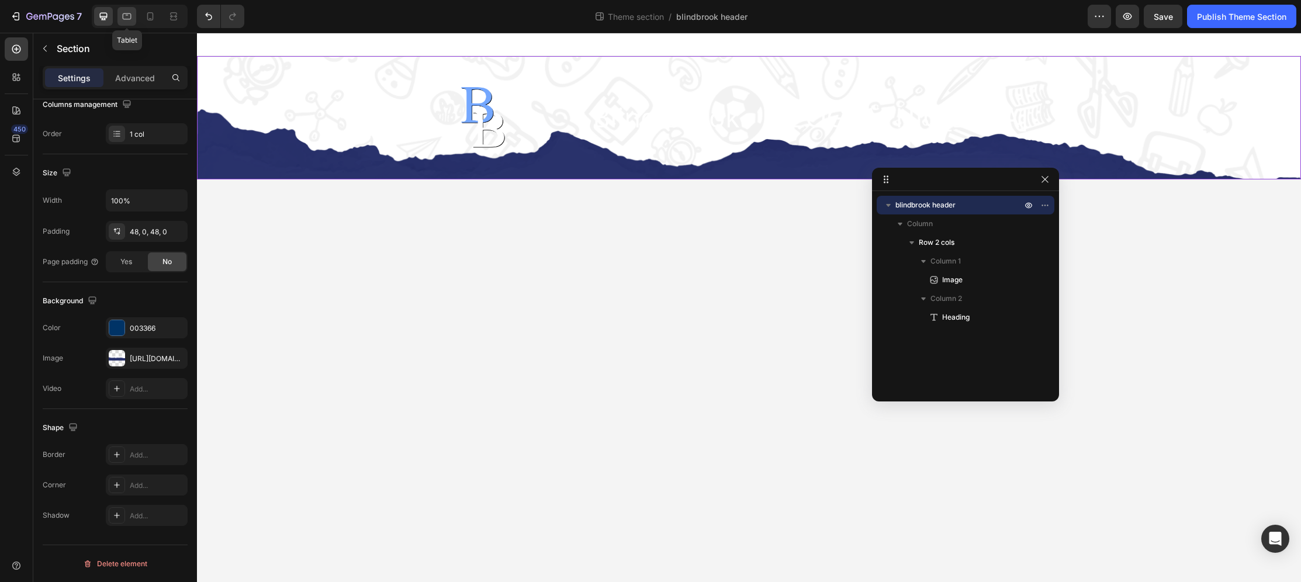
click at [132, 20] on icon at bounding box center [127, 17] width 12 height 12
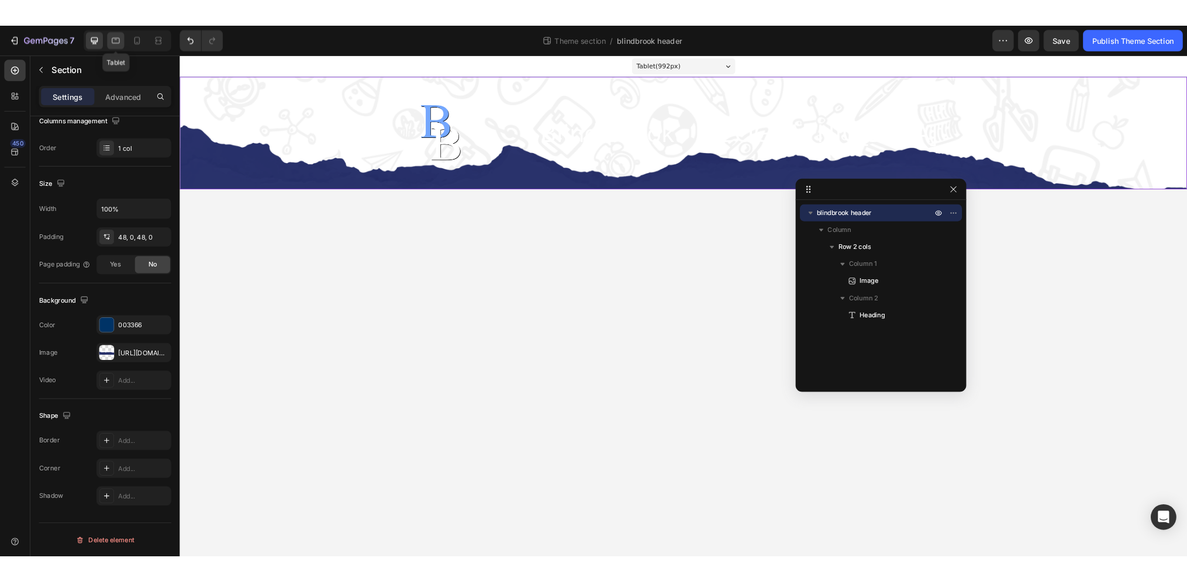
scroll to position [167, 0]
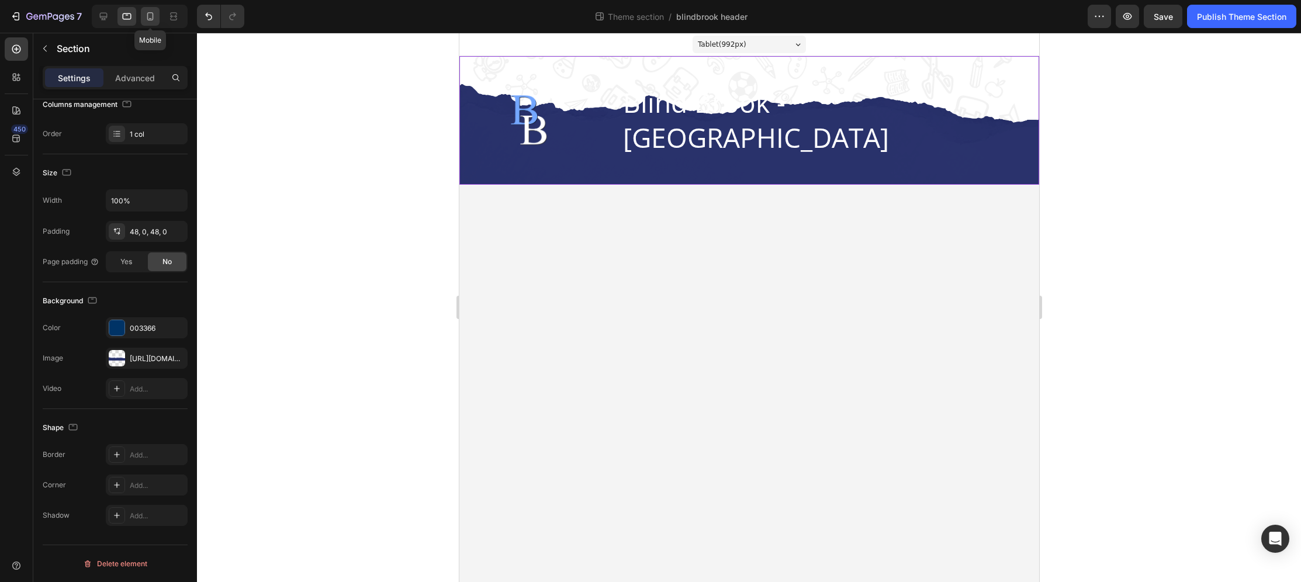
click at [147, 20] on icon at bounding box center [150, 17] width 12 height 12
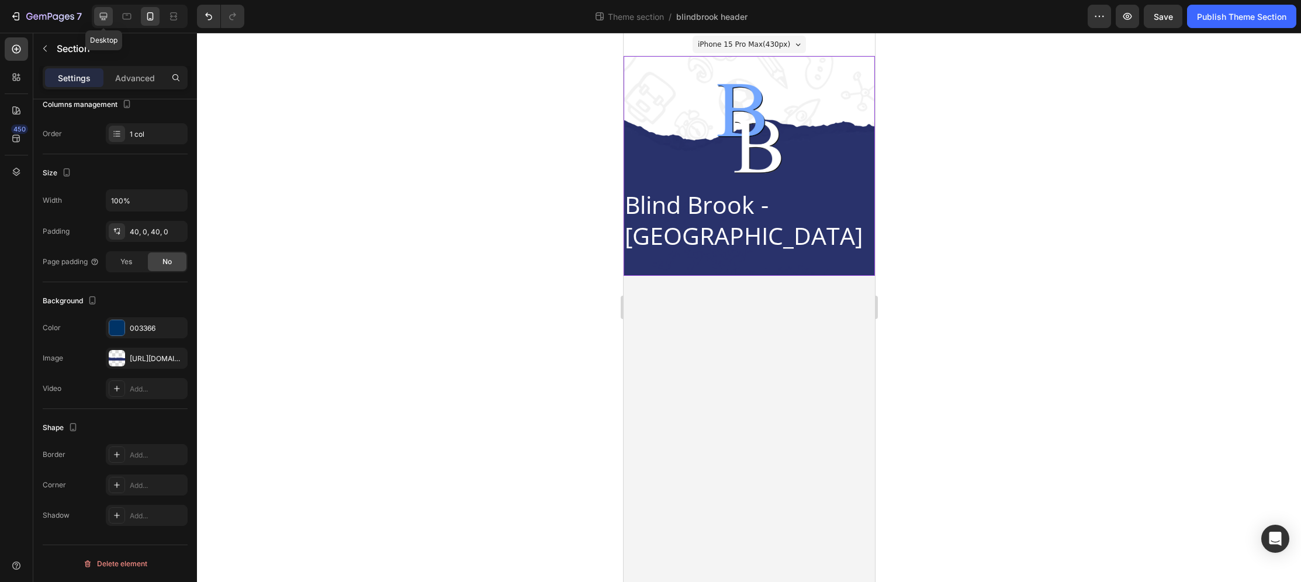
click at [108, 20] on icon at bounding box center [104, 17] width 12 height 12
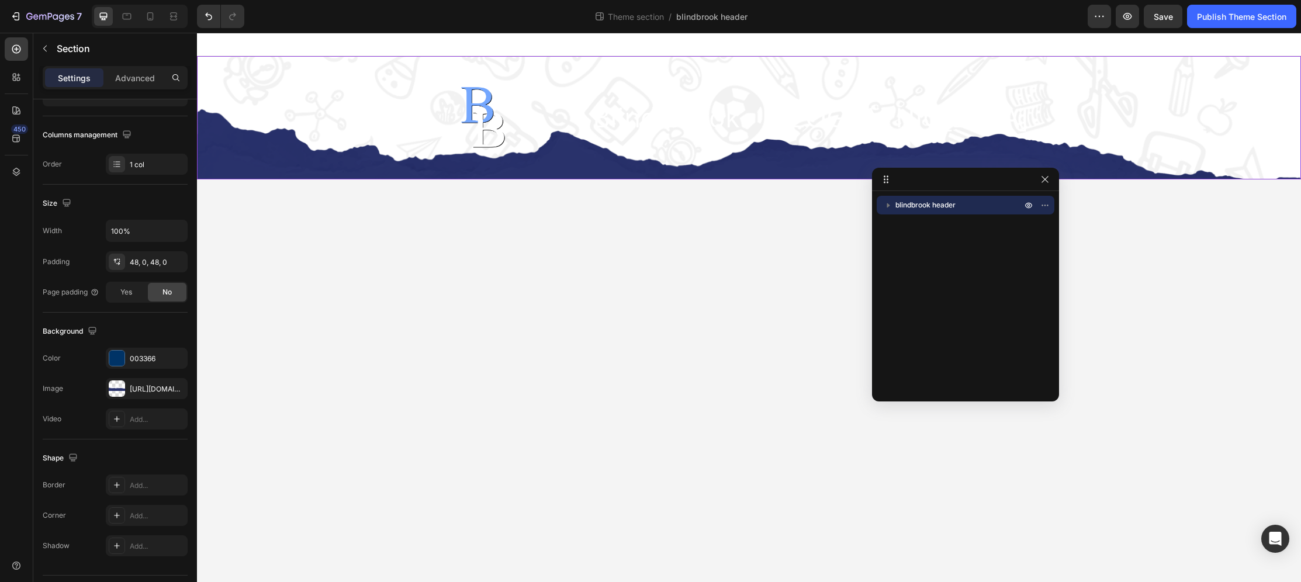
click at [967, 43] on div at bounding box center [749, 44] width 1104 height 23
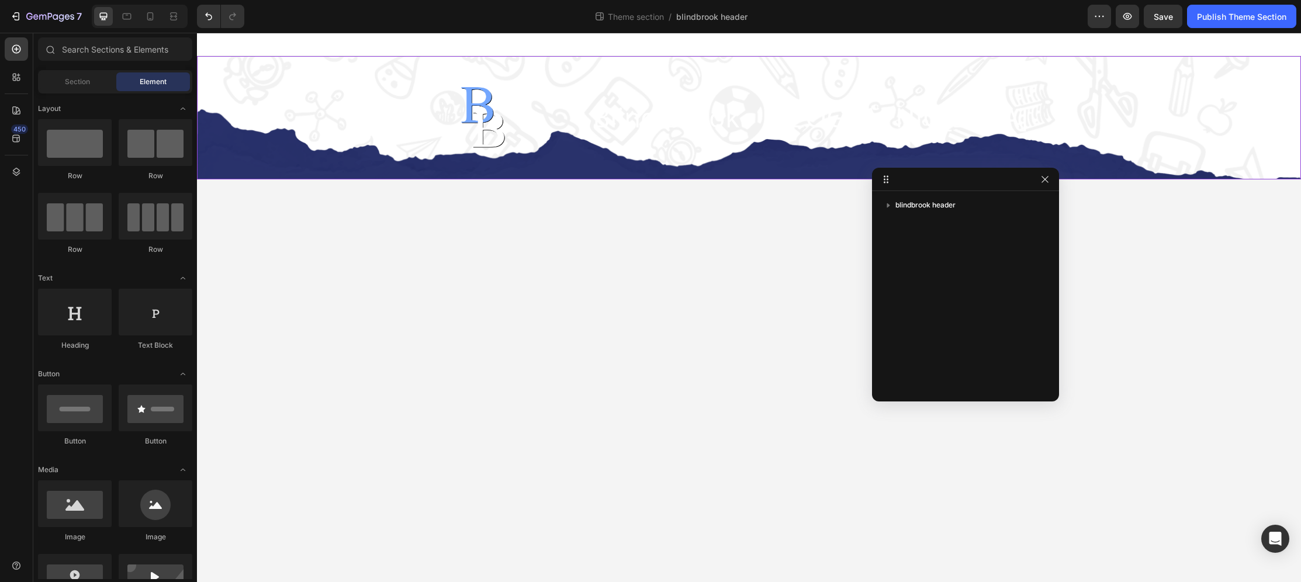
click at [776, 82] on div "Image Blind Brook - [GEOGRAPHIC_DATA] Heading Row" at bounding box center [749, 117] width 1104 height 123
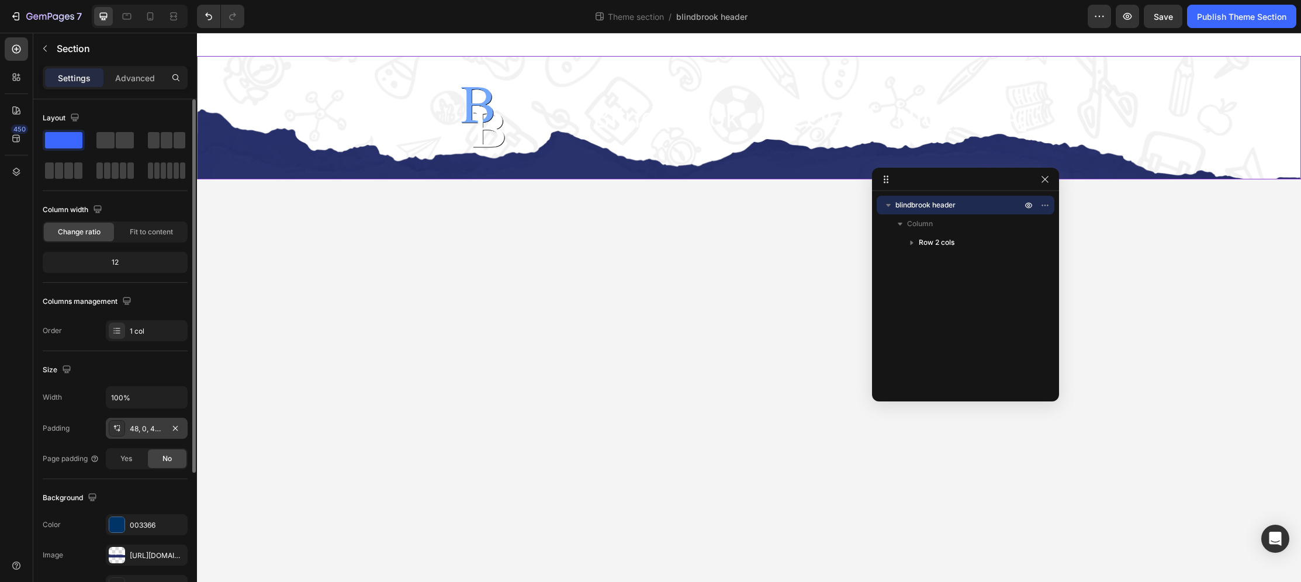
click at [152, 420] on div "48, 0, 48, 0" at bounding box center [147, 428] width 82 height 21
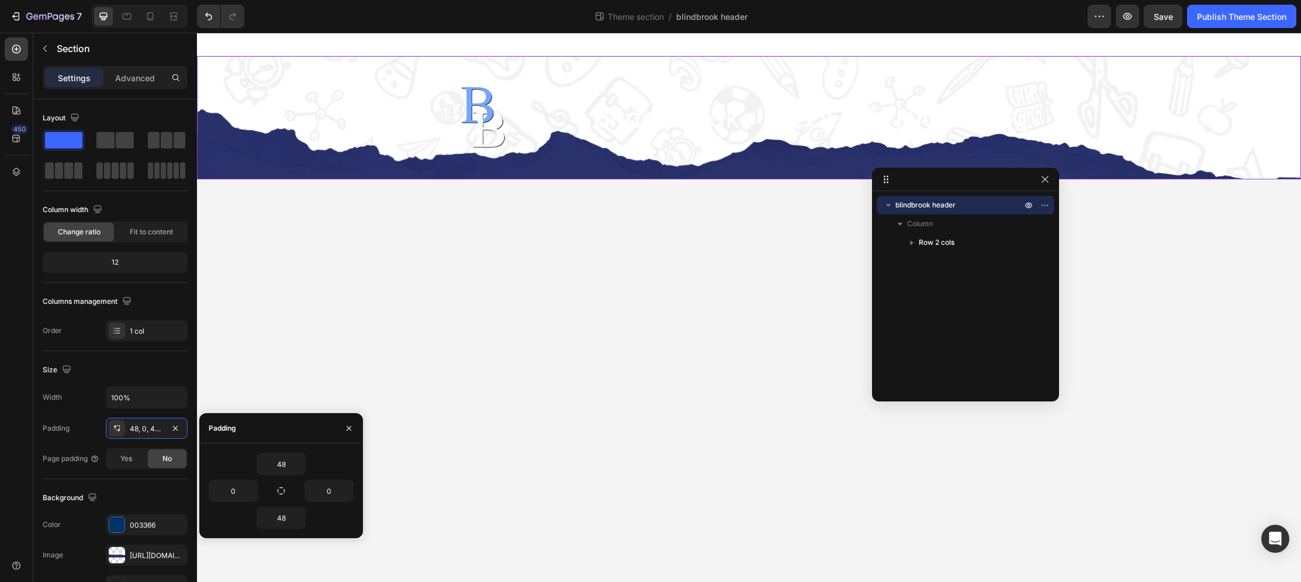
click at [393, 44] on div at bounding box center [749, 44] width 1104 height 23
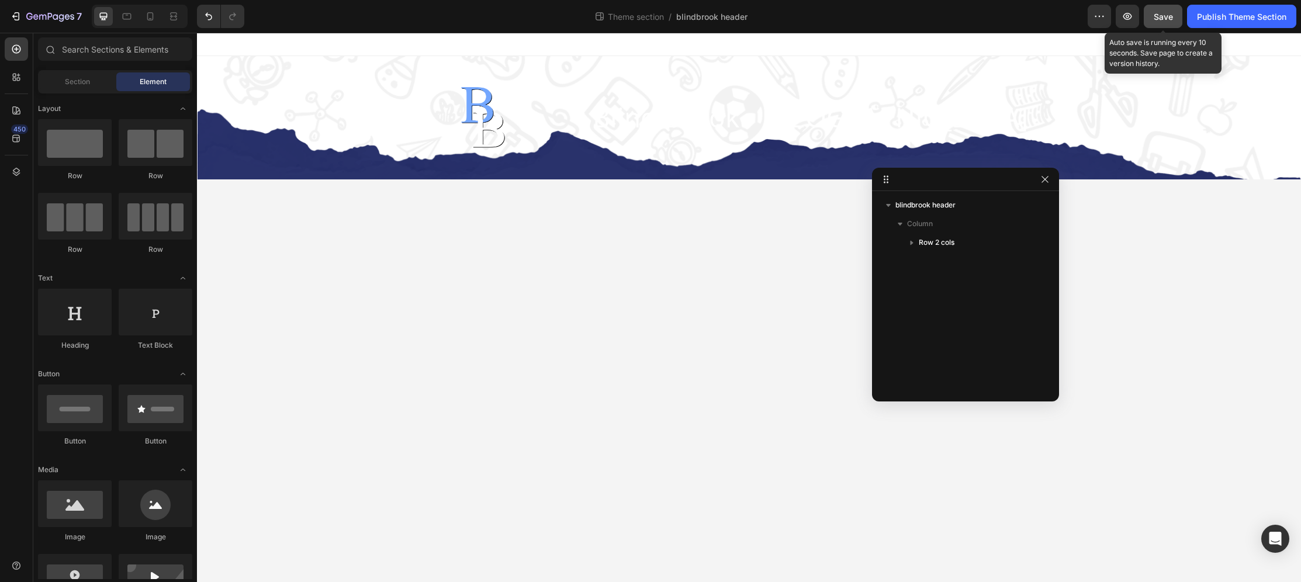
click at [1149, 16] on button "Save" at bounding box center [1163, 16] width 39 height 23
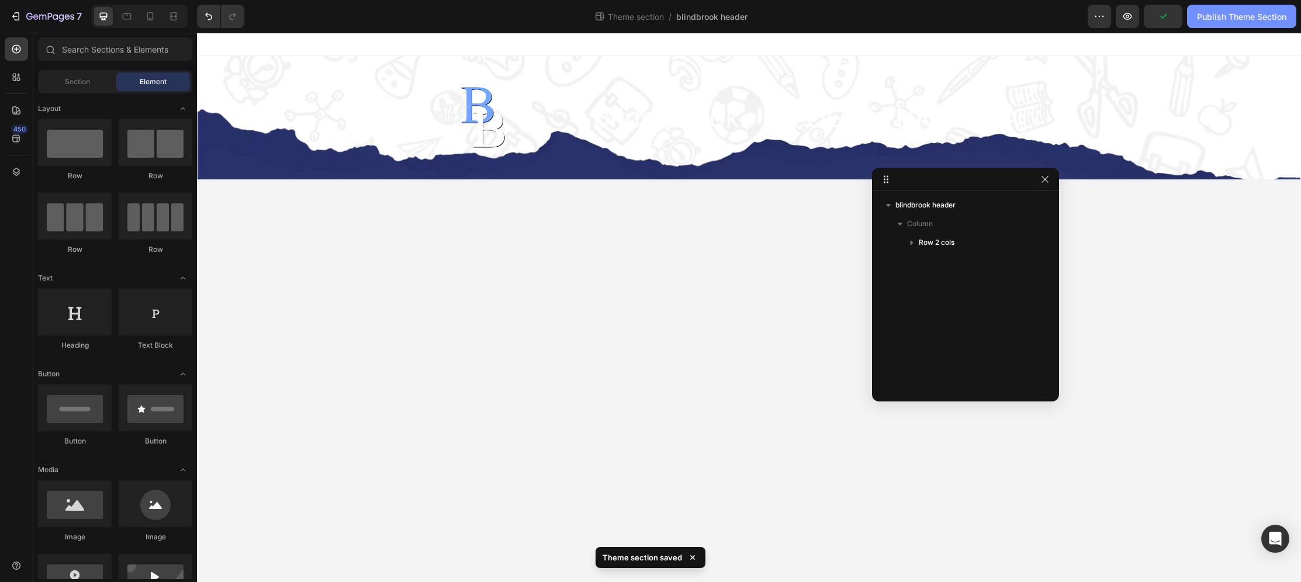
click at [1214, 15] on div "Publish Theme Section" at bounding box center [1241, 17] width 89 height 12
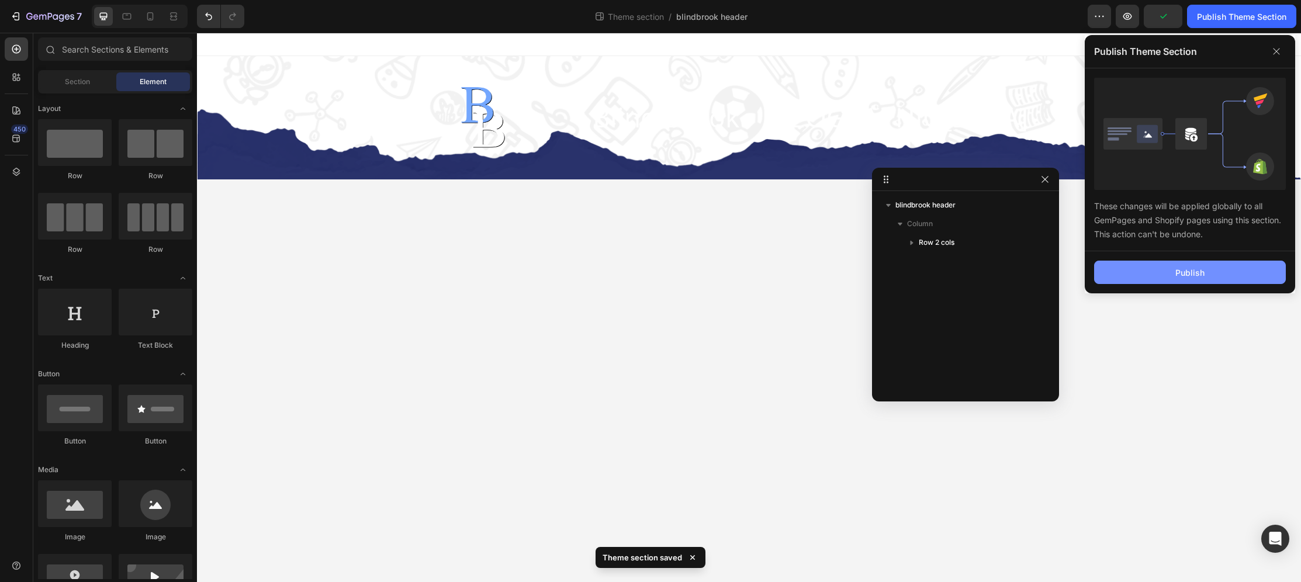
click at [1232, 266] on button "Publish" at bounding box center [1190, 272] width 192 height 23
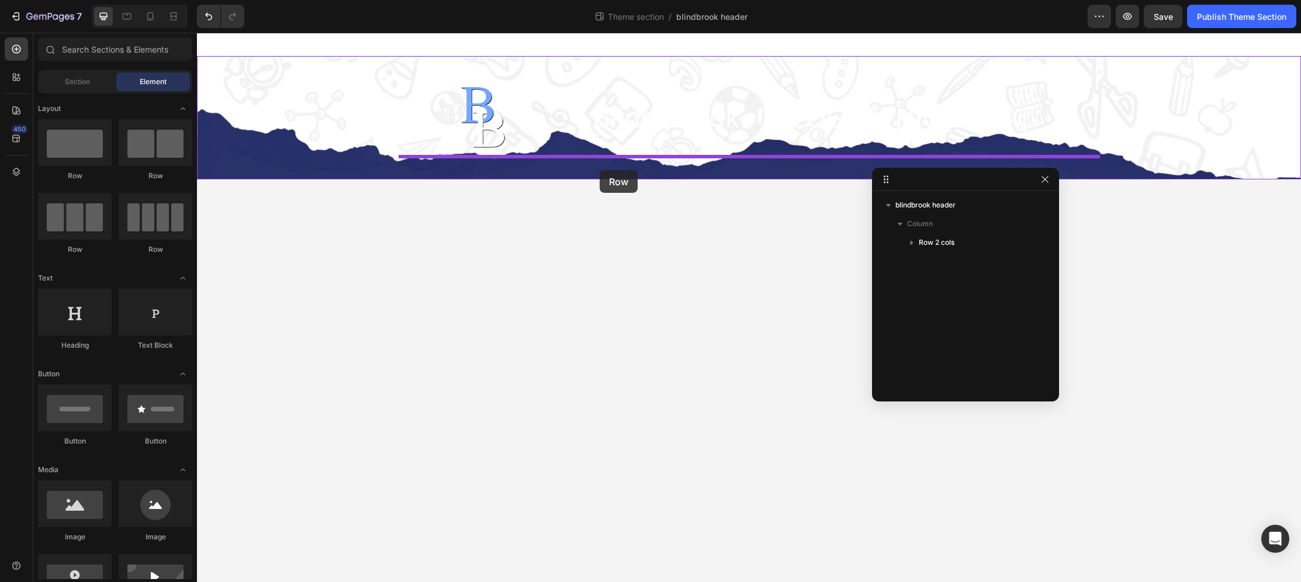
drag, startPoint x: 272, startPoint y: 182, endPoint x: 600, endPoint y: 170, distance: 327.6
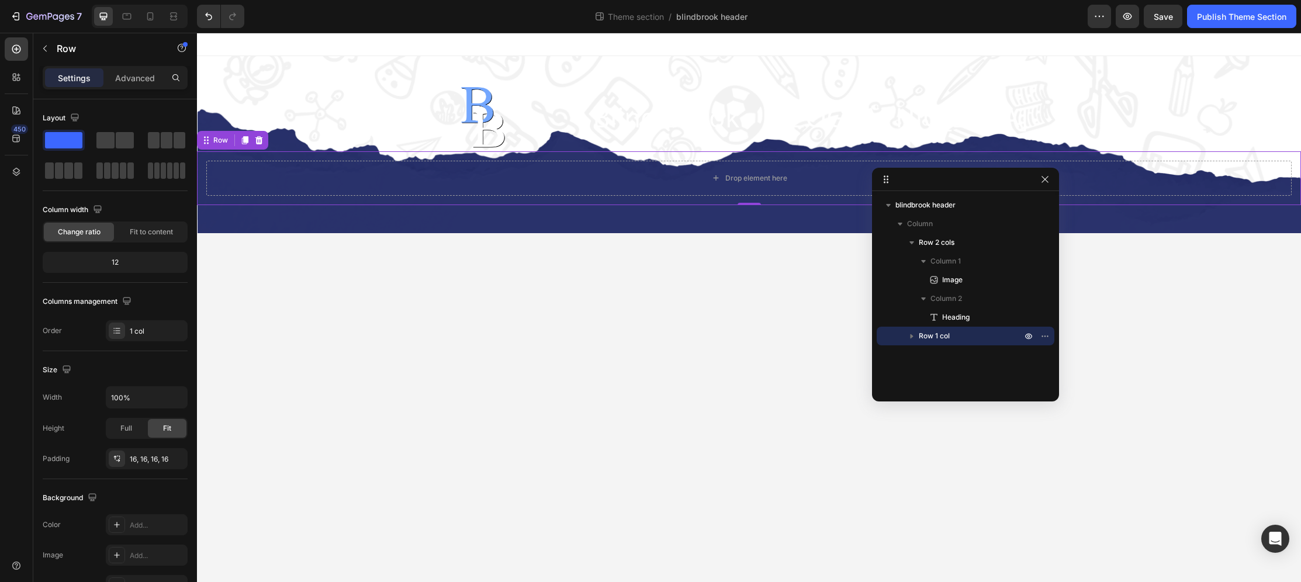
drag, startPoint x: 268, startPoint y: 174, endPoint x: 701, endPoint y: 288, distance: 448.0
click at [639, 296] on body "Image Blind Brook - [GEOGRAPHIC_DATA] Heading Row Drop element here Row 0 Root …" at bounding box center [749, 308] width 1104 height 550
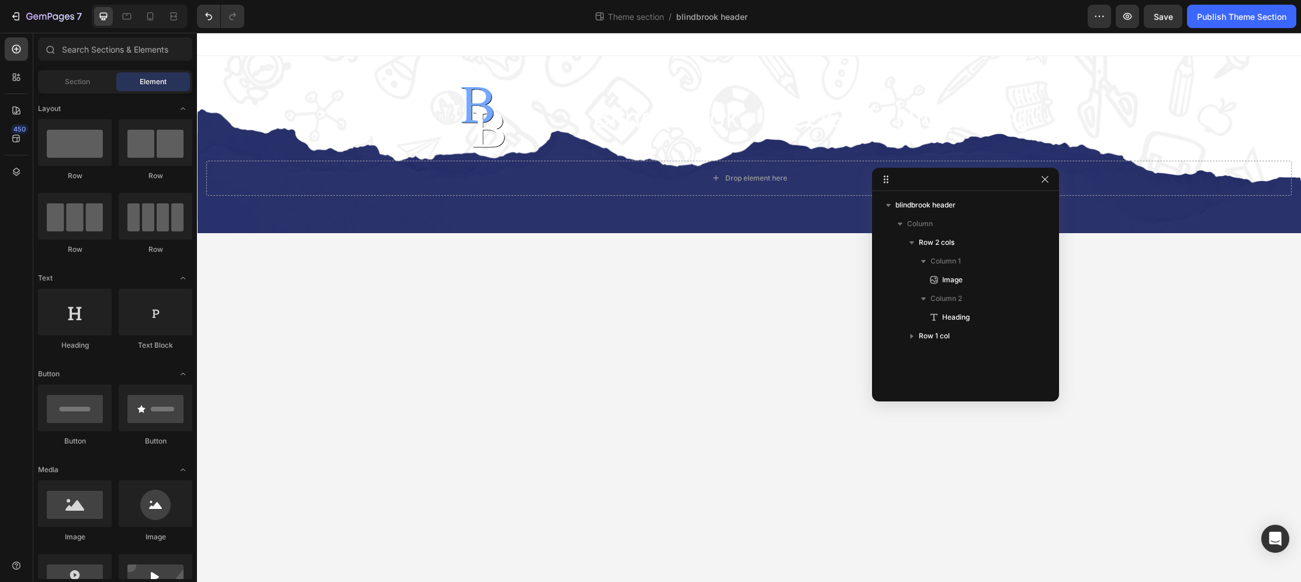
click at [266, 44] on div at bounding box center [749, 44] width 1104 height 23
click at [383, 352] on body "Image Blind Brook - [GEOGRAPHIC_DATA] Heading Row Drop element here Row Root Dr…" at bounding box center [749, 308] width 1104 height 550
click at [1161, 20] on span "Save" at bounding box center [1163, 17] width 19 height 10
click at [1247, 12] on div "Publish Theme Section" at bounding box center [1241, 17] width 89 height 12
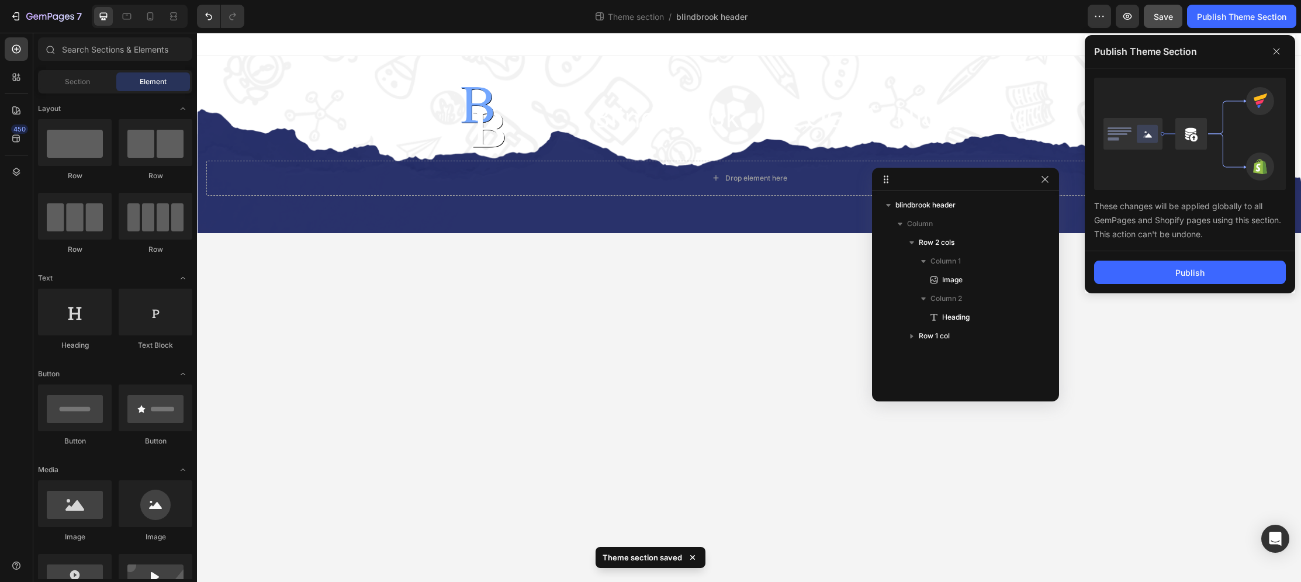
click at [352, 357] on body "Image Blind Brook - [GEOGRAPHIC_DATA] Heading Row Drop element here Row Root Dr…" at bounding box center [749, 308] width 1104 height 550
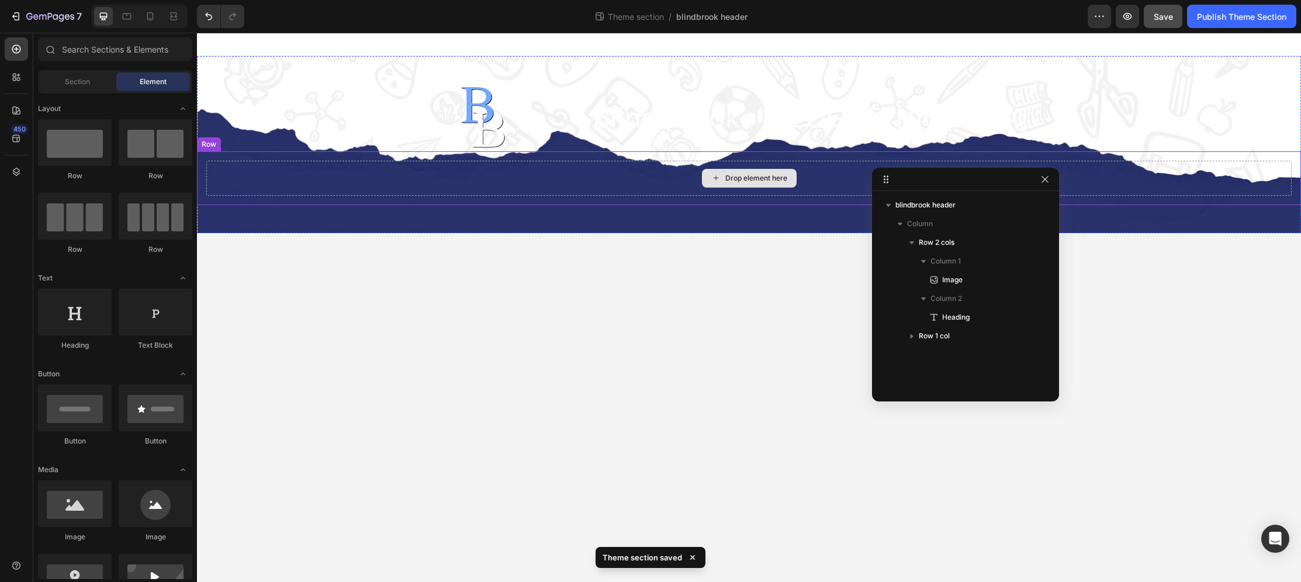
click at [314, 185] on div "Drop element here" at bounding box center [749, 178] width 1086 height 35
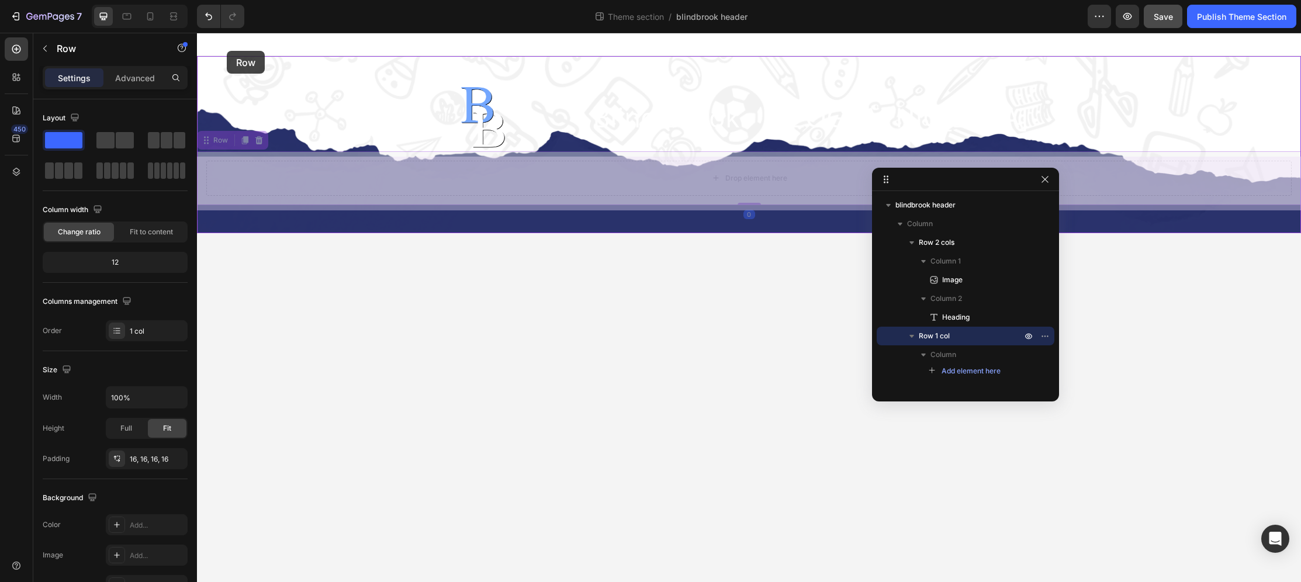
drag, startPoint x: 207, startPoint y: 148, endPoint x: 227, endPoint y: 51, distance: 99.1
click at [227, 51] on div "Image Blind Brook - [GEOGRAPHIC_DATA] Heading Row Row 0 Drop element here Row 0…" at bounding box center [749, 133] width 1104 height 201
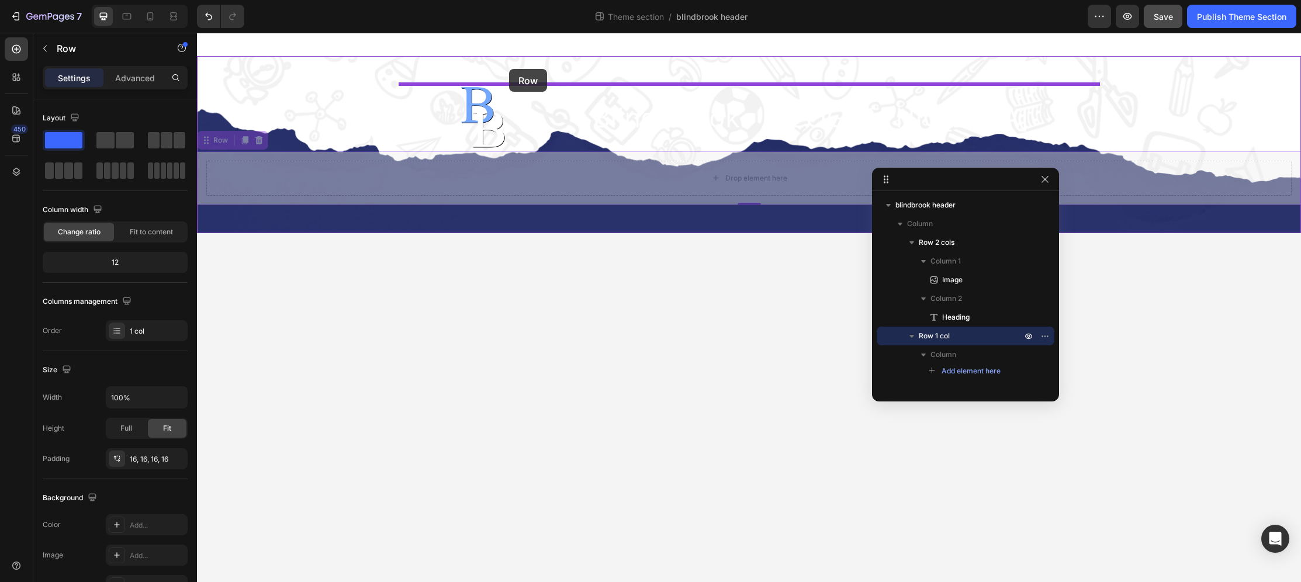
drag, startPoint x: 206, startPoint y: 143, endPoint x: 509, endPoint y: 69, distance: 311.8
click at [509, 69] on div "Image Blind Brook - [GEOGRAPHIC_DATA] Heading Row Row 0 Drop element here Row 0…" at bounding box center [749, 133] width 1104 height 201
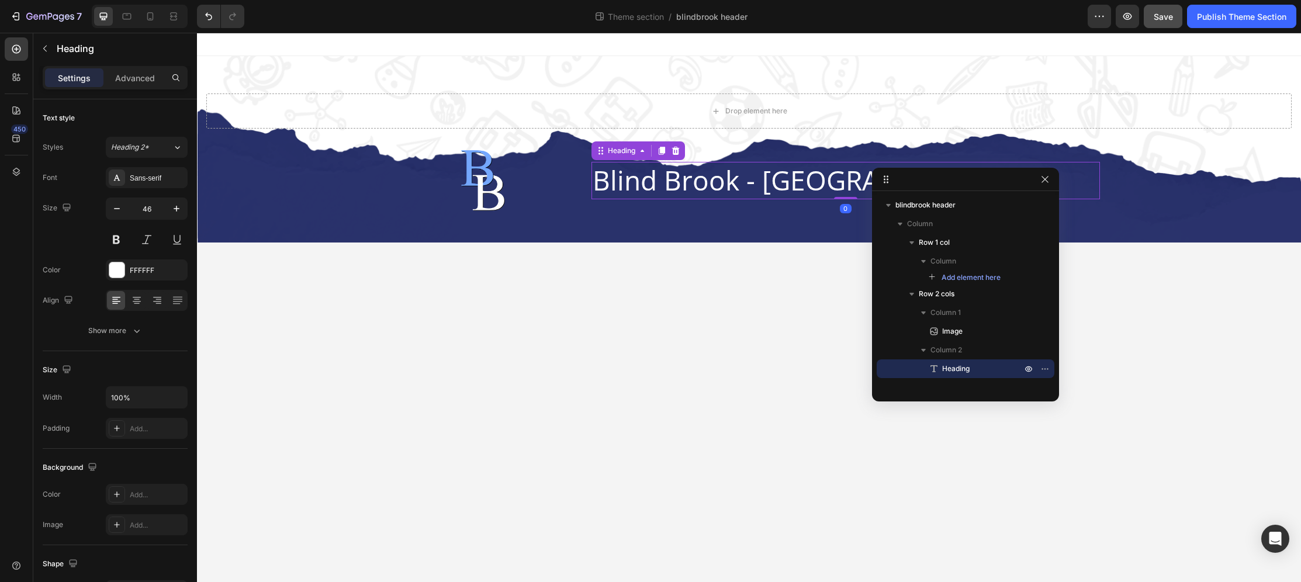
click at [750, 196] on h2 "Blind Brook - [GEOGRAPHIC_DATA]" at bounding box center [846, 180] width 509 height 37
click at [164, 301] on div at bounding box center [157, 300] width 18 height 19
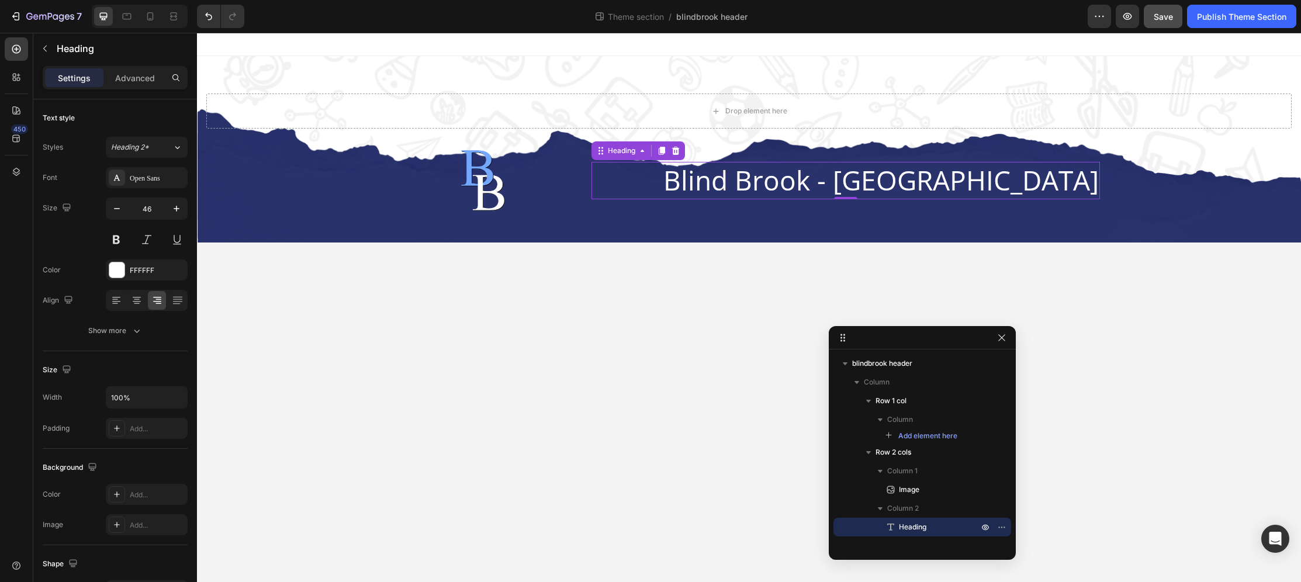
drag, startPoint x: 965, startPoint y: 176, endPoint x: 921, endPoint y: 334, distance: 164.4
click at [938, 191] on h2 "Blind Brook - [GEOGRAPHIC_DATA]" at bounding box center [846, 180] width 509 height 37
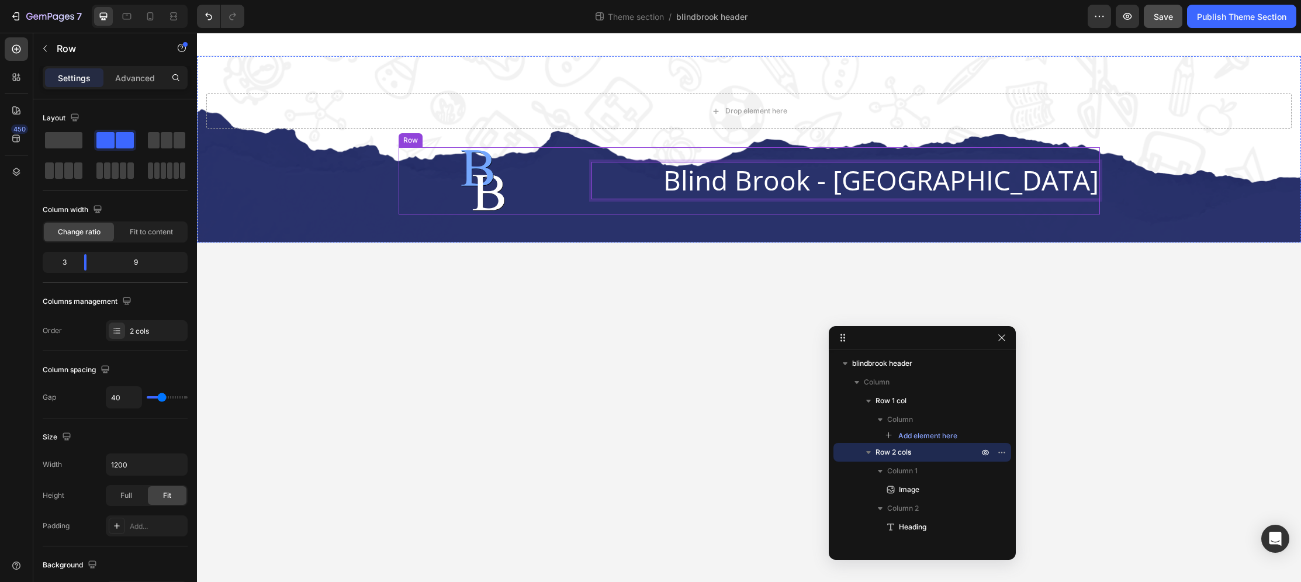
click at [571, 160] on div "Image Blind Brook - [GEOGRAPHIC_DATA] Heading 0 Row" at bounding box center [750, 180] width 702 height 67
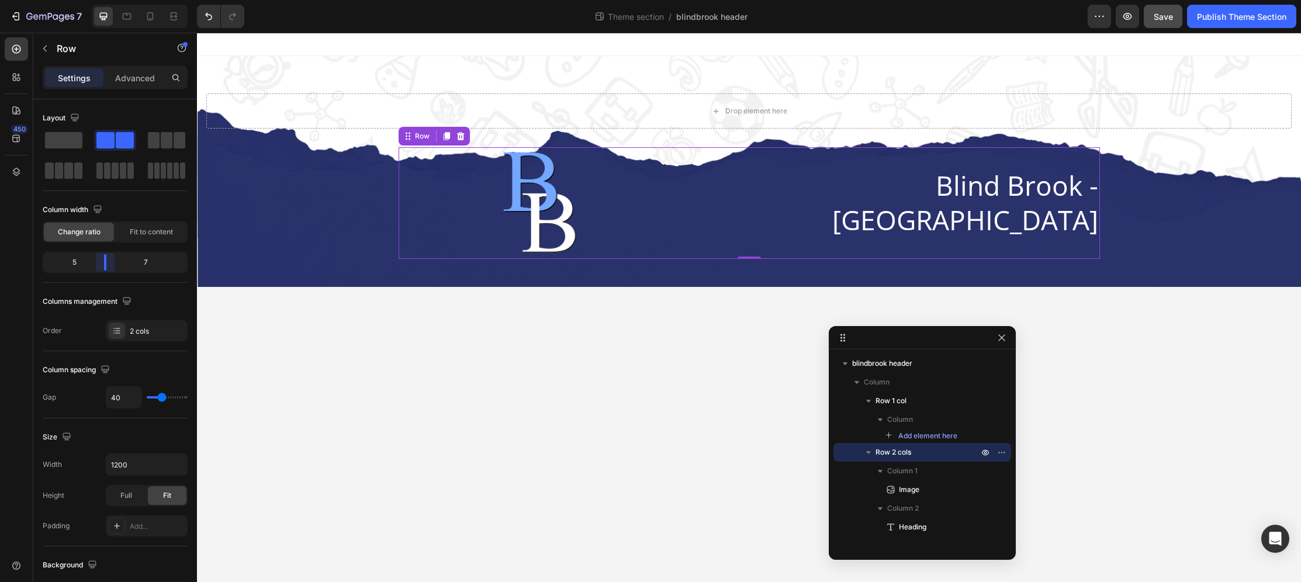
drag, startPoint x: 84, startPoint y: 263, endPoint x: 99, endPoint y: 266, distance: 16.1
click at [99, 0] on body "7 Theme section / blindbrook header Preview Save Publish Theme Section 450 Sect…" at bounding box center [650, 0] width 1301 height 0
click at [1163, 13] on span "Save" at bounding box center [1163, 17] width 19 height 10
click at [1245, 21] on div "Publish Theme Section" at bounding box center [1241, 17] width 89 height 12
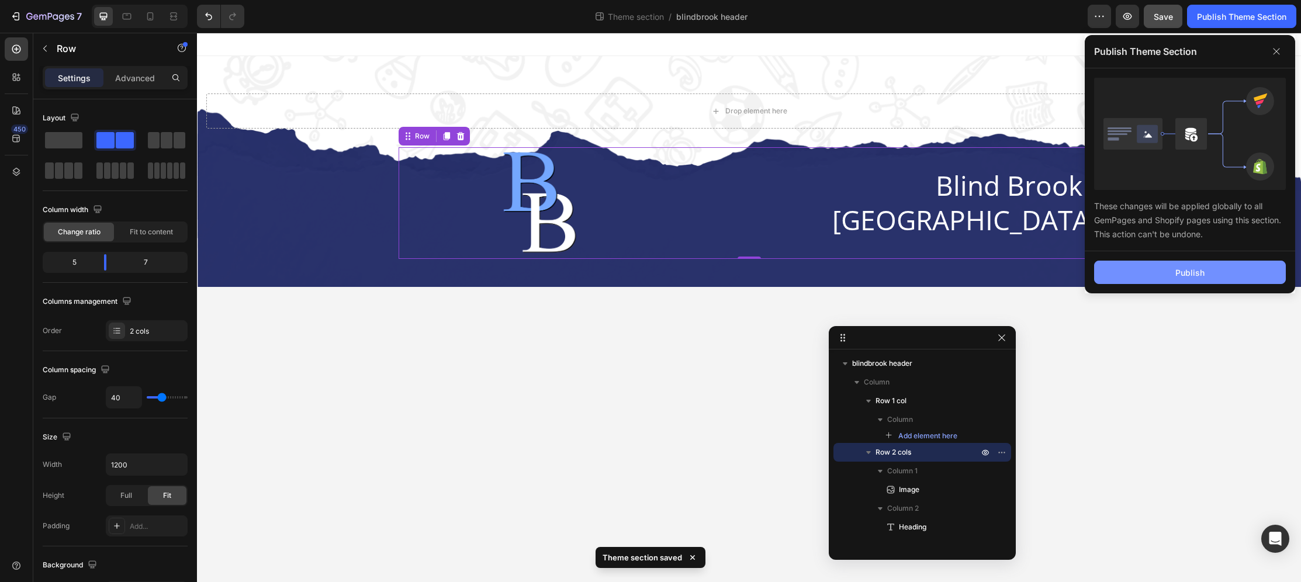
click at [1184, 273] on div "Publish" at bounding box center [1190, 273] width 29 height 12
